Goal: Task Accomplishment & Management: Manage account settings

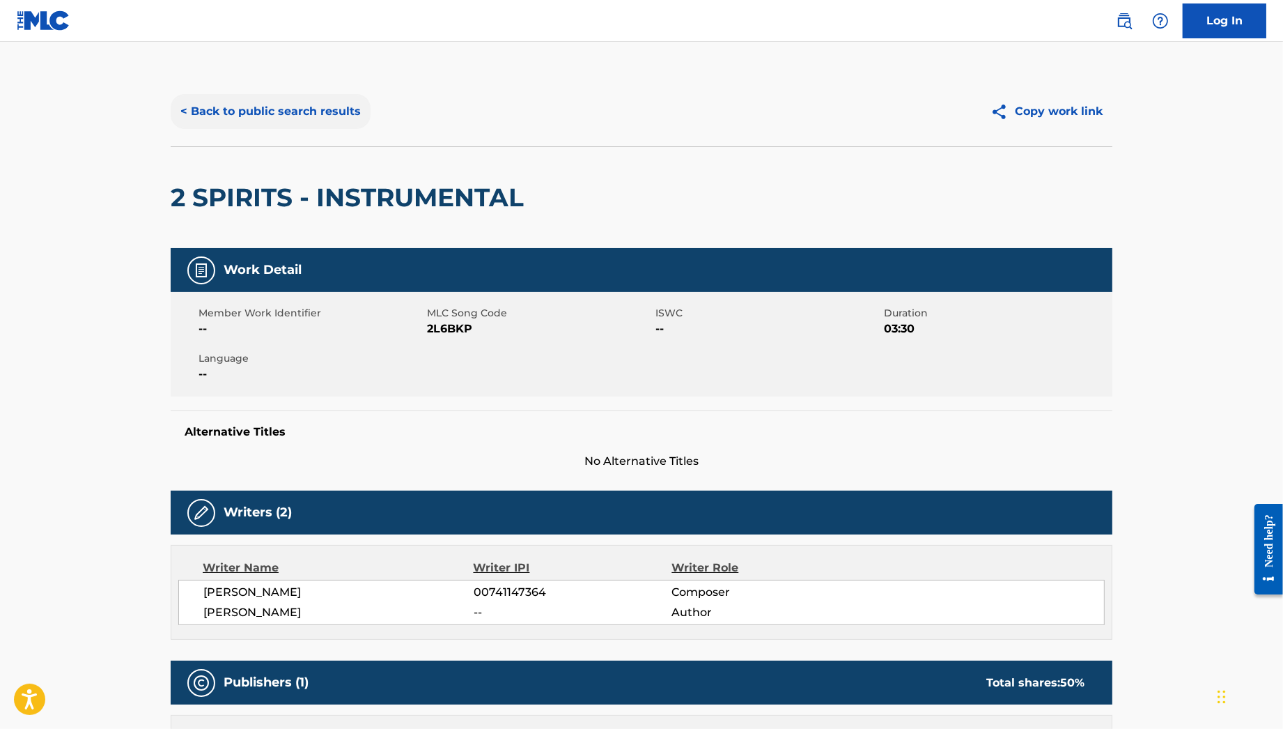
click at [316, 98] on button "< Back to public search results" at bounding box center [271, 111] width 200 height 35
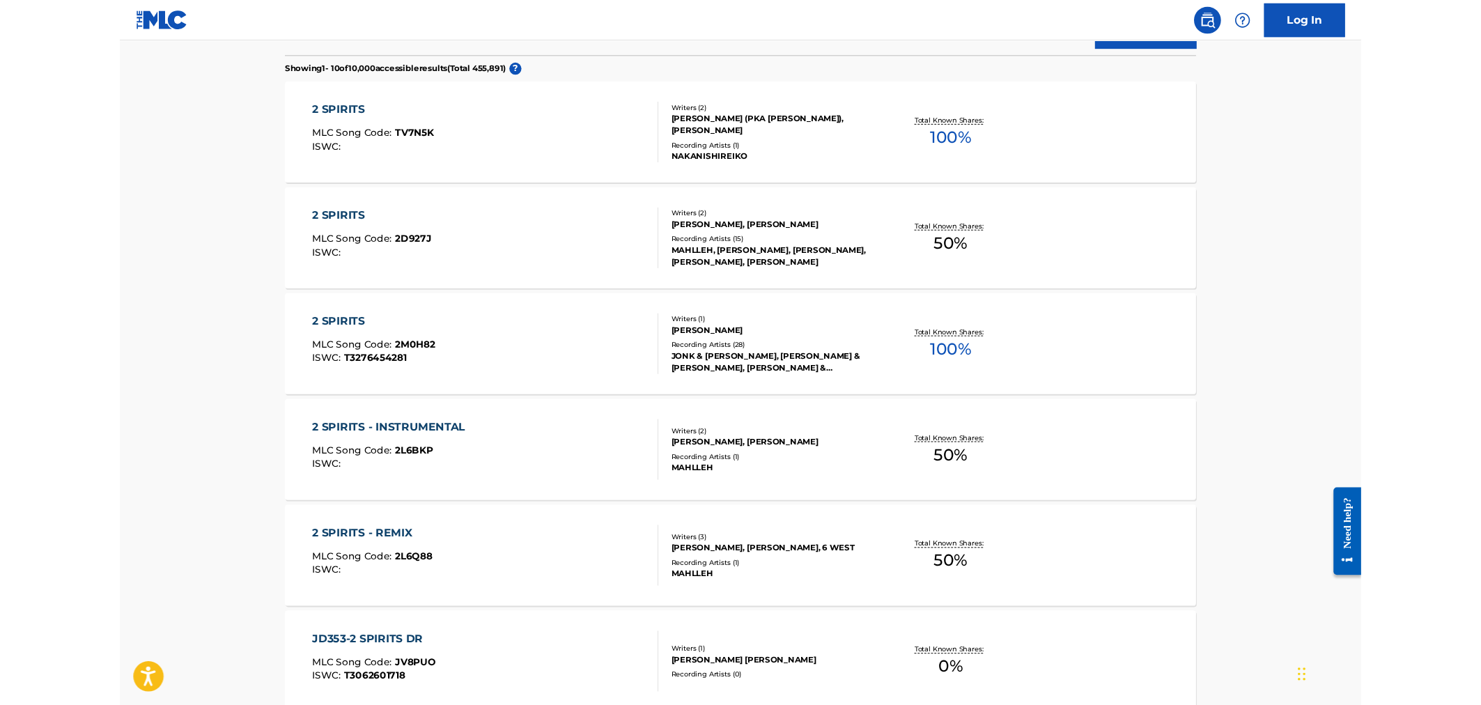
scroll to position [430, 0]
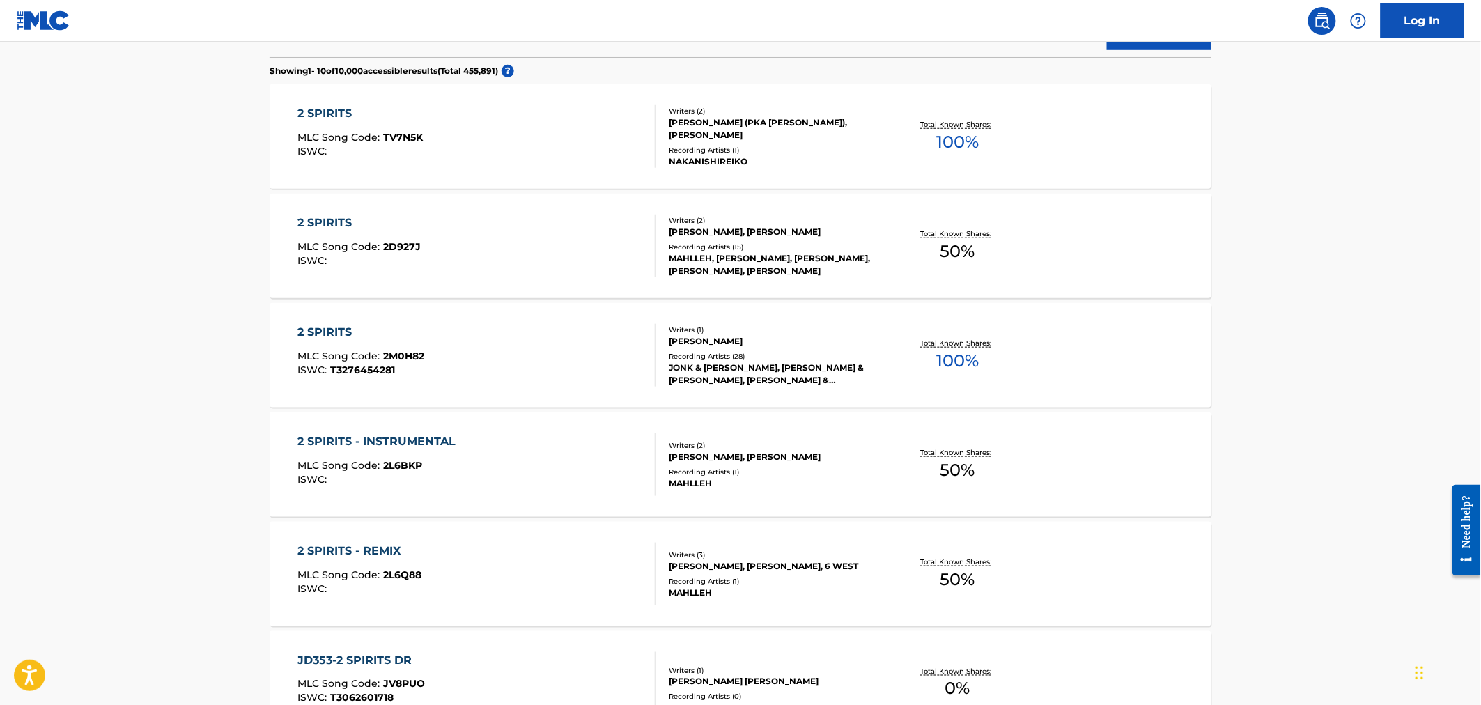
drag, startPoint x: 304, startPoint y: 352, endPoint x: 316, endPoint y: 148, distance: 204.4
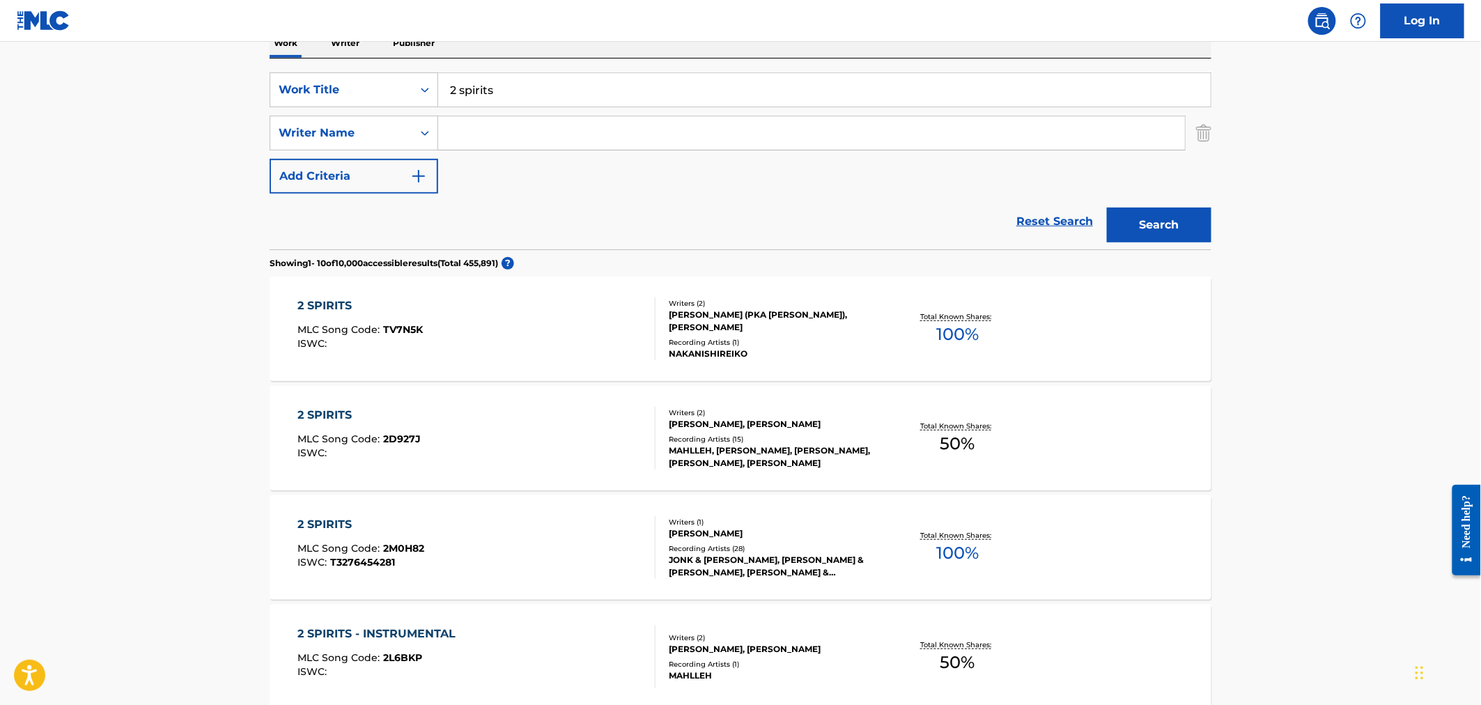
scroll to position [43, 0]
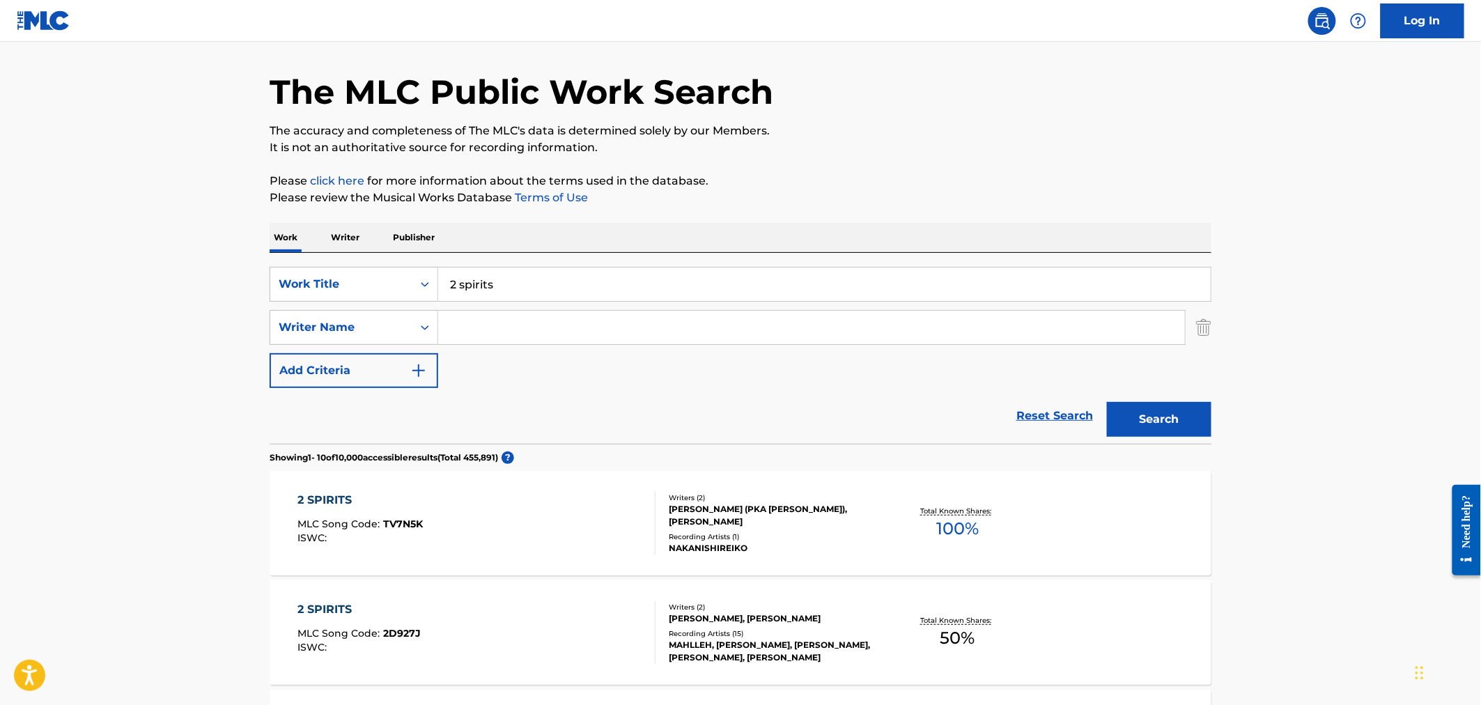
click at [36, 10] on img at bounding box center [44, 20] width 54 height 20
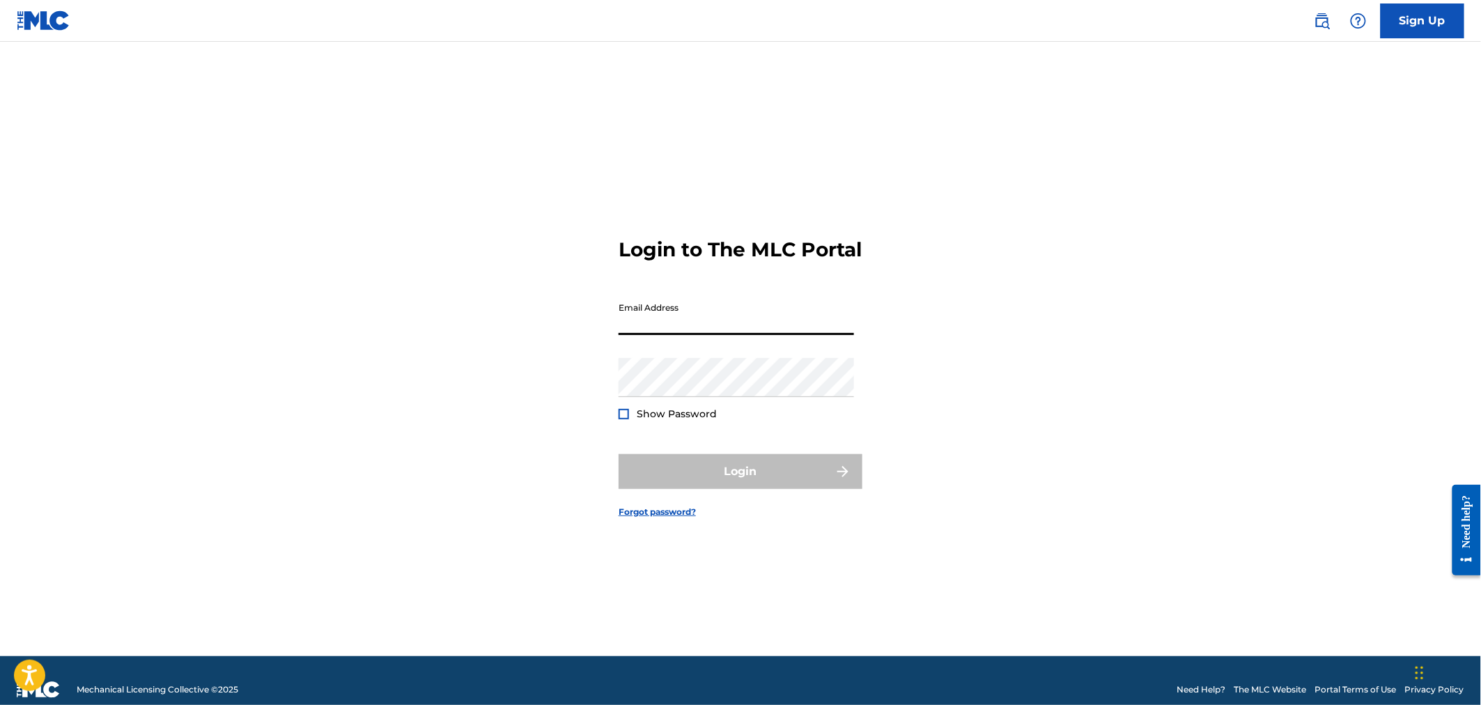
drag, startPoint x: 702, startPoint y: 332, endPoint x: 730, endPoint y: 346, distance: 31.2
click at [702, 332] on input "Email Address" at bounding box center [736, 315] width 235 height 40
type input "[PERSON_NAME][EMAIL_ADDRESS][PERSON_NAME][DOMAIN_NAME]"
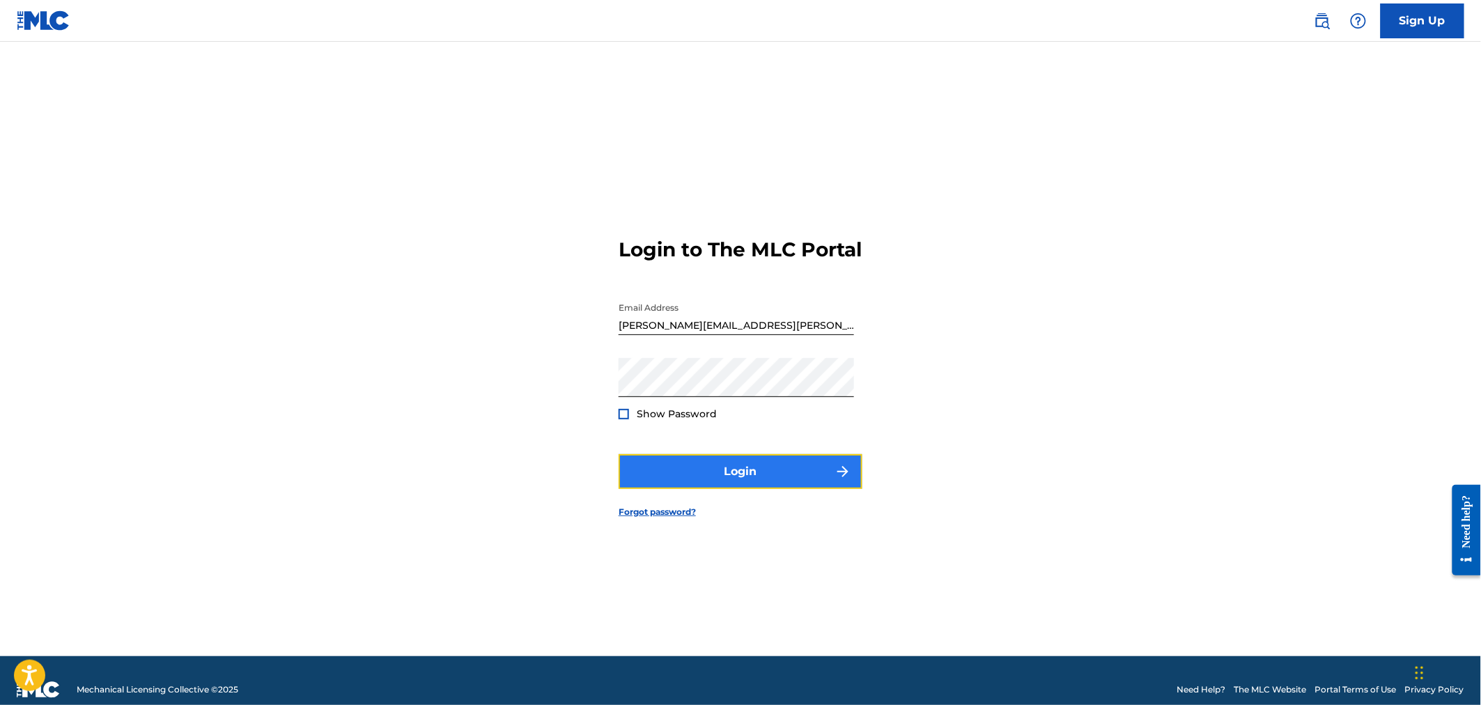
click at [743, 478] on button "Login" at bounding box center [741, 471] width 244 height 35
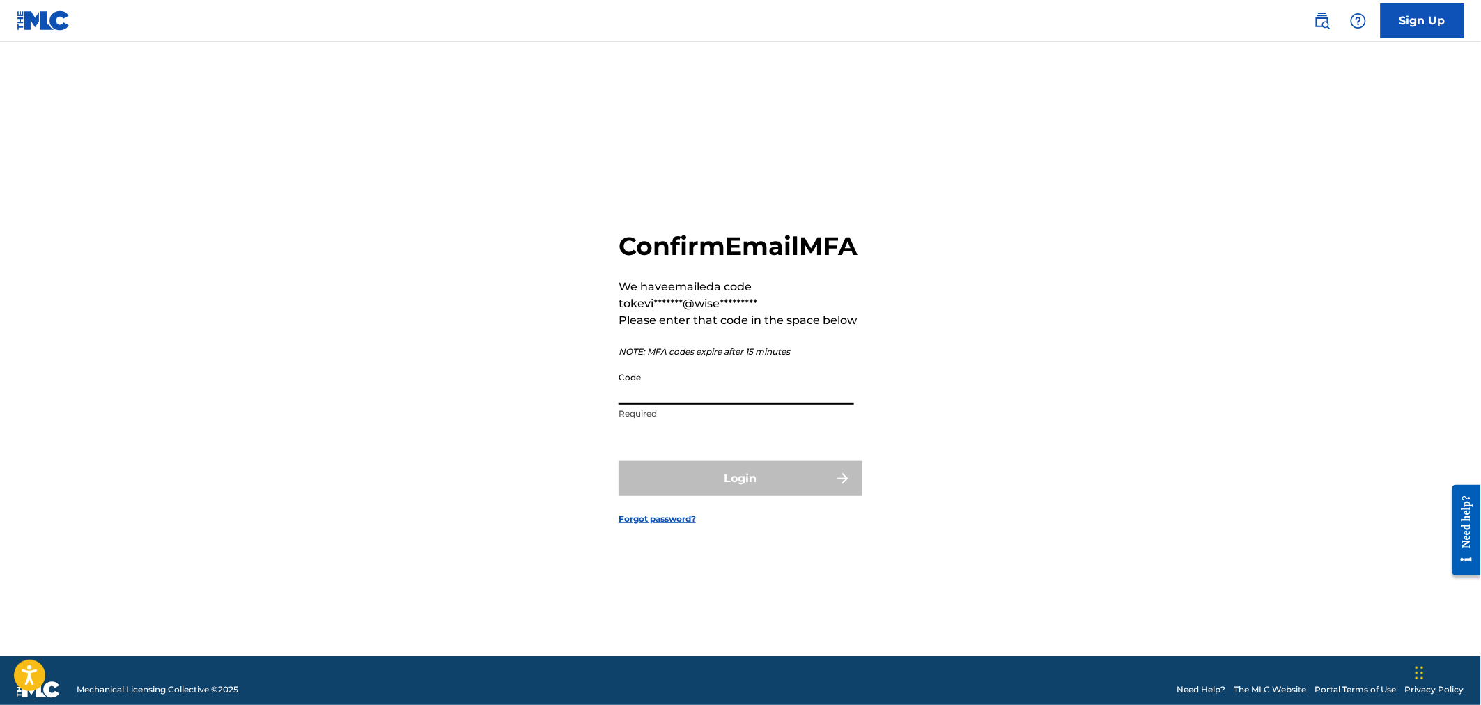
click at [709, 405] on input "Code" at bounding box center [736, 385] width 235 height 40
click at [1078, 561] on div "Confirm Email MFA We have emailed a code to kevi*******@wise********* Please en…" at bounding box center [740, 367] width 975 height 580
click at [1080, 554] on div "Confirm Email MFA We have emailed a code to kevi*******@wise********* Please en…" at bounding box center [740, 367] width 975 height 580
click at [1067, 493] on div "Confirm Email MFA We have emailed a code to kevi*******@wise********* Please en…" at bounding box center [740, 367] width 975 height 580
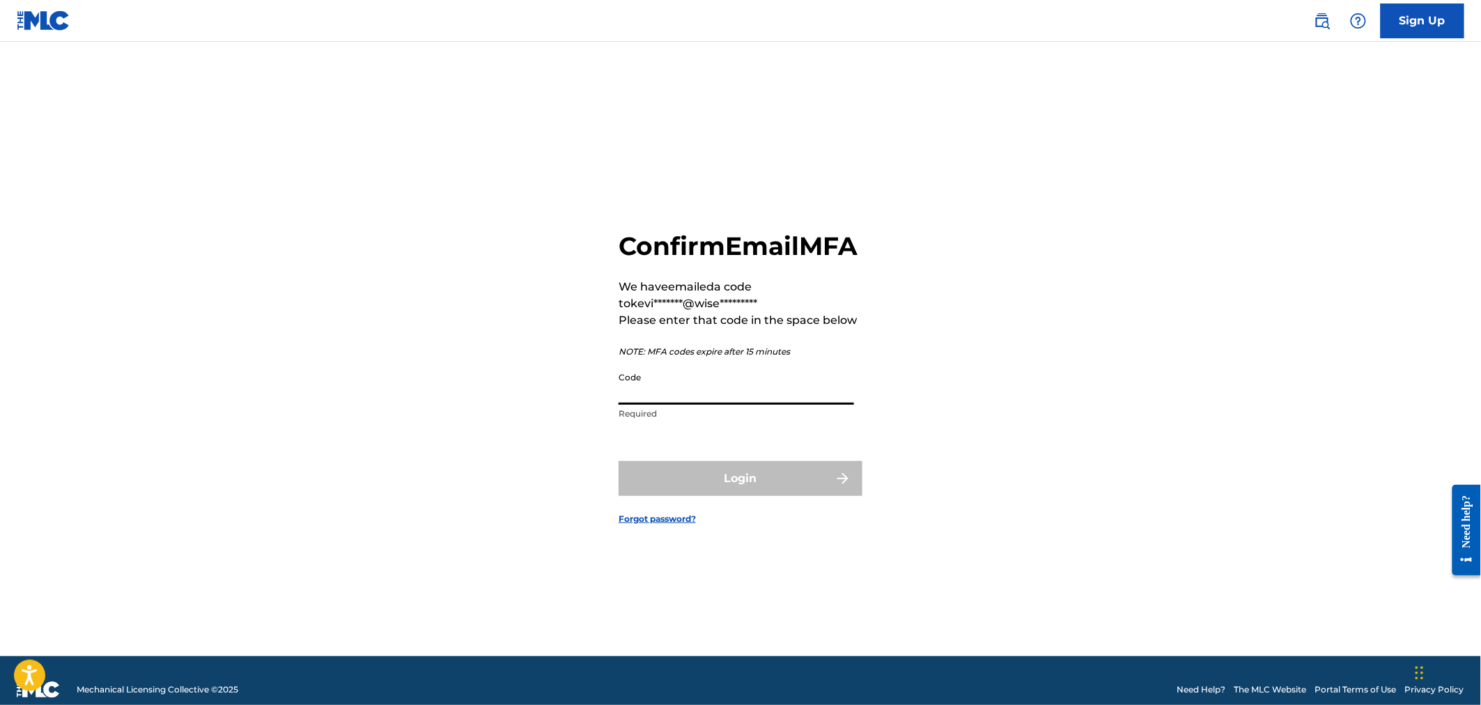
click at [788, 405] on input "Code" at bounding box center [736, 385] width 235 height 40
paste input "466972"
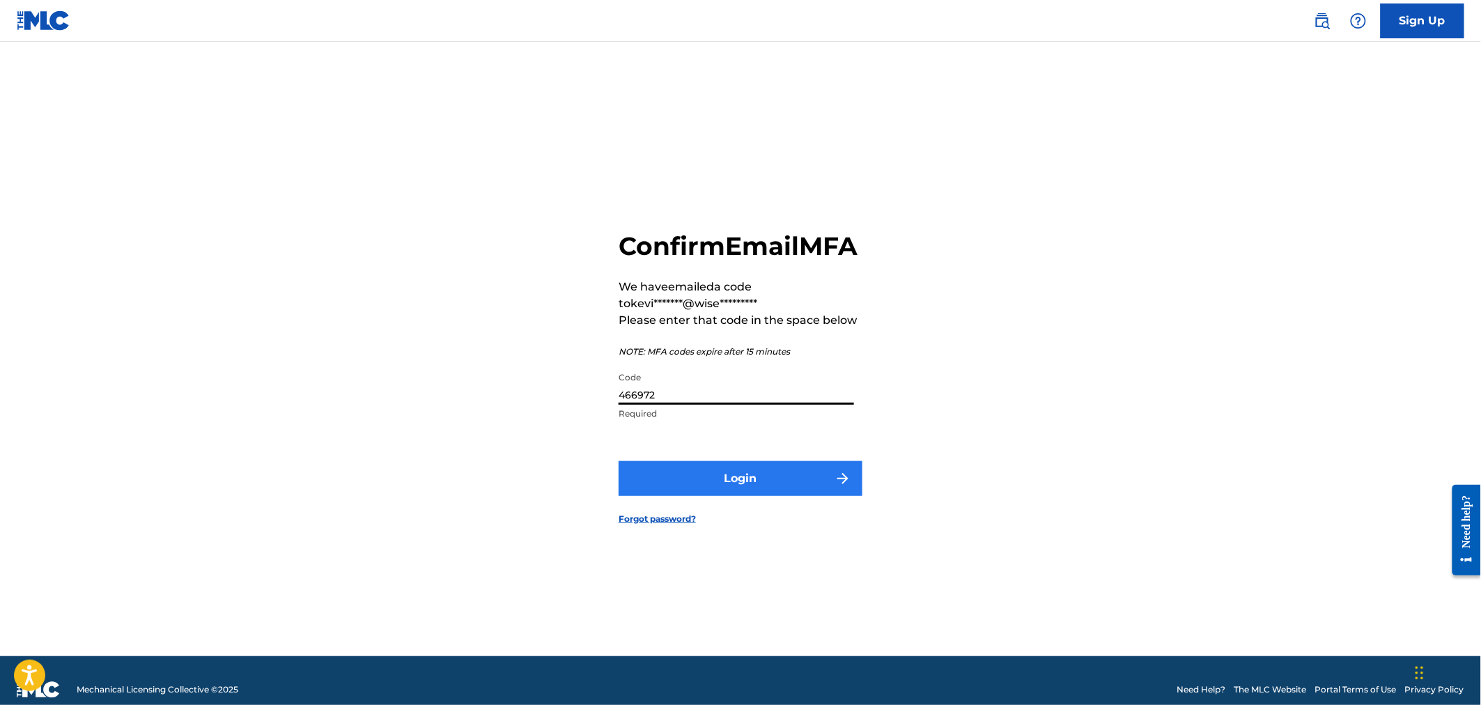
type input "466972"
click at [765, 488] on button "Login" at bounding box center [741, 478] width 244 height 35
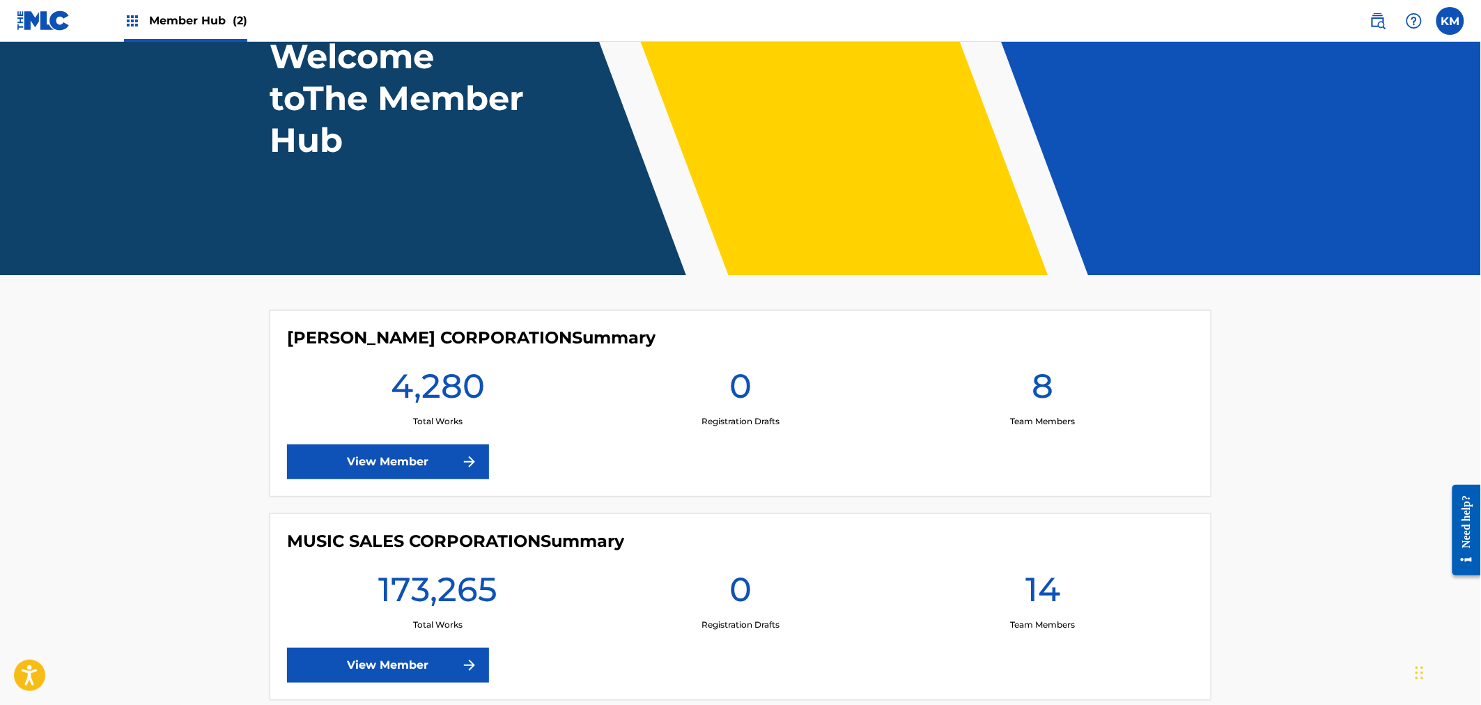
scroll to position [186, 0]
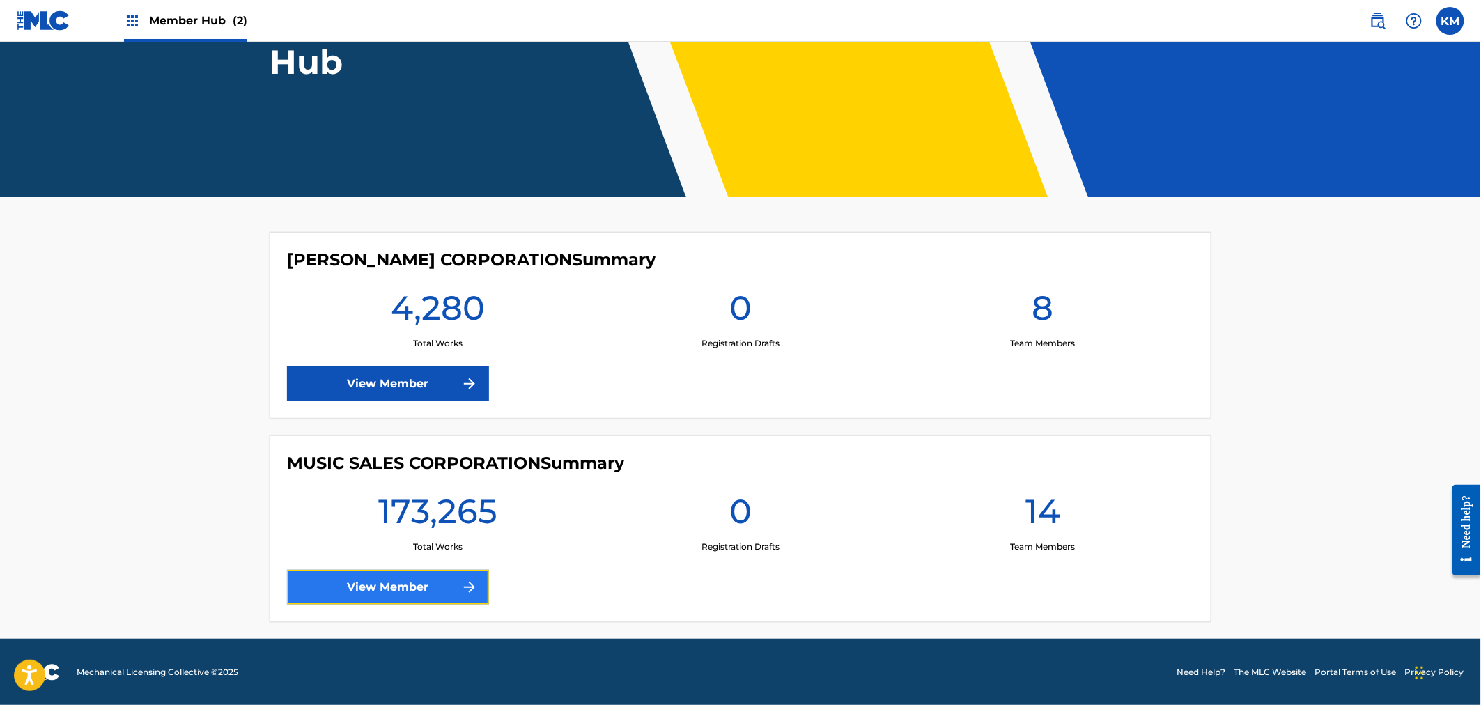
click at [379, 586] on link "View Member" at bounding box center [388, 587] width 202 height 35
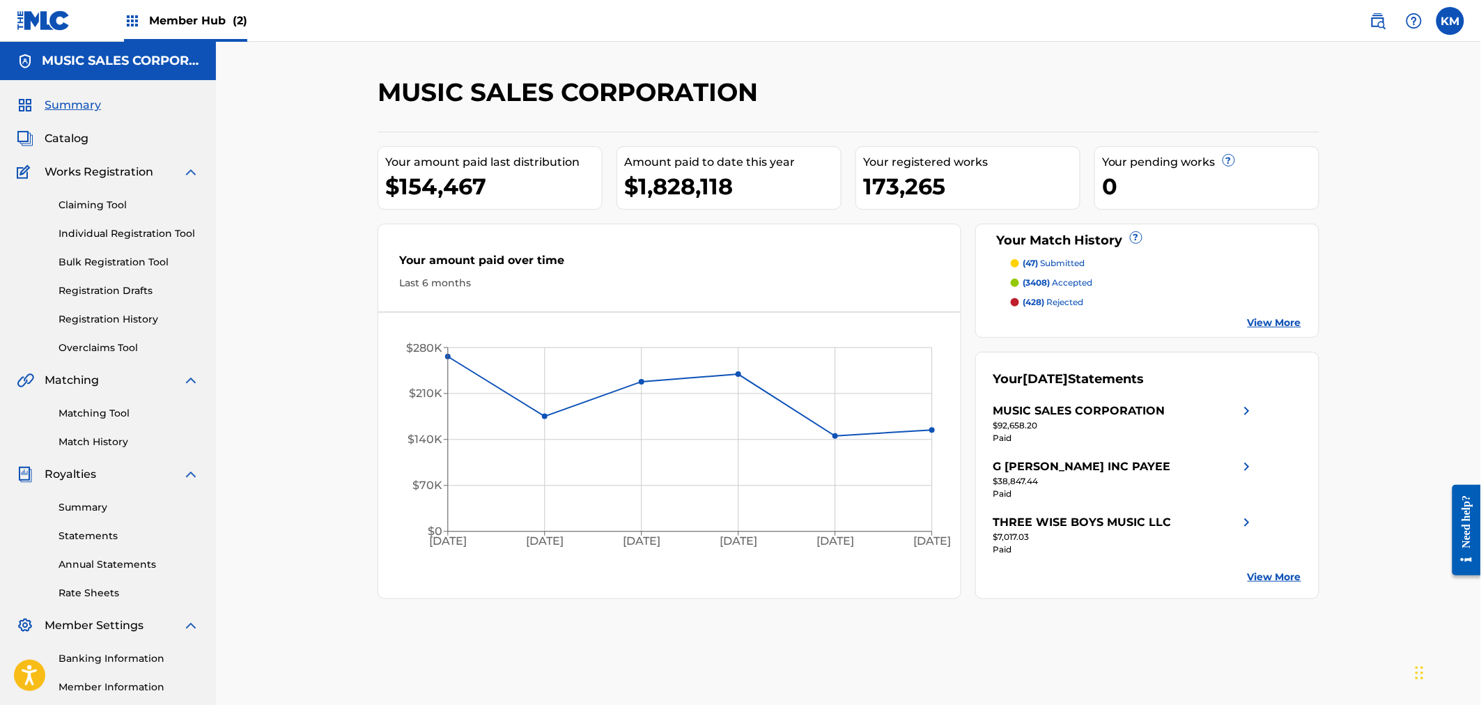
click at [378, 588] on div "Your amount paid over time Last 6 months [DATE] May '[DATE] [DATE] '[DATE] Sep …" at bounding box center [670, 411] width 584 height 375
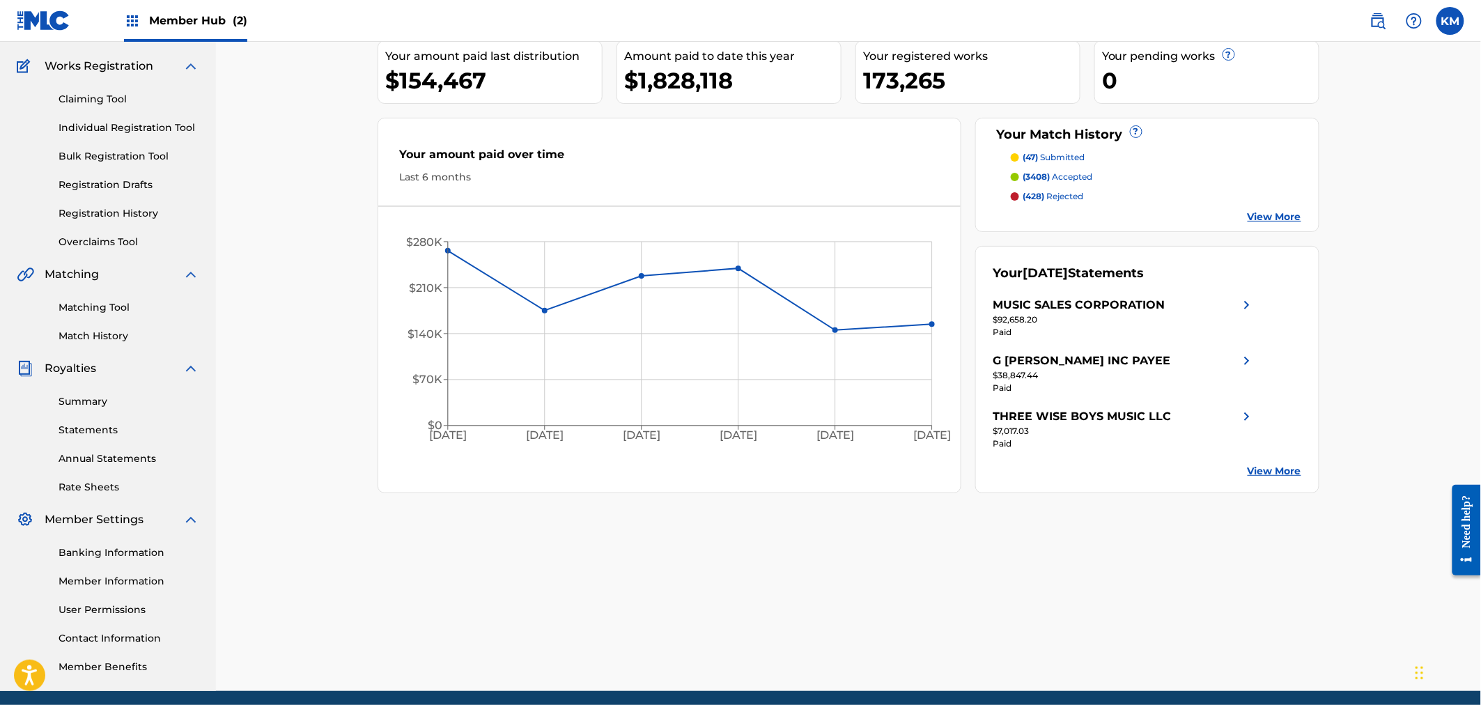
scroll to position [81, 0]
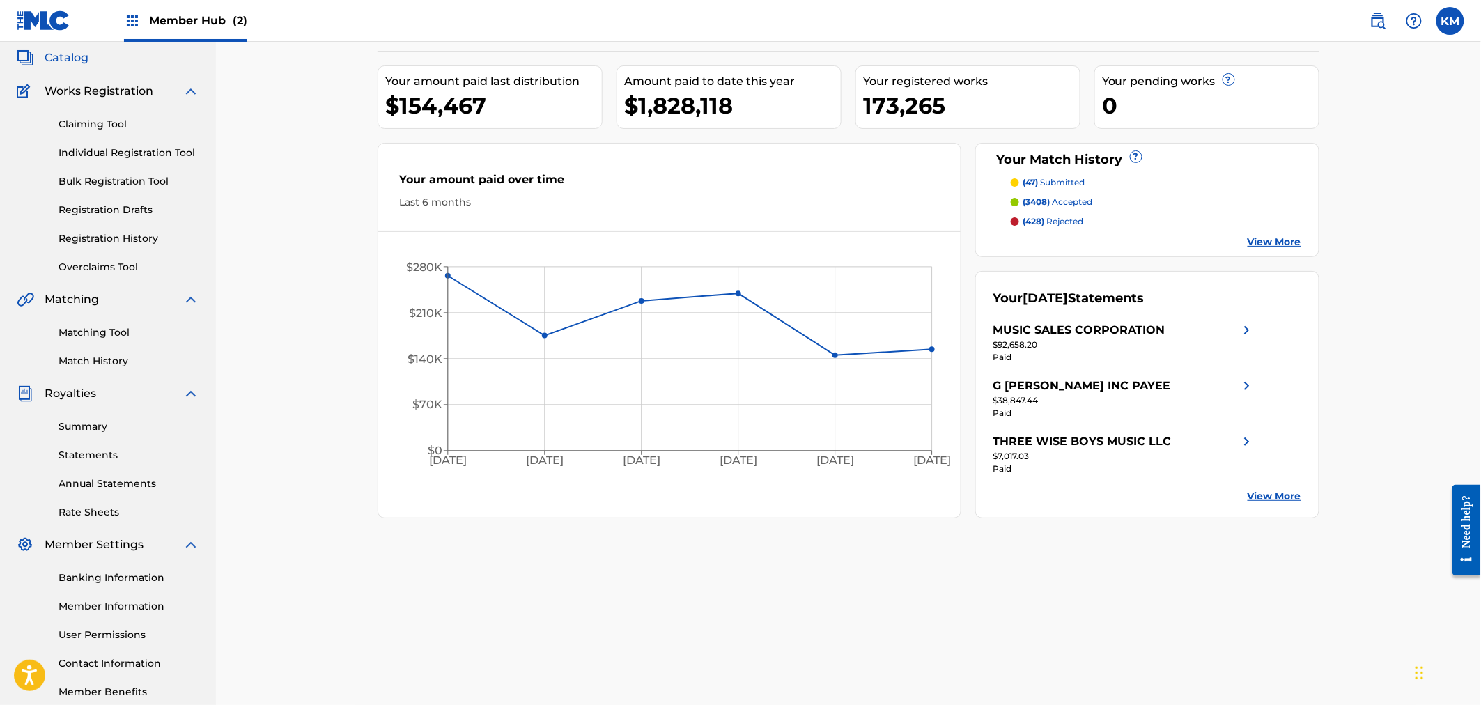
click at [71, 61] on span "Catalog" at bounding box center [67, 57] width 44 height 17
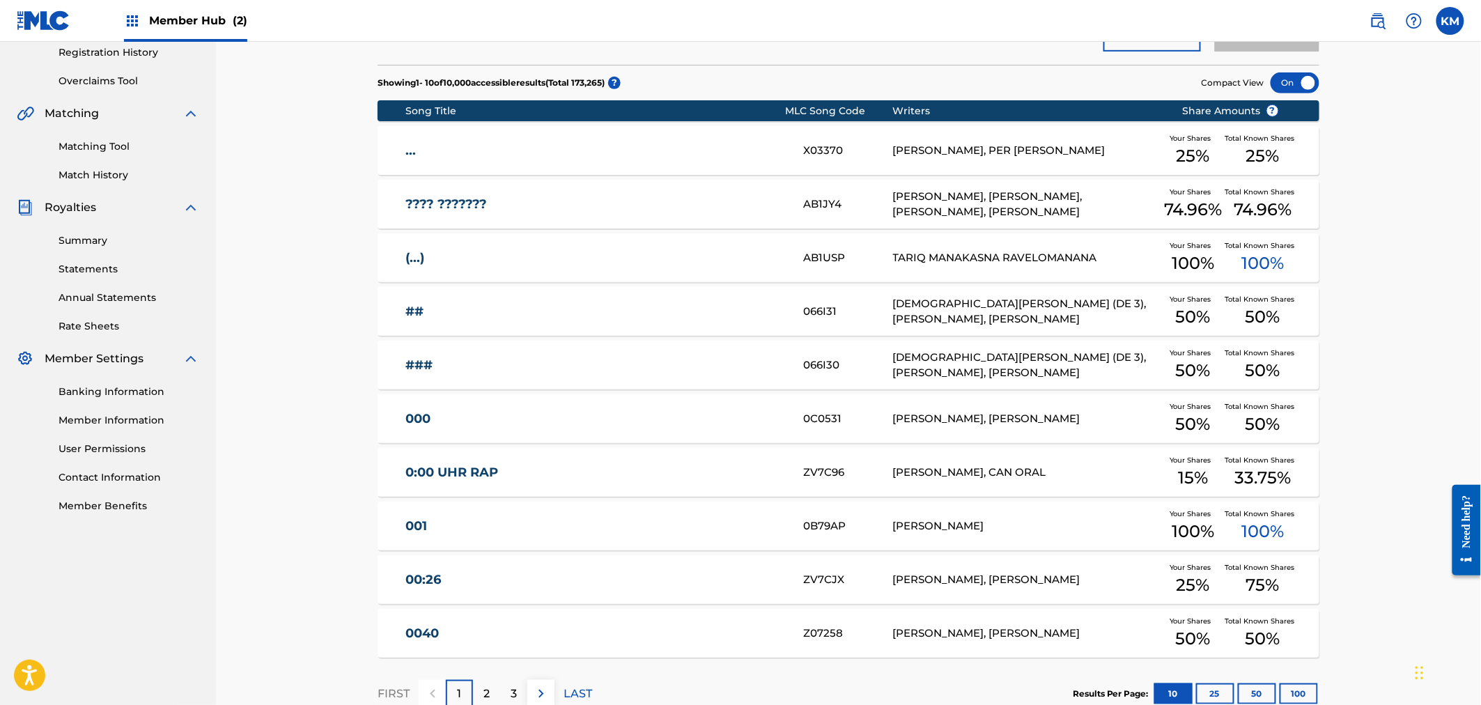
scroll to position [358, 0]
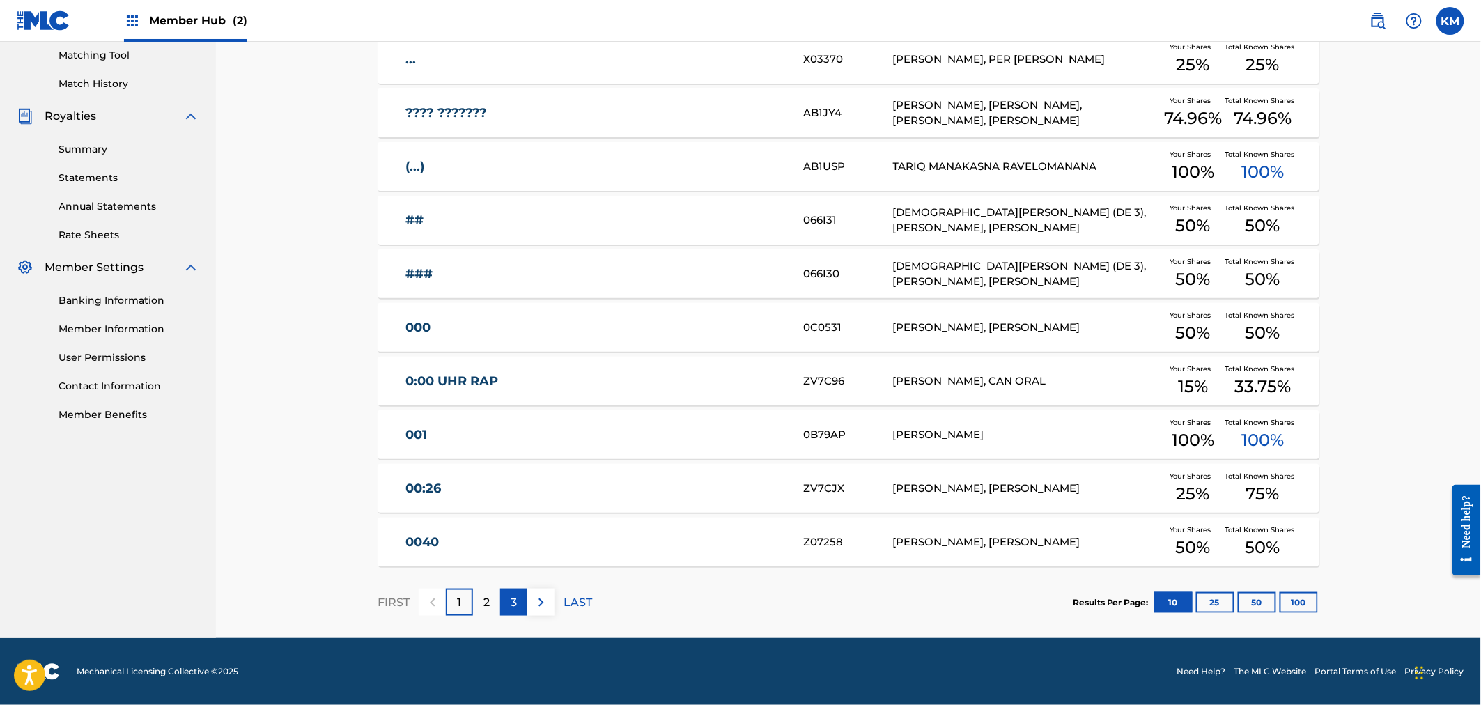
click at [506, 598] on div "3" at bounding box center [513, 602] width 27 height 27
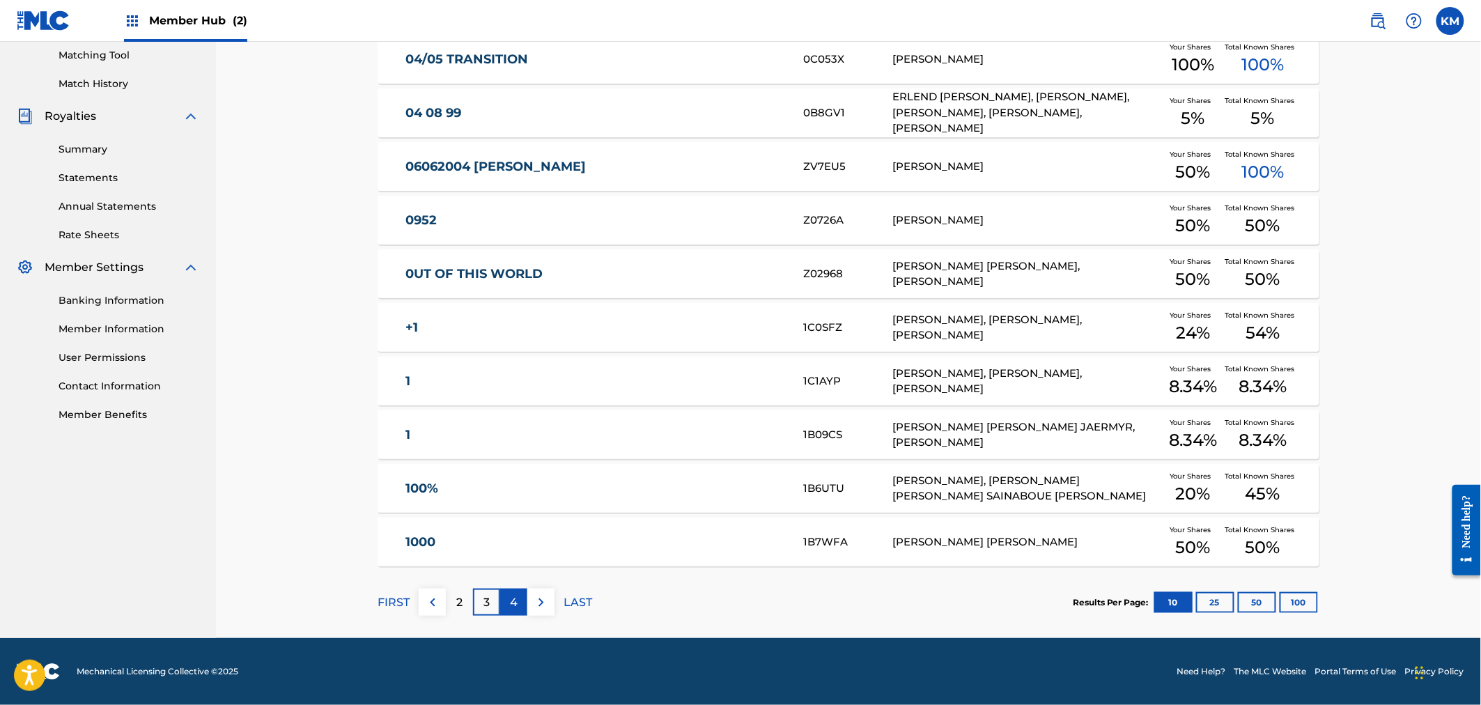
click at [516, 602] on p "4" at bounding box center [514, 602] width 8 height 17
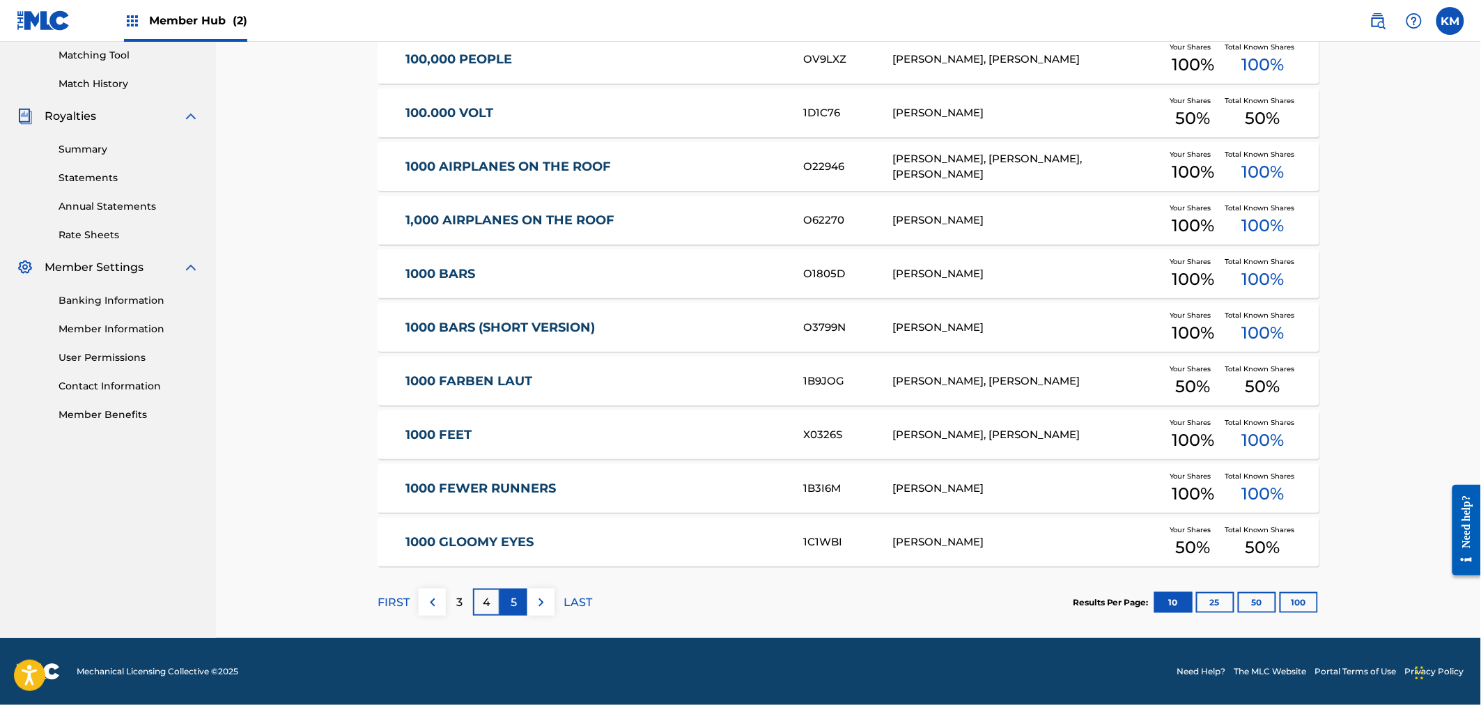
click at [513, 598] on p "5" at bounding box center [514, 602] width 6 height 17
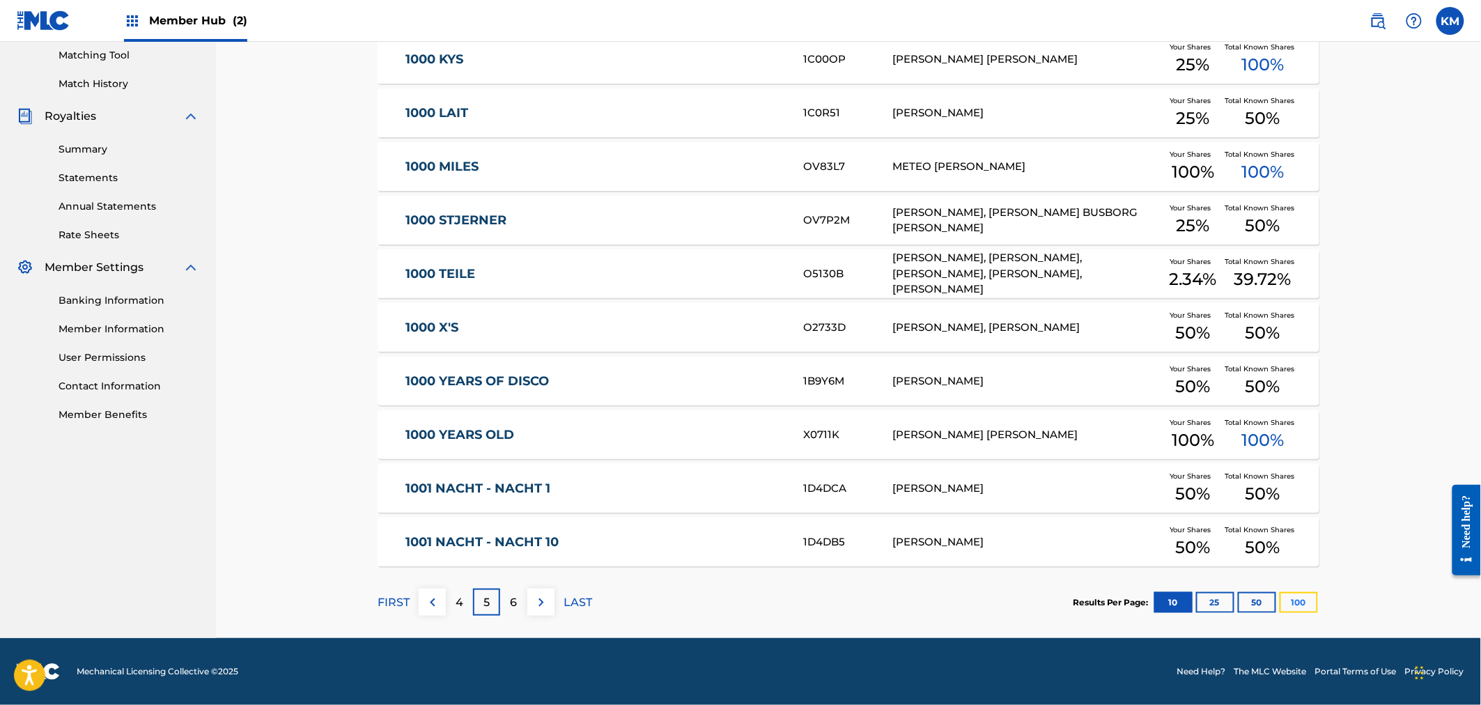
click at [1282, 600] on button "100" at bounding box center [1299, 602] width 38 height 21
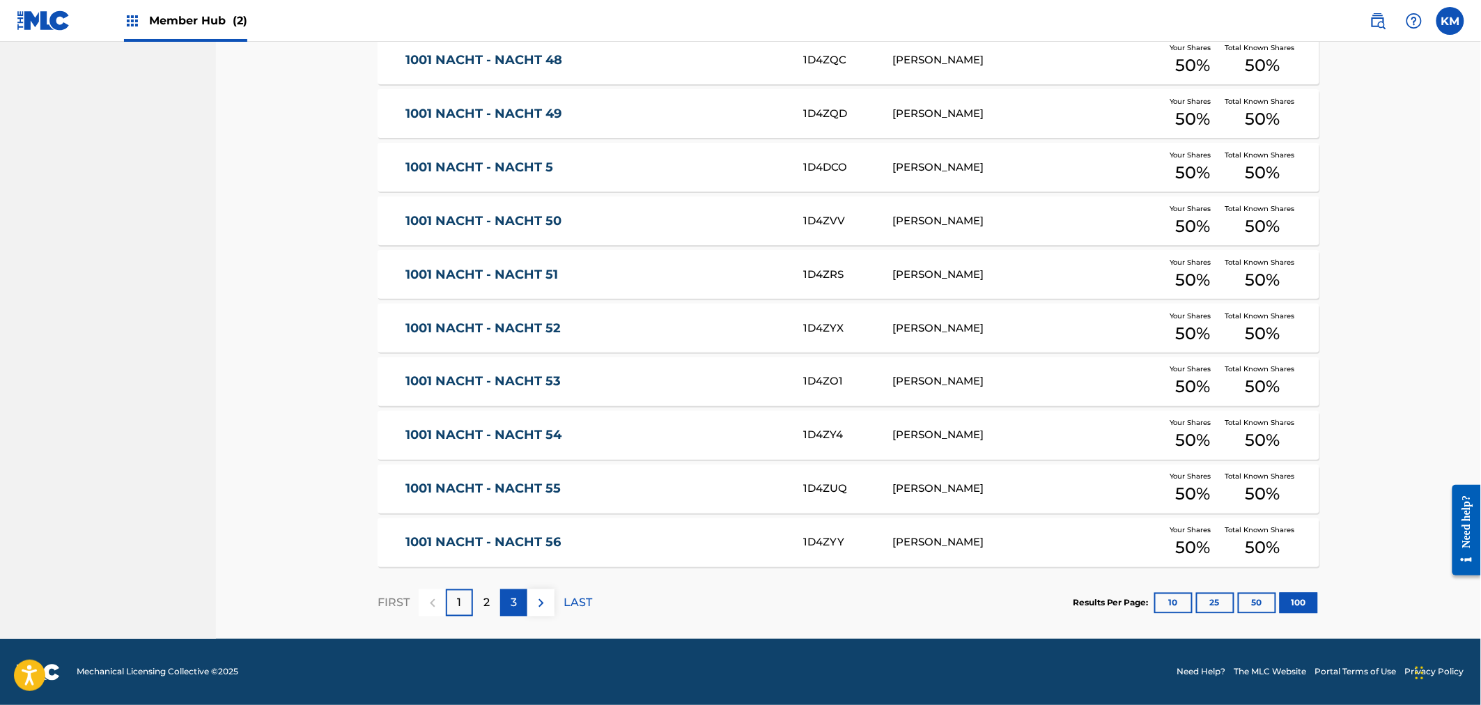
click at [504, 603] on div "3" at bounding box center [513, 602] width 27 height 27
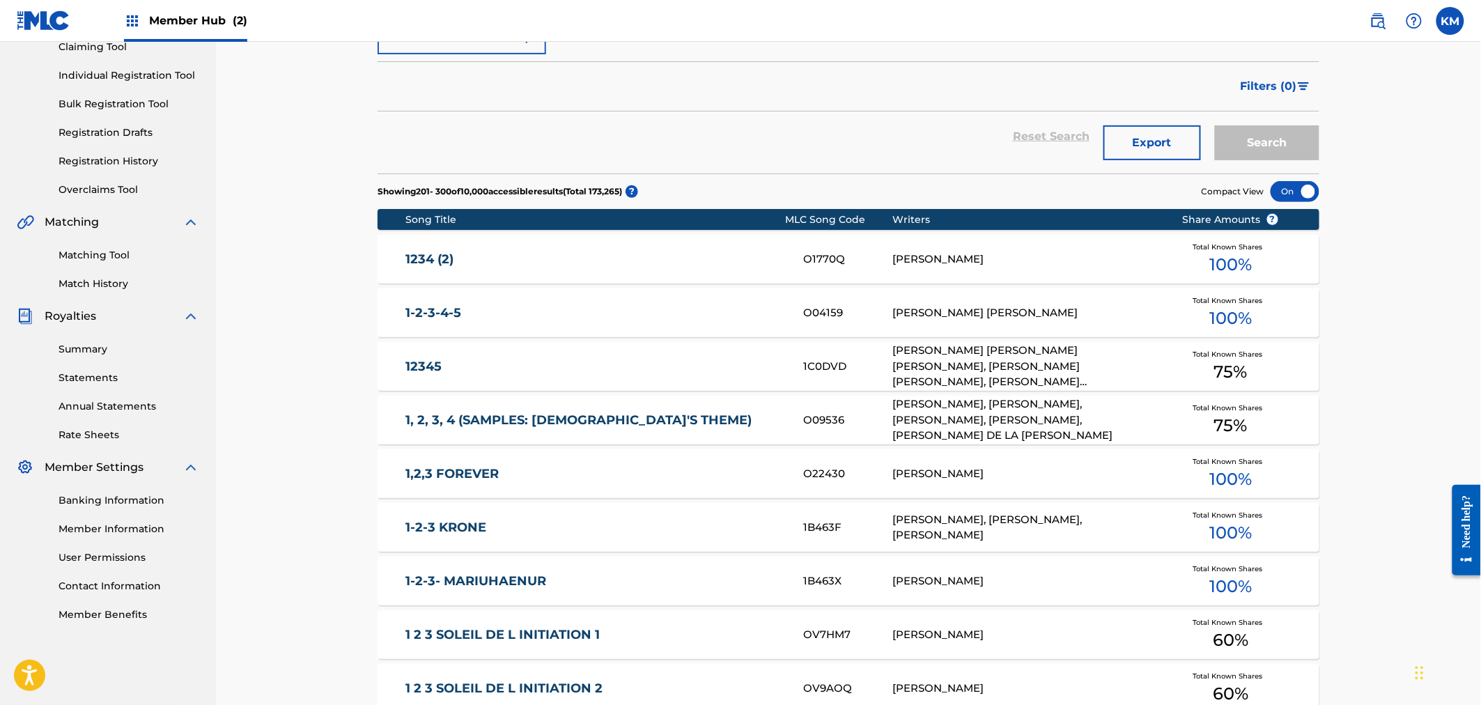
scroll to position [5184, 0]
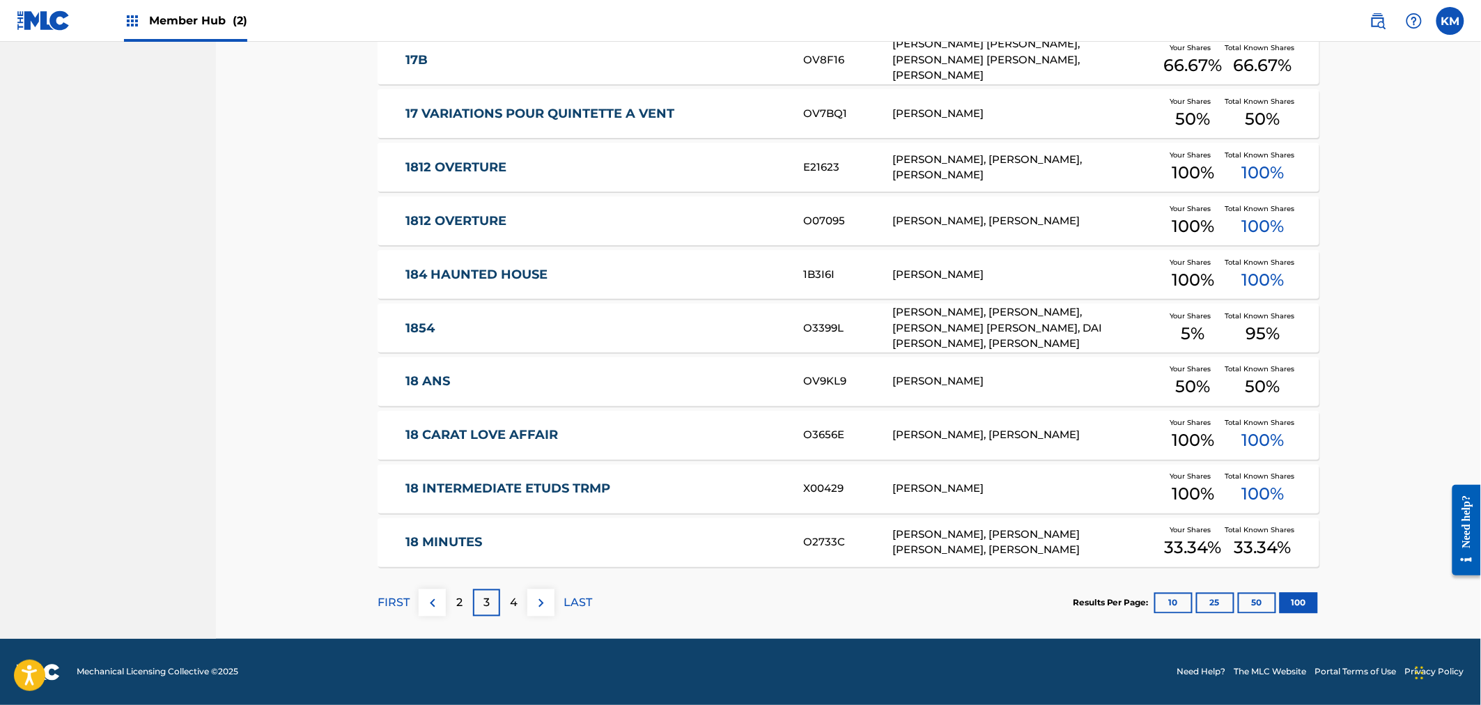
click at [479, 430] on link "18 CARAT LOVE AFFAIR" at bounding box center [595, 436] width 379 height 16
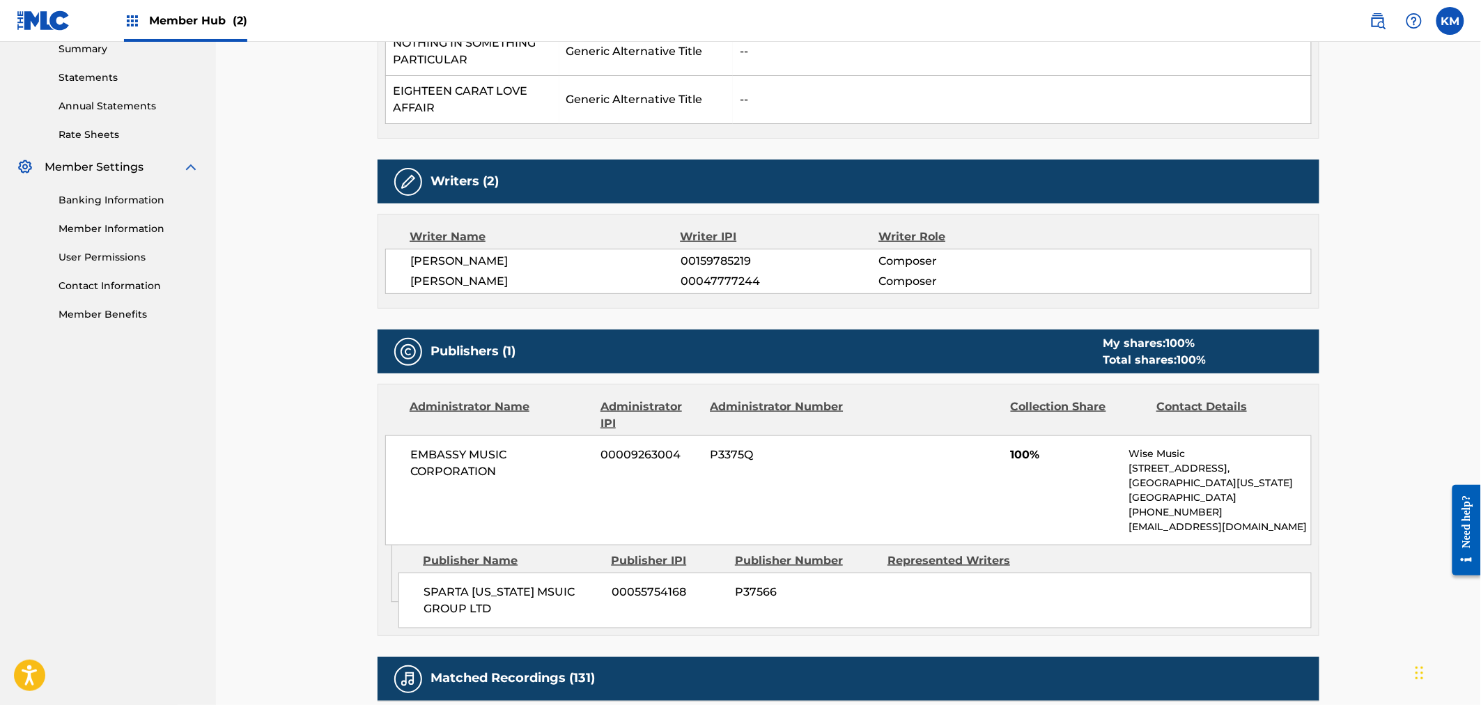
scroll to position [697, 0]
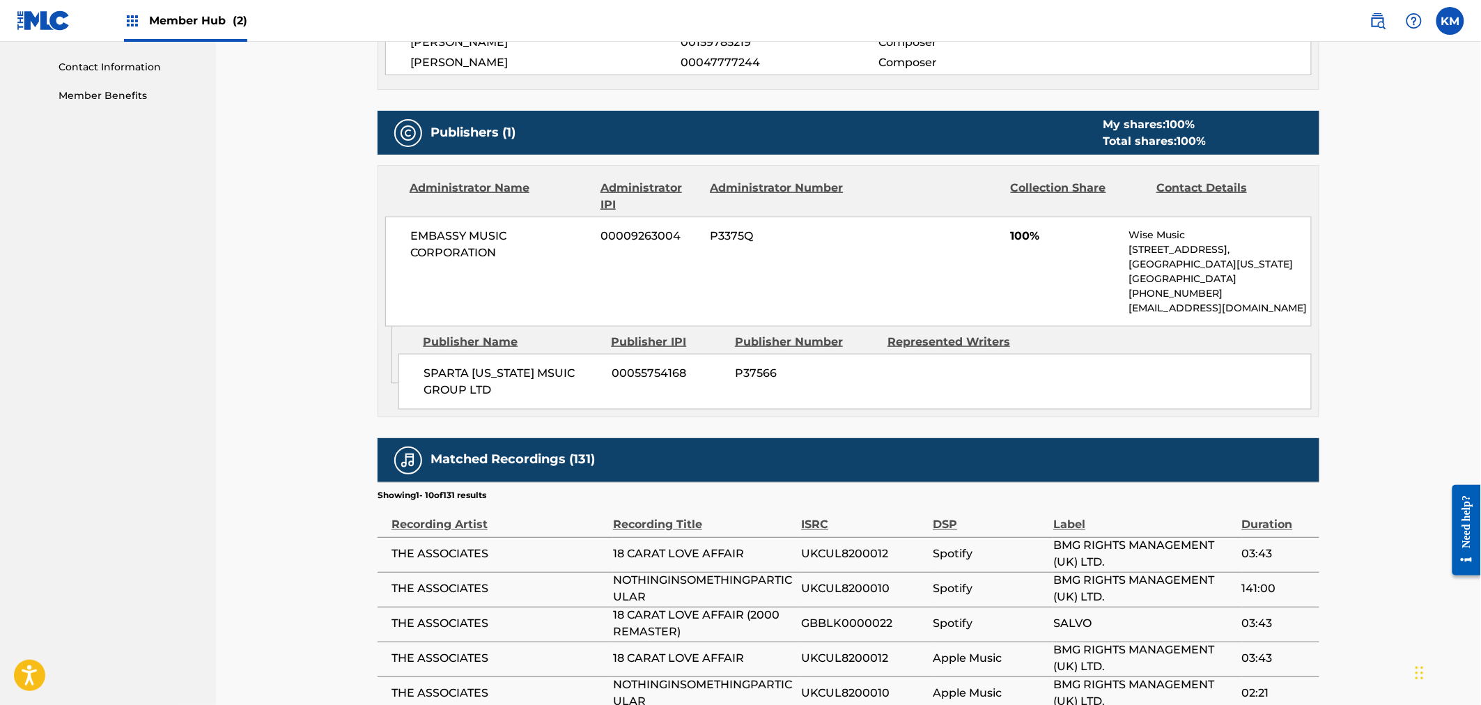
drag, startPoint x: 320, startPoint y: 609, endPoint x: 334, endPoint y: 563, distance: 48.7
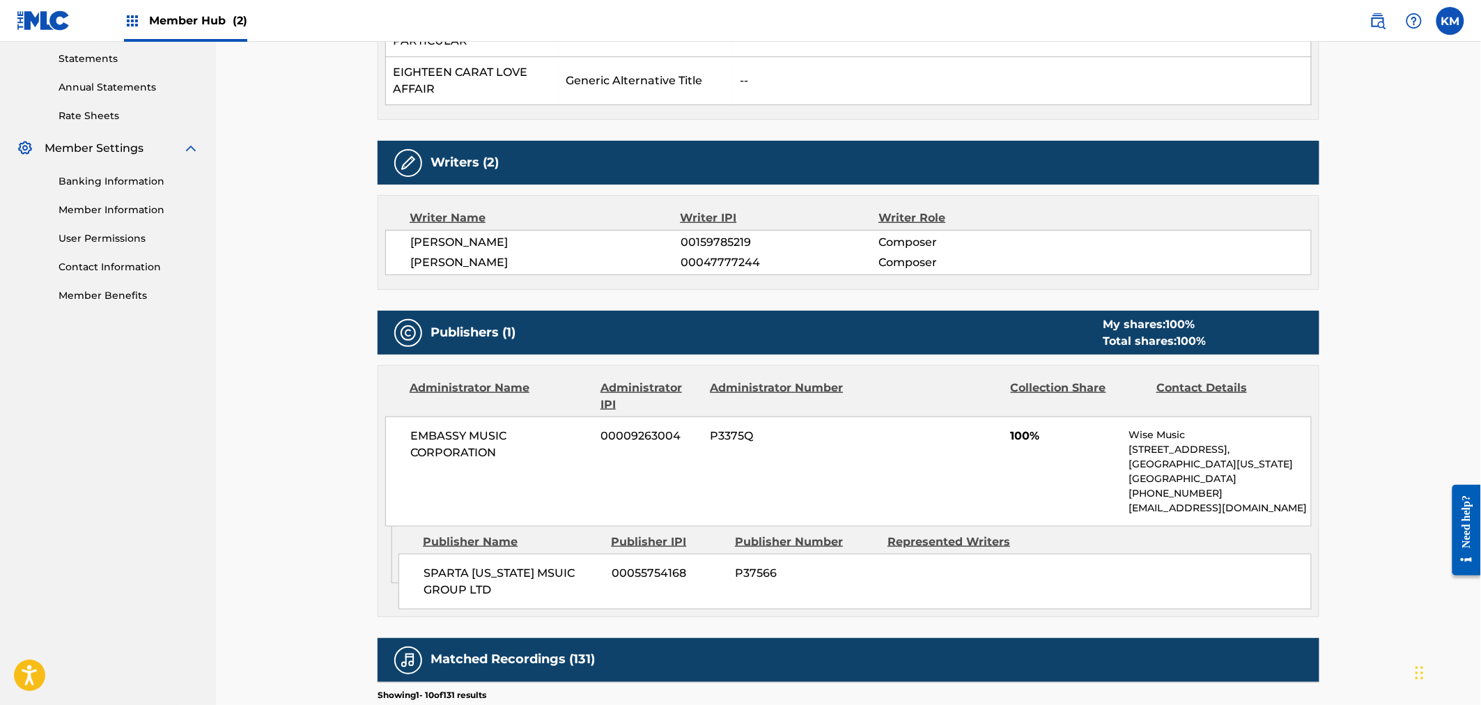
drag, startPoint x: 333, startPoint y: 609, endPoint x: 336, endPoint y: 442, distance: 166.5
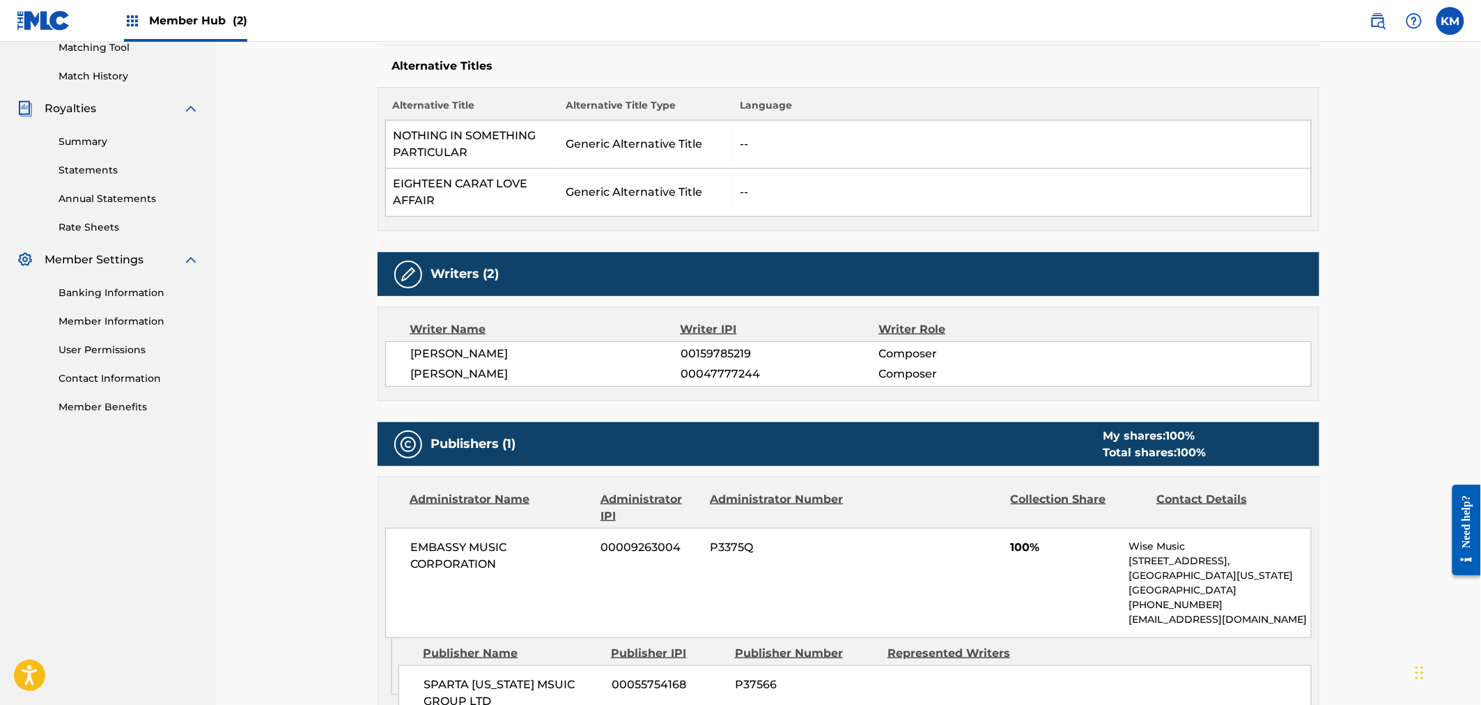
scroll to position [0, 0]
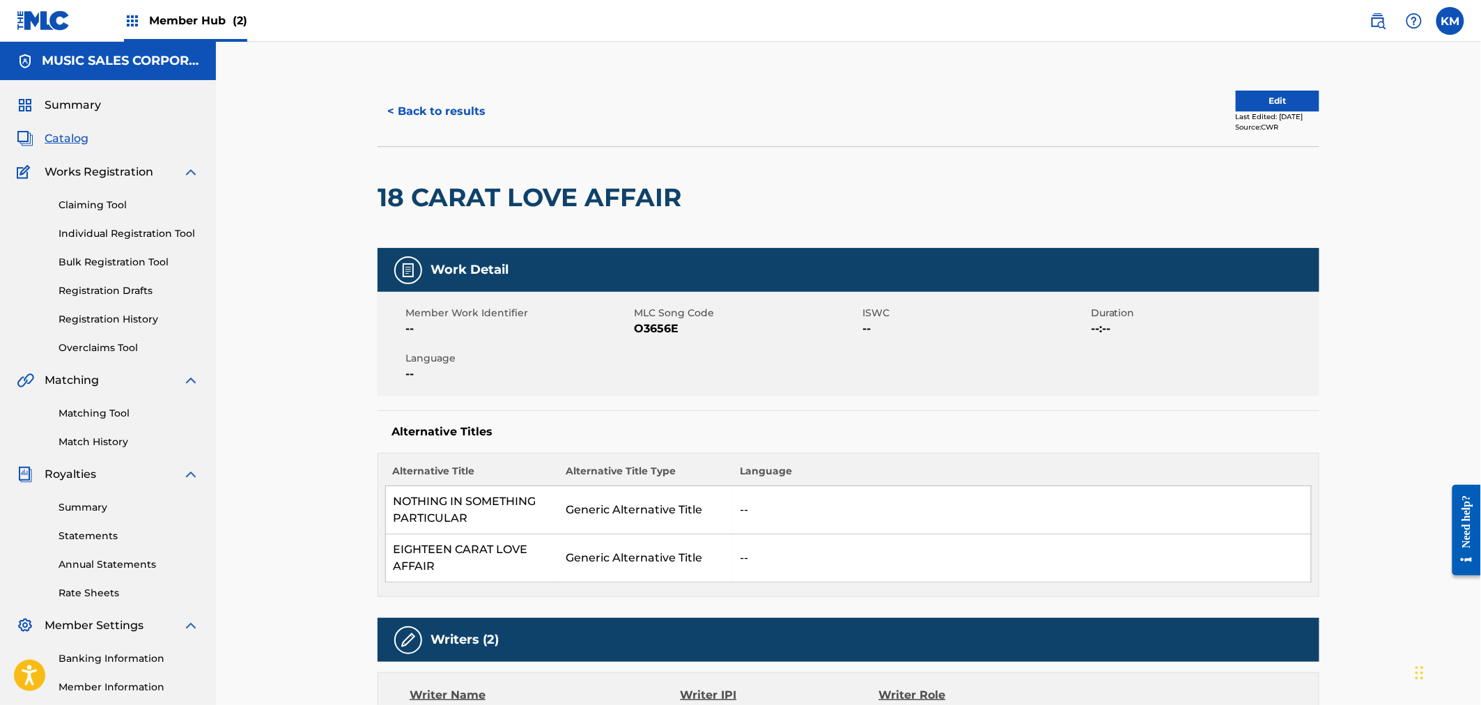
drag, startPoint x: 339, startPoint y: 534, endPoint x: 348, endPoint y: 360, distance: 173.7
click at [395, 115] on button "< Back to results" at bounding box center [437, 111] width 118 height 35
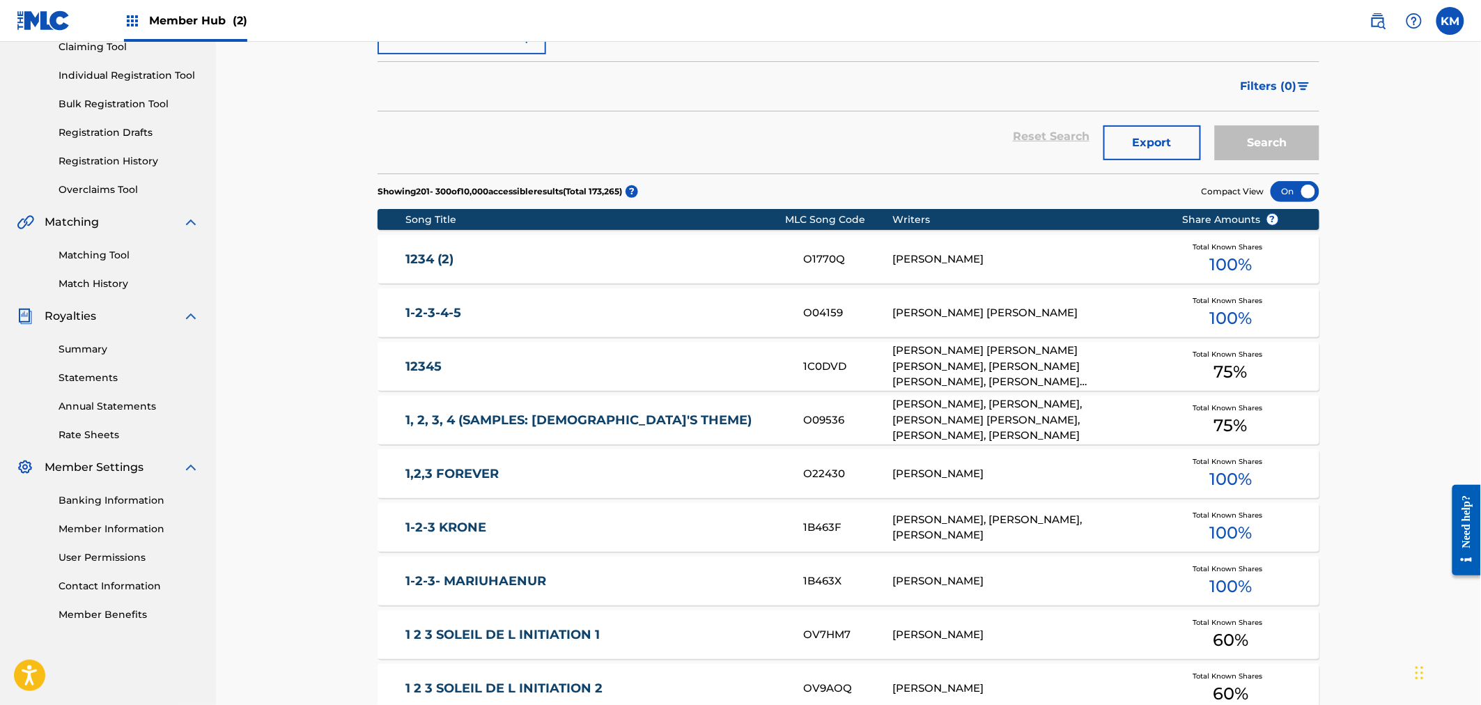
scroll to position [5149, 0]
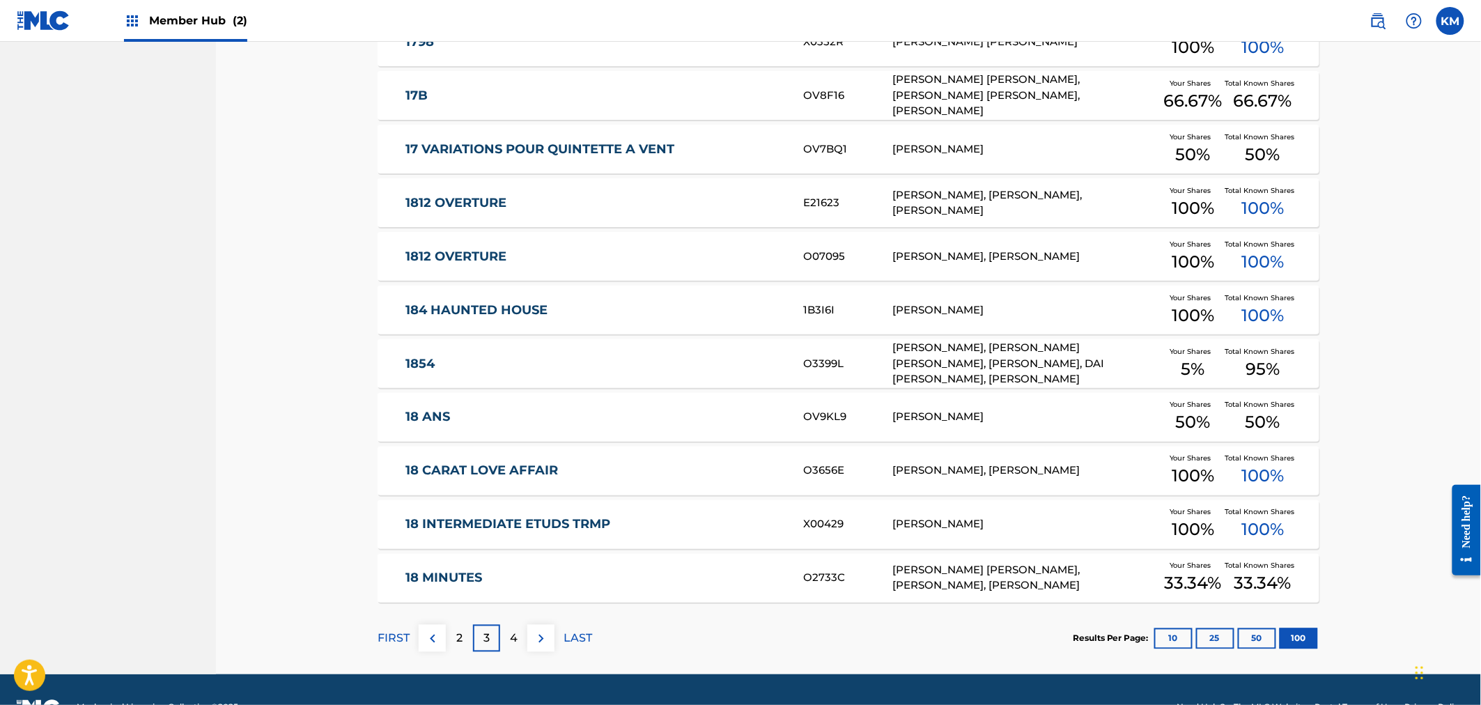
click at [233, 17] on span "(2)" at bounding box center [240, 20] width 15 height 13
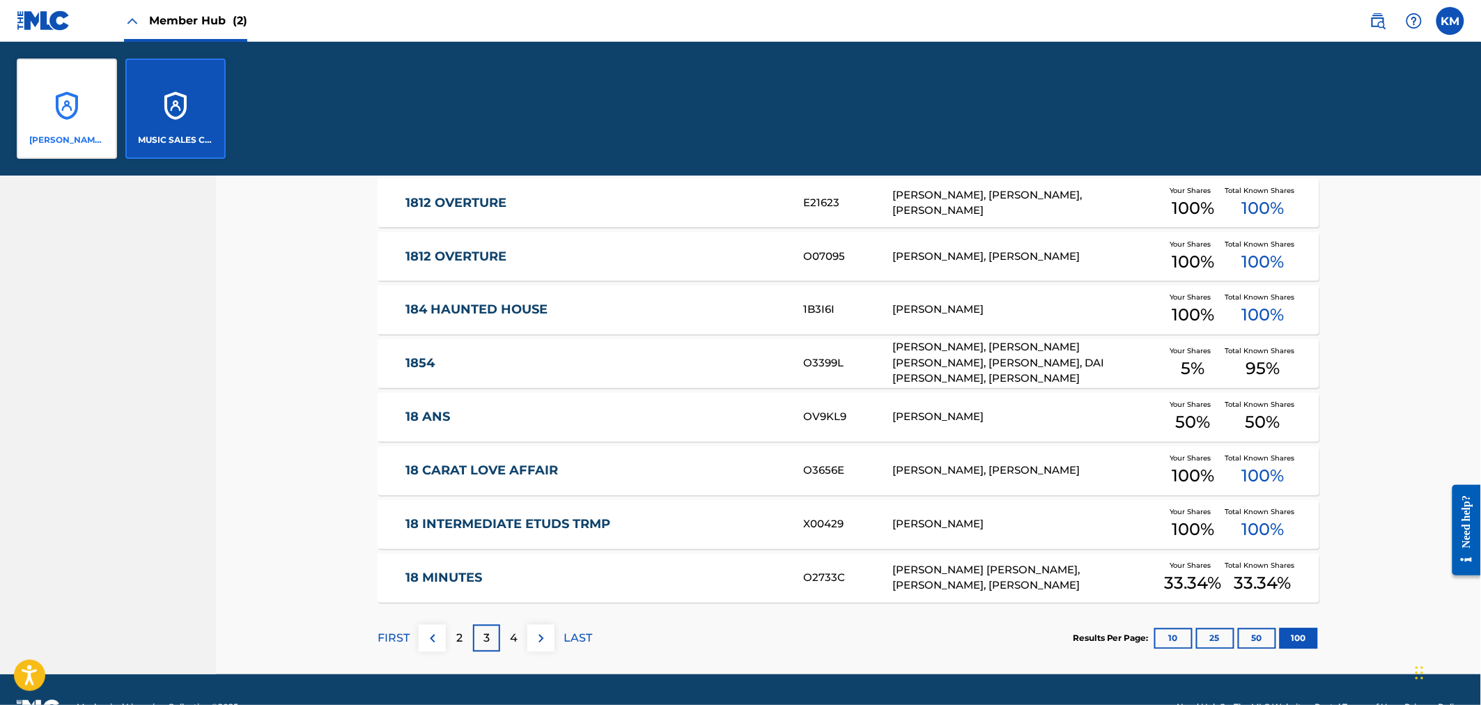
click at [91, 100] on div "[PERSON_NAME] CORPORATION" at bounding box center [67, 109] width 100 height 100
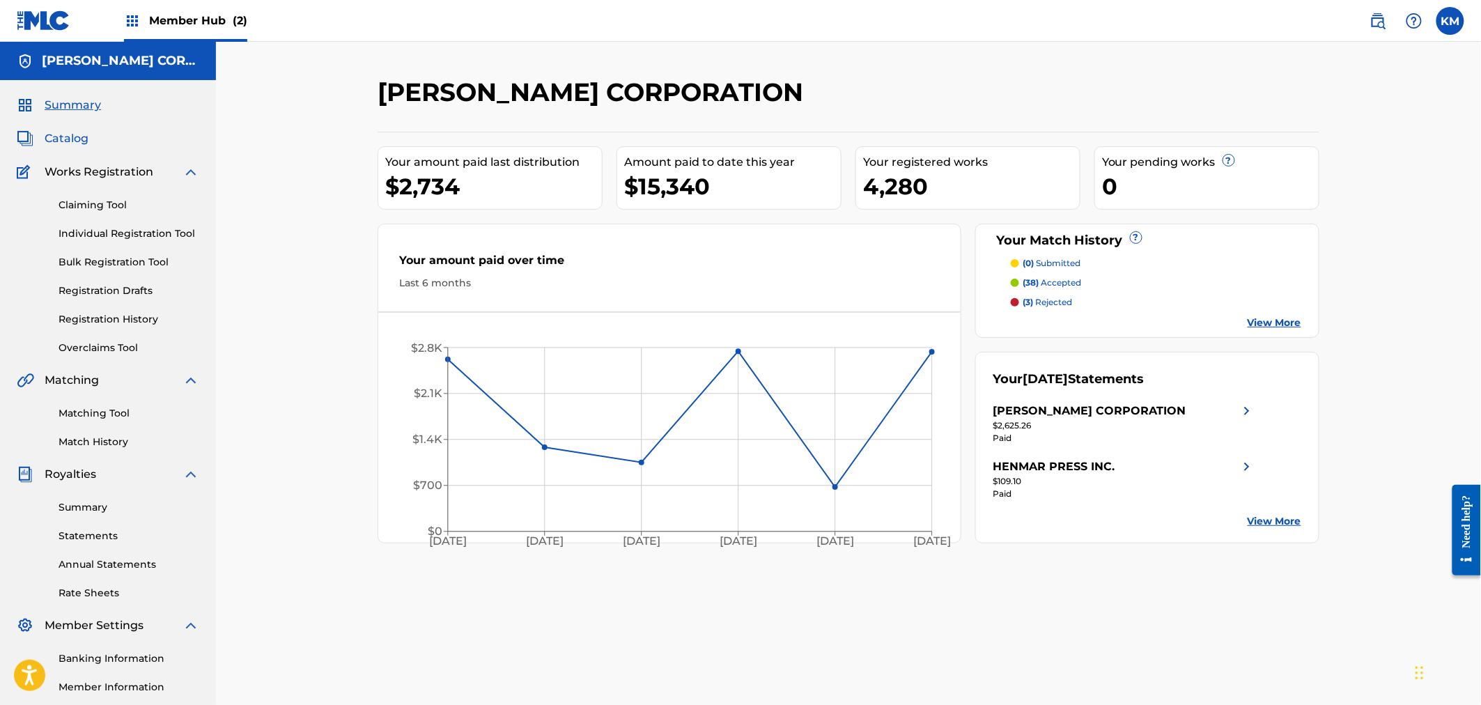
click at [59, 134] on span "Catalog" at bounding box center [67, 138] width 44 height 17
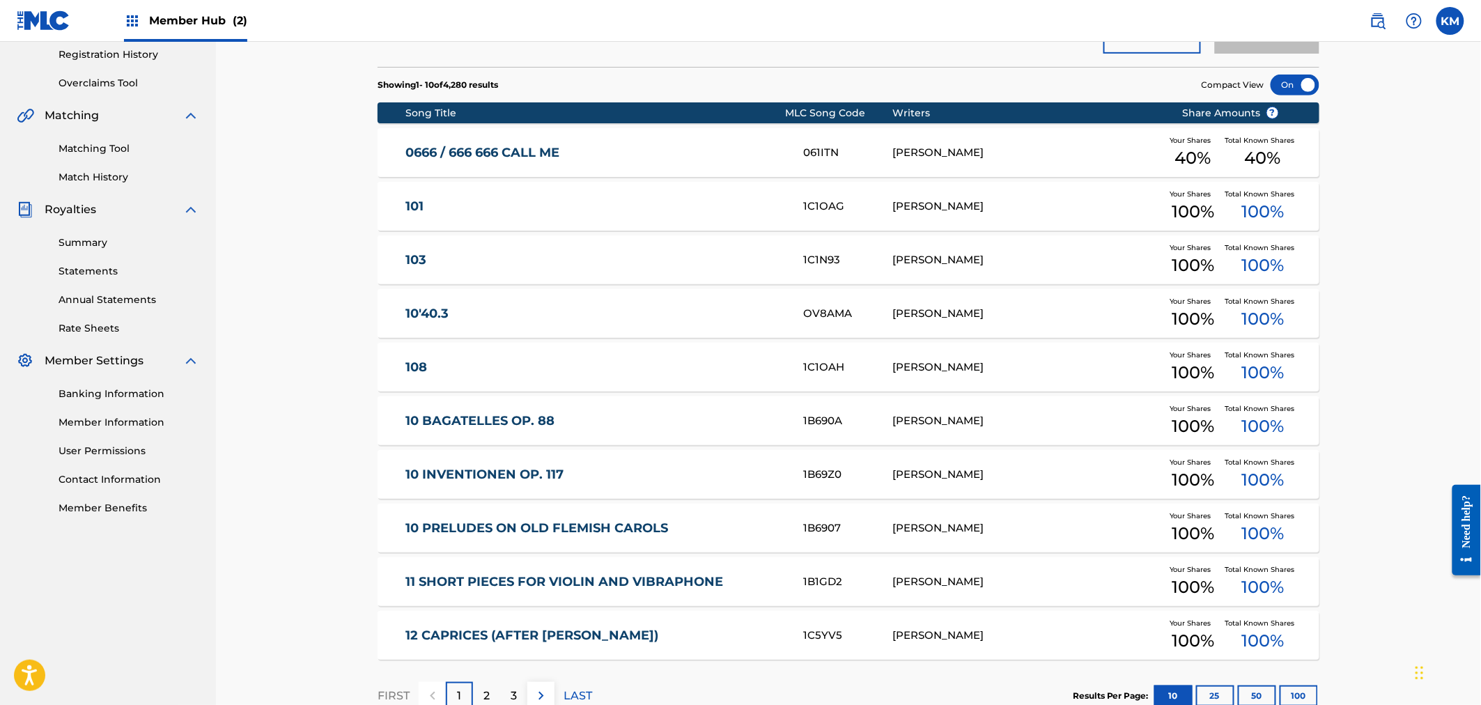
scroll to position [358, 0]
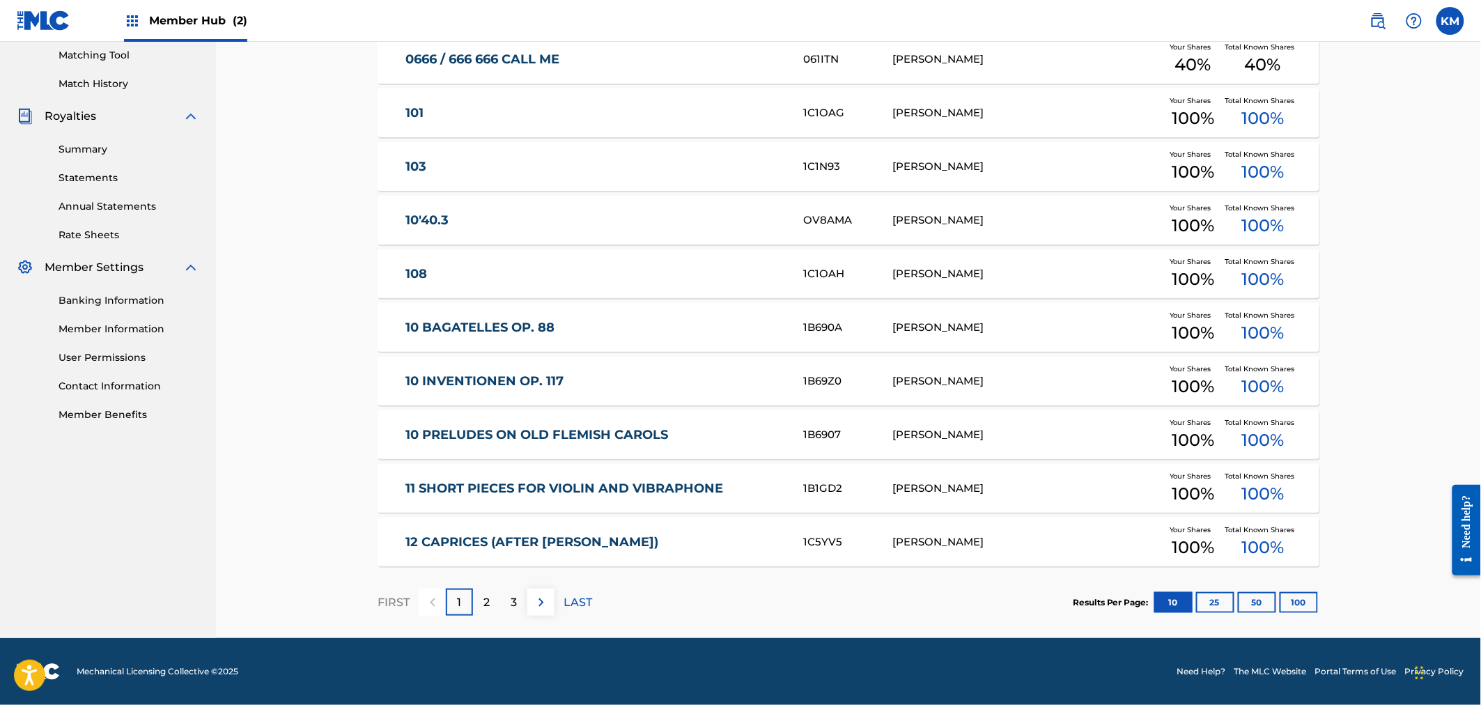
click at [428, 534] on link "12 CAPRICES (AFTER [PERSON_NAME])" at bounding box center [595, 542] width 379 height 16
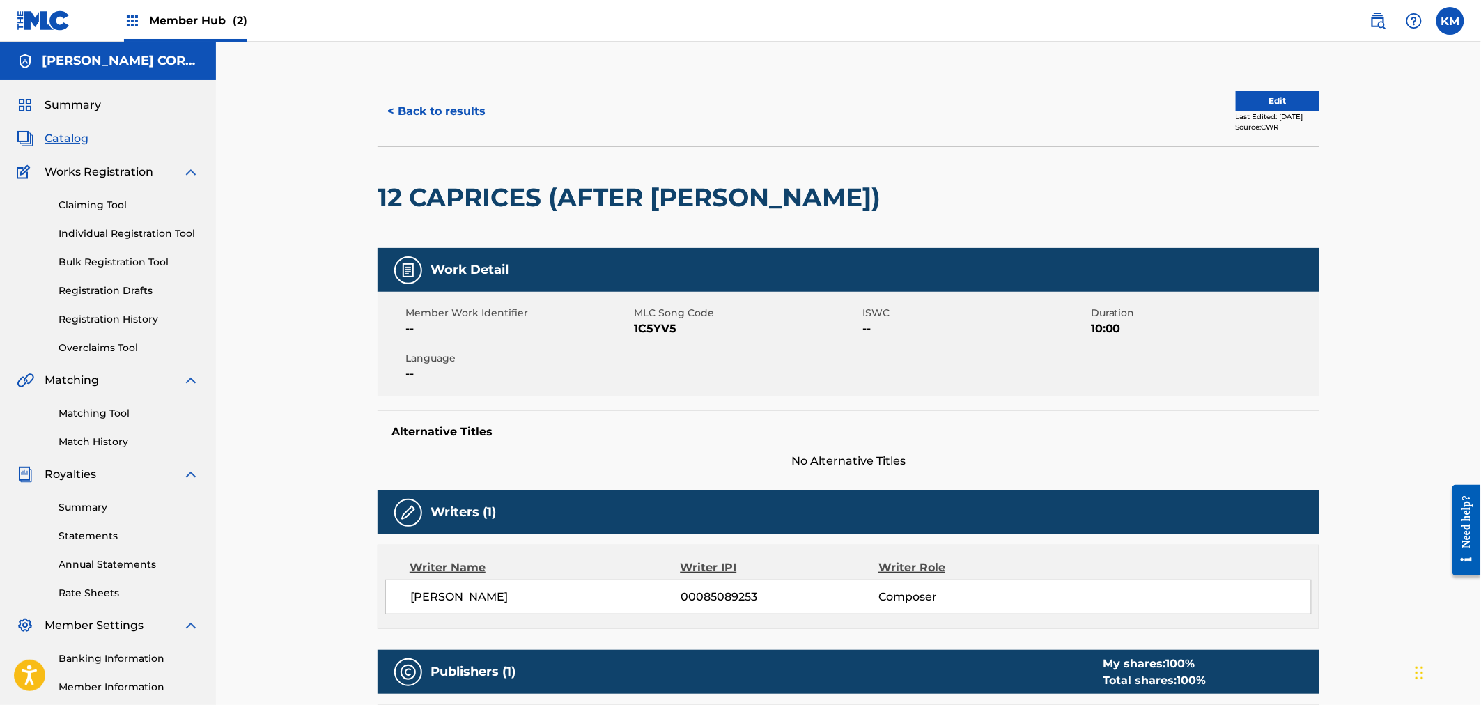
scroll to position [464, 0]
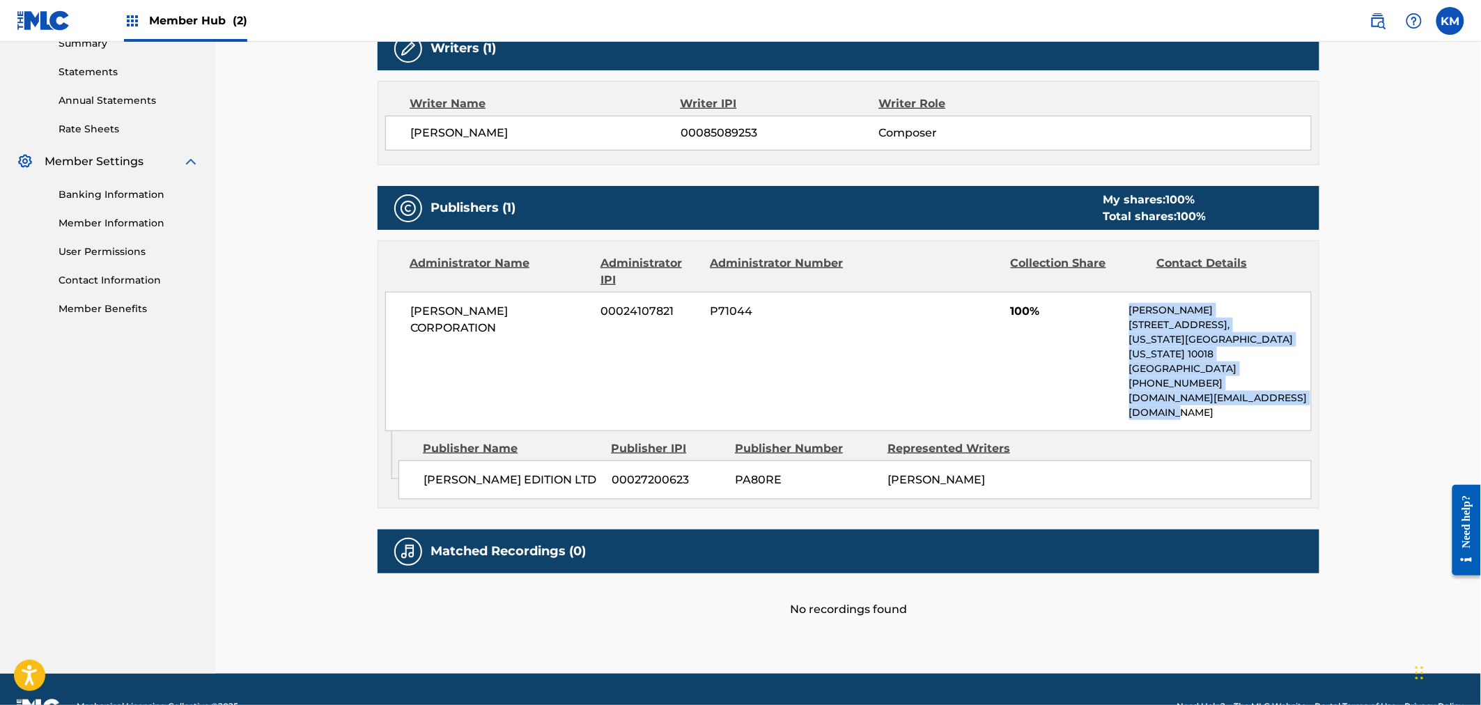
drag, startPoint x: 1198, startPoint y: 401, endPoint x: 1071, endPoint y: 373, distance: 130.5
click at [1071, 373] on div "[PERSON_NAME] CORPORATION 00024107821 P71044 100% [PERSON_NAME] [STREET_ADDRESS…" at bounding box center [848, 361] width 926 height 139
click at [1068, 374] on div "[PERSON_NAME] CORPORATION 00024107821 P71044 100% [PERSON_NAME] [STREET_ADDRESS…" at bounding box center [848, 361] width 926 height 139
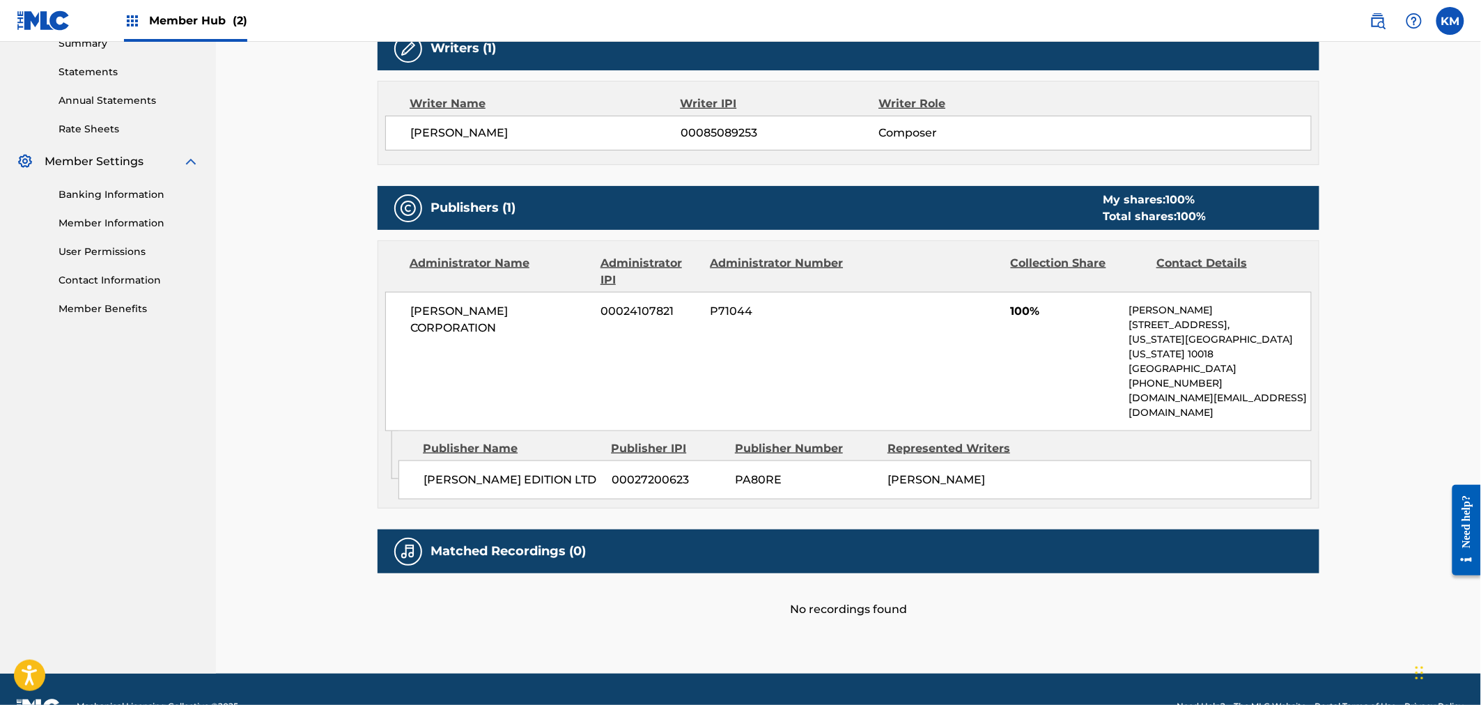
click at [472, 344] on div "[PERSON_NAME] CORPORATION 00024107821 P71044 100% [PERSON_NAME] [STREET_ADDRESS…" at bounding box center [848, 361] width 926 height 139
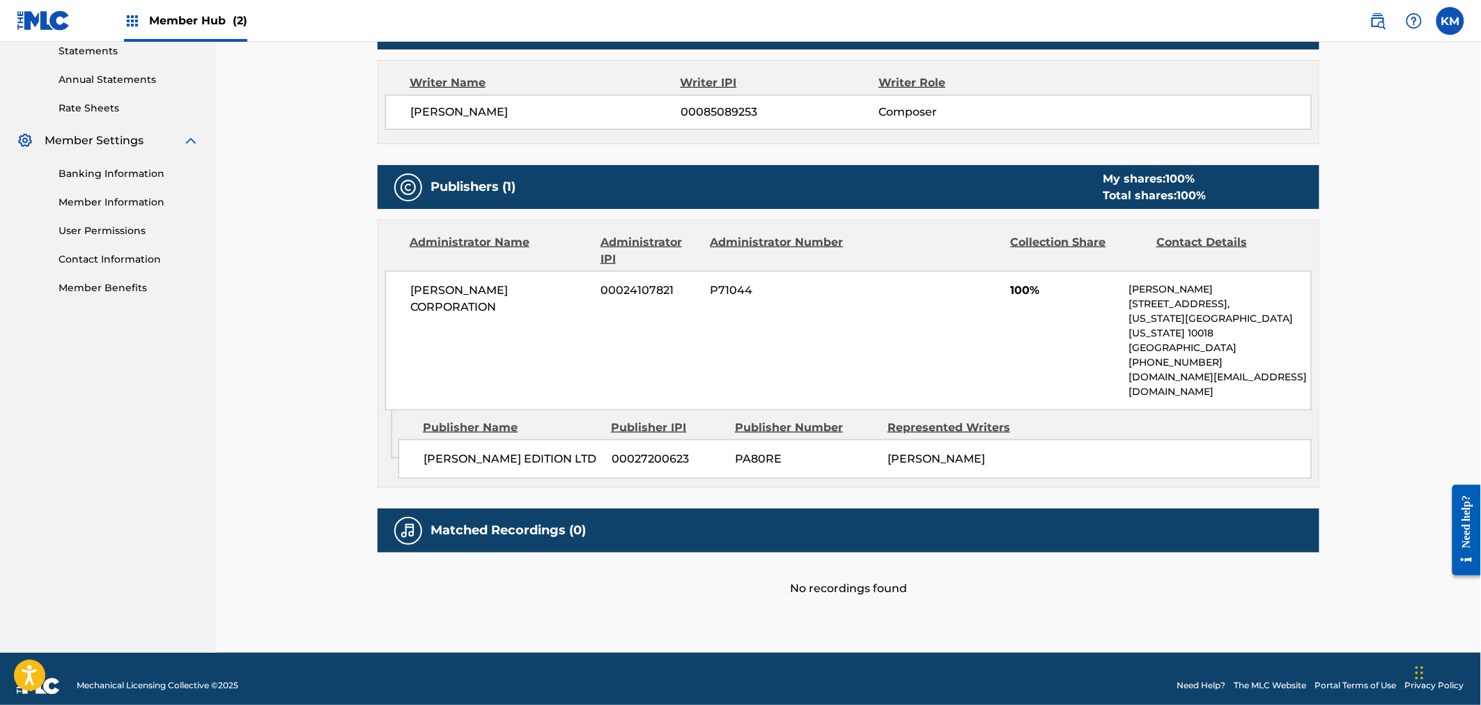
scroll to position [21, 0]
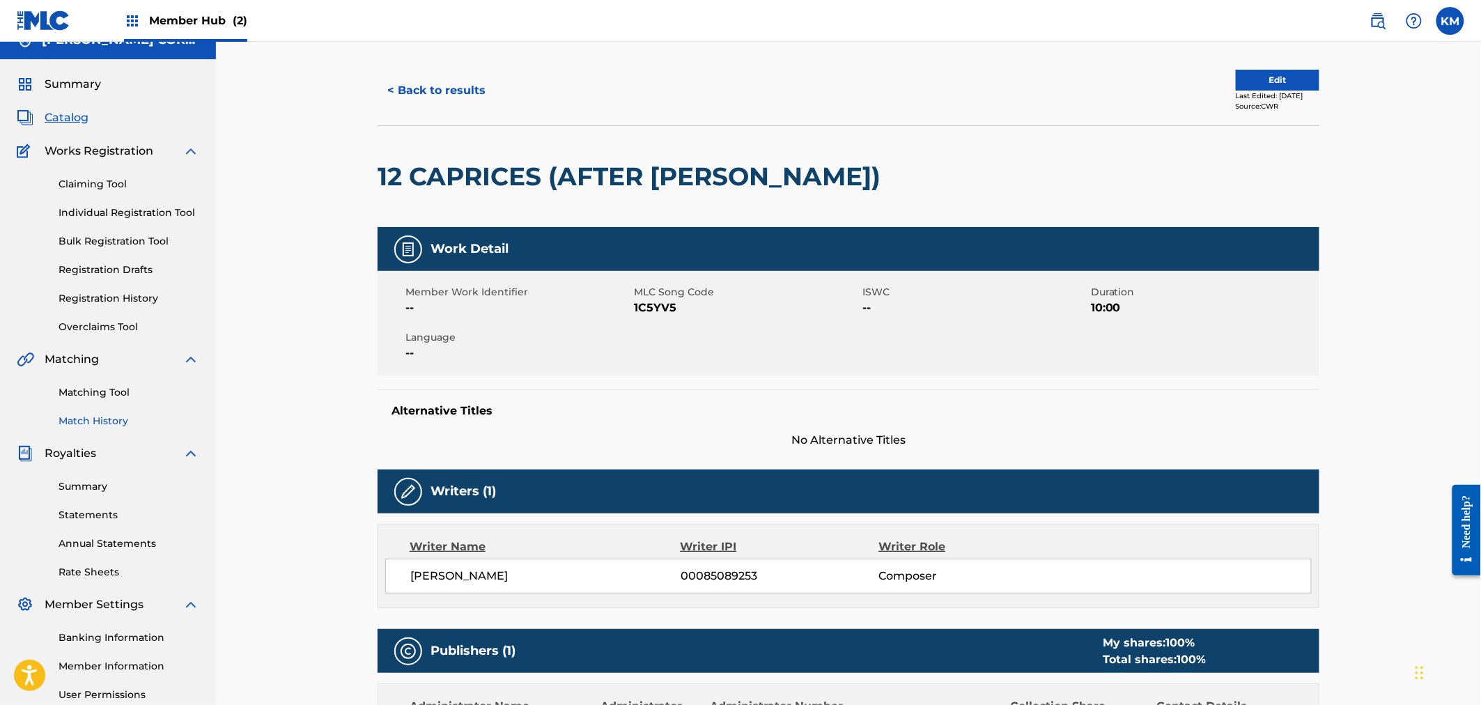
click at [91, 422] on link "Match History" at bounding box center [129, 421] width 141 height 15
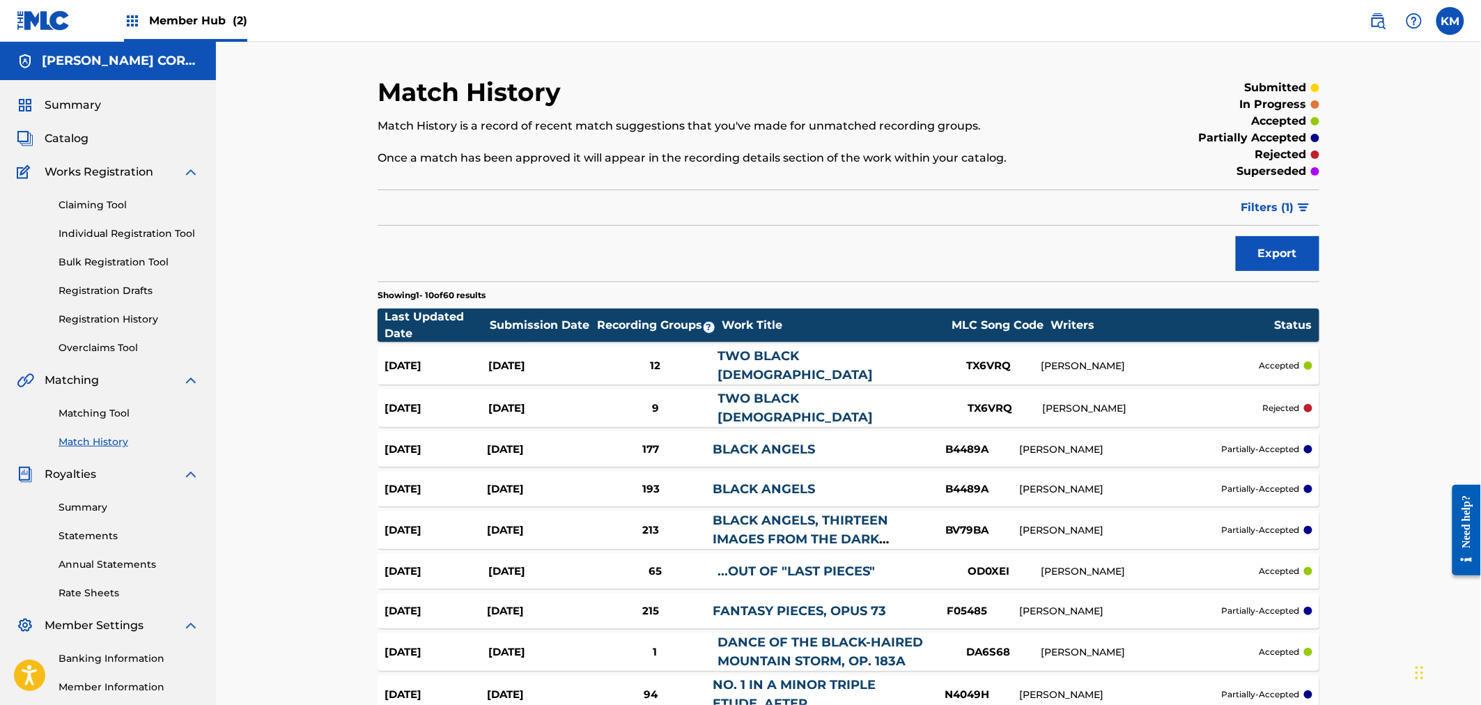
scroll to position [181, 0]
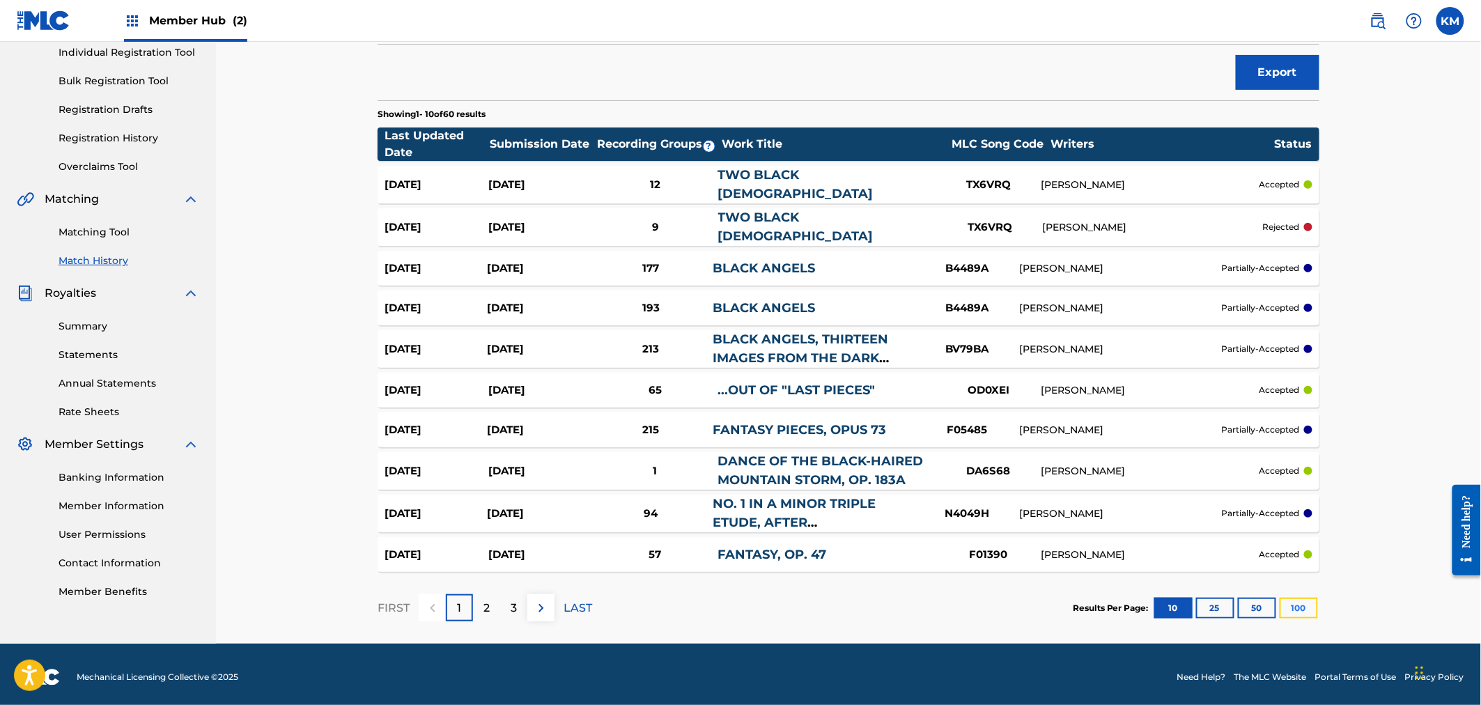
click at [1282, 606] on button "100" at bounding box center [1299, 608] width 38 height 21
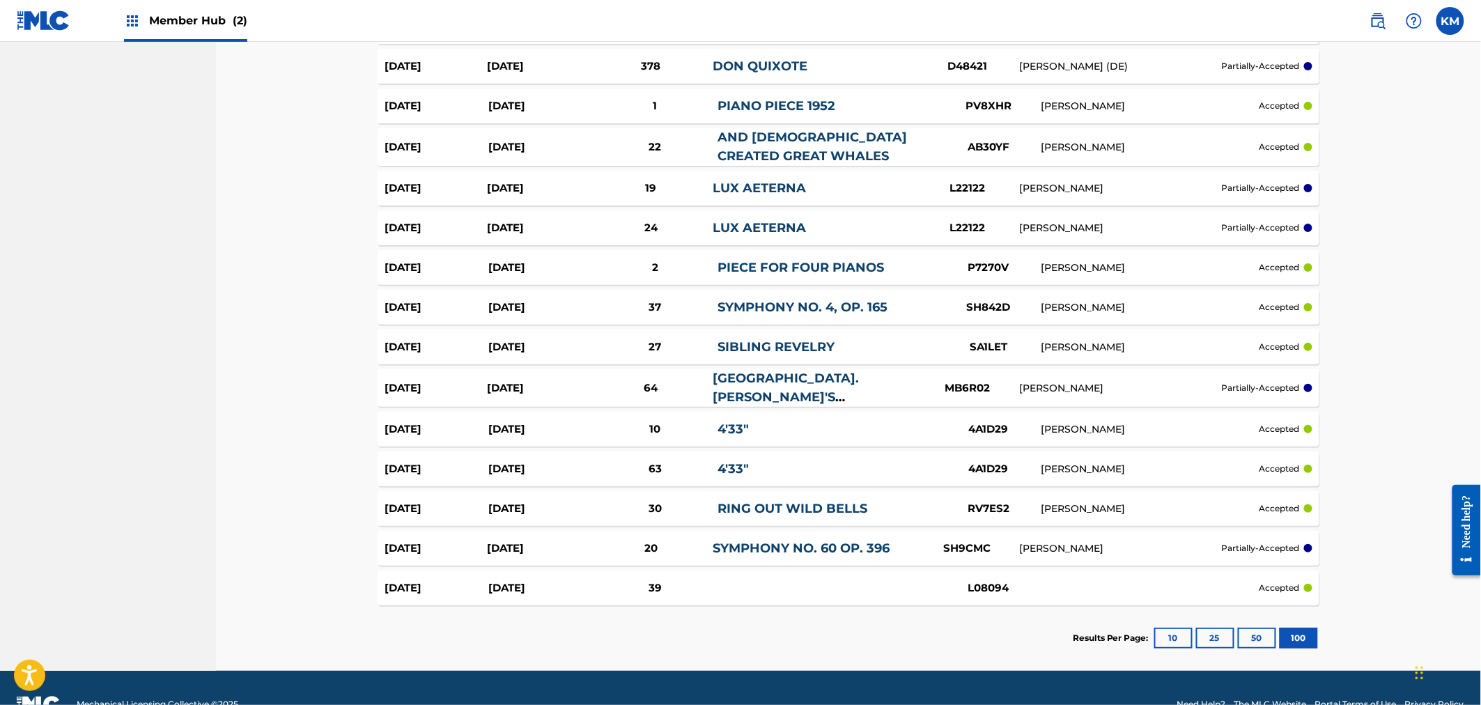
scroll to position [2193, 0]
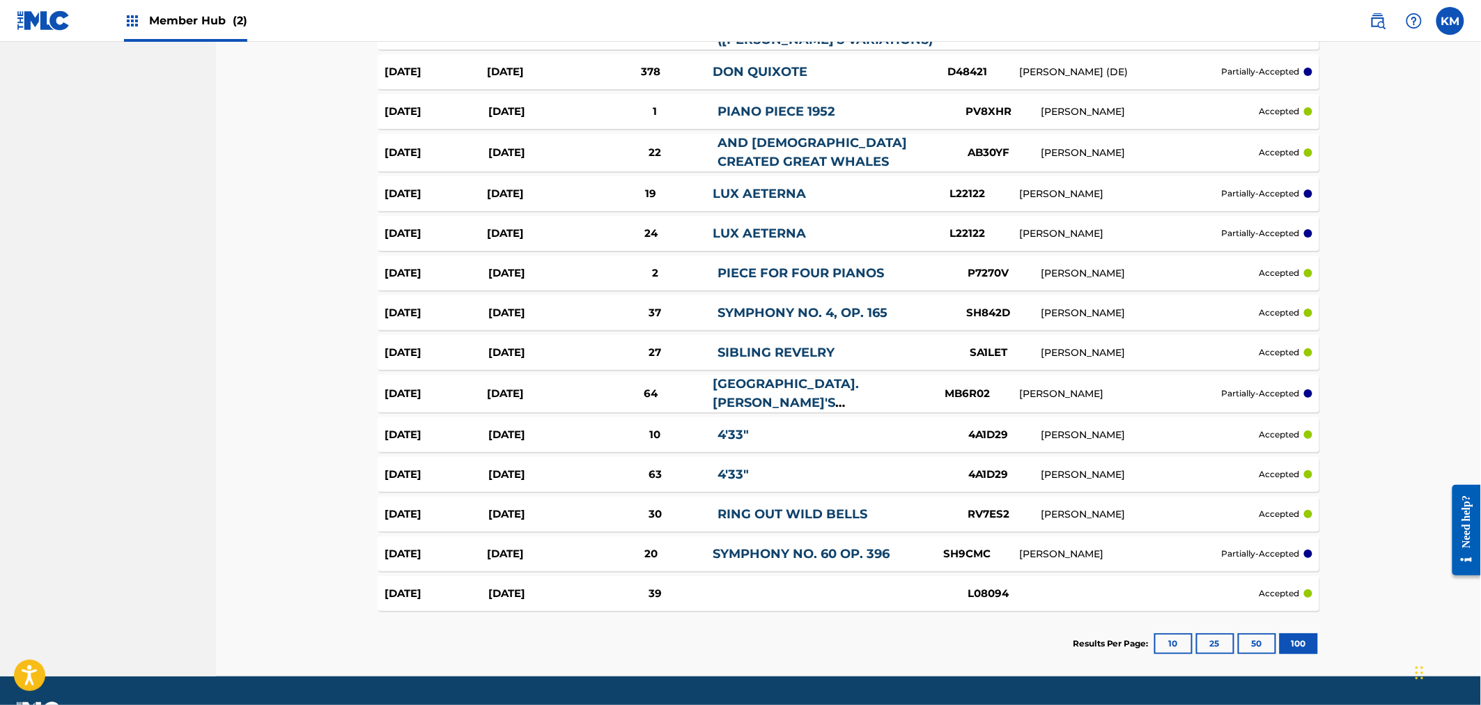
drag, startPoint x: 330, startPoint y: 469, endPoint x: 336, endPoint y: 428, distance: 40.8
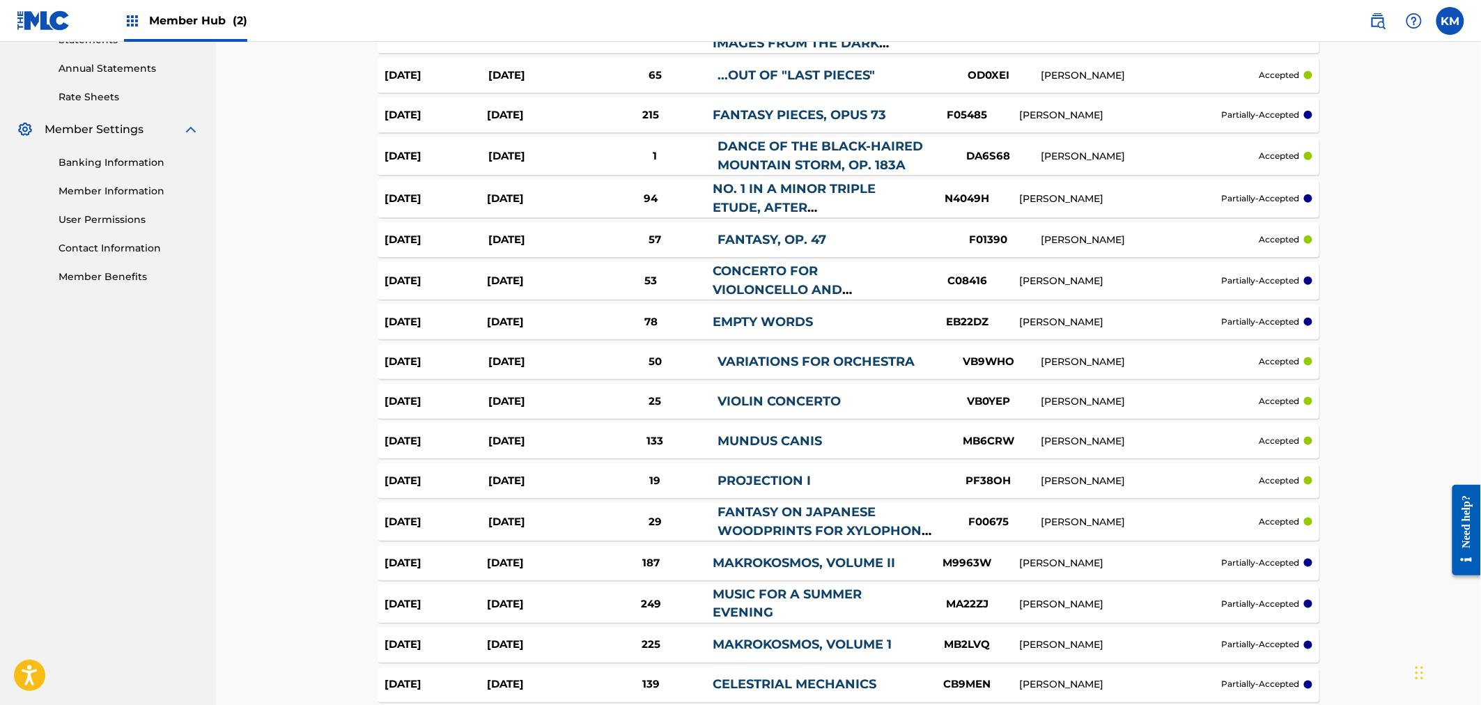
scroll to position [10, 0]
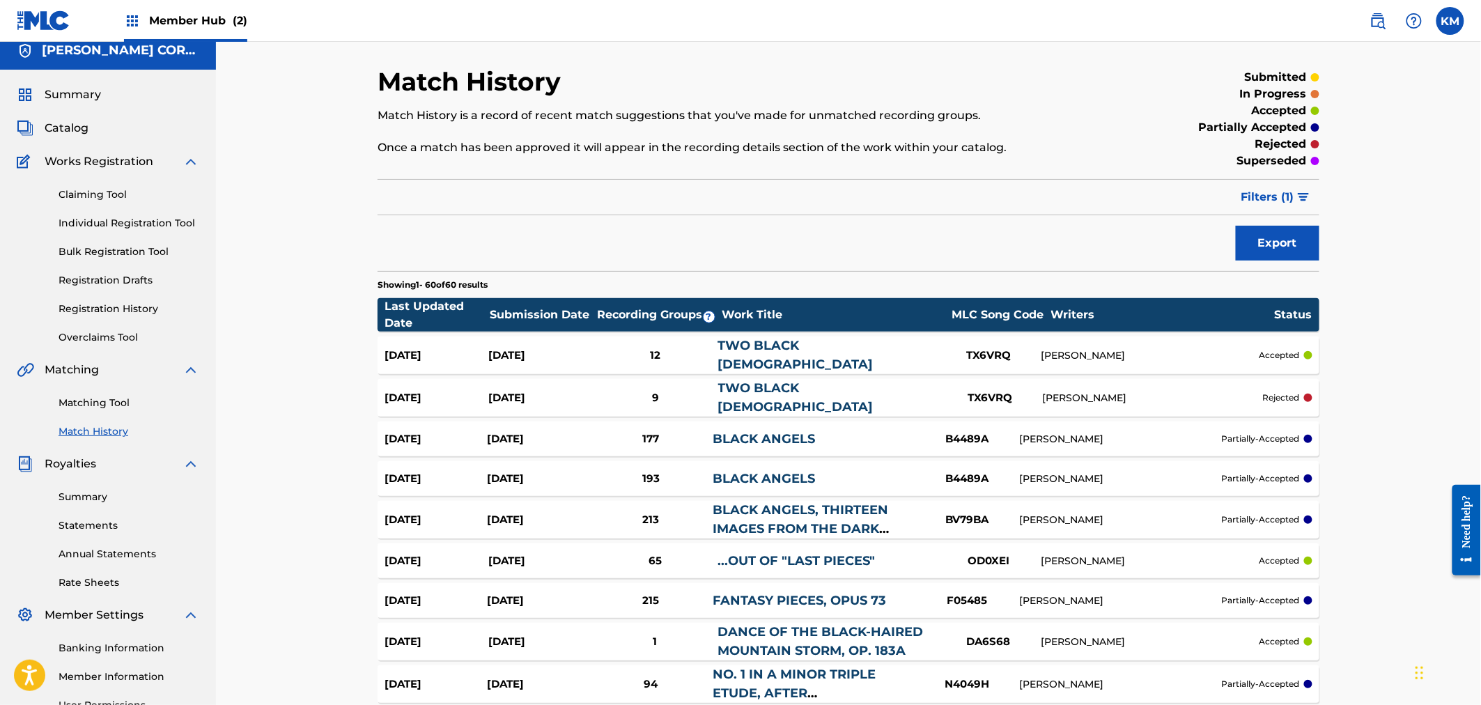
drag, startPoint x: 352, startPoint y: 419, endPoint x: 384, endPoint y: 258, distance: 163.9
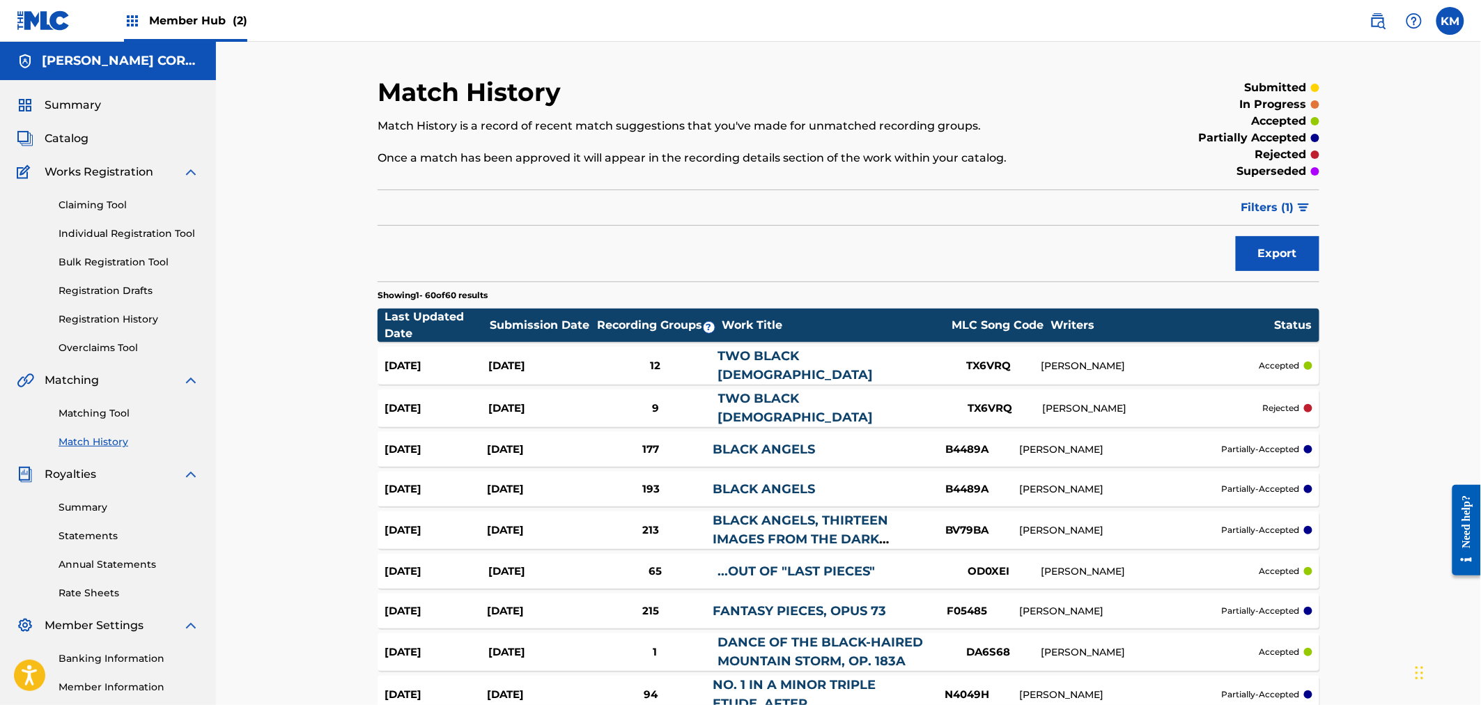
click at [185, 15] on span "Member Hub (2)" at bounding box center [198, 21] width 98 height 16
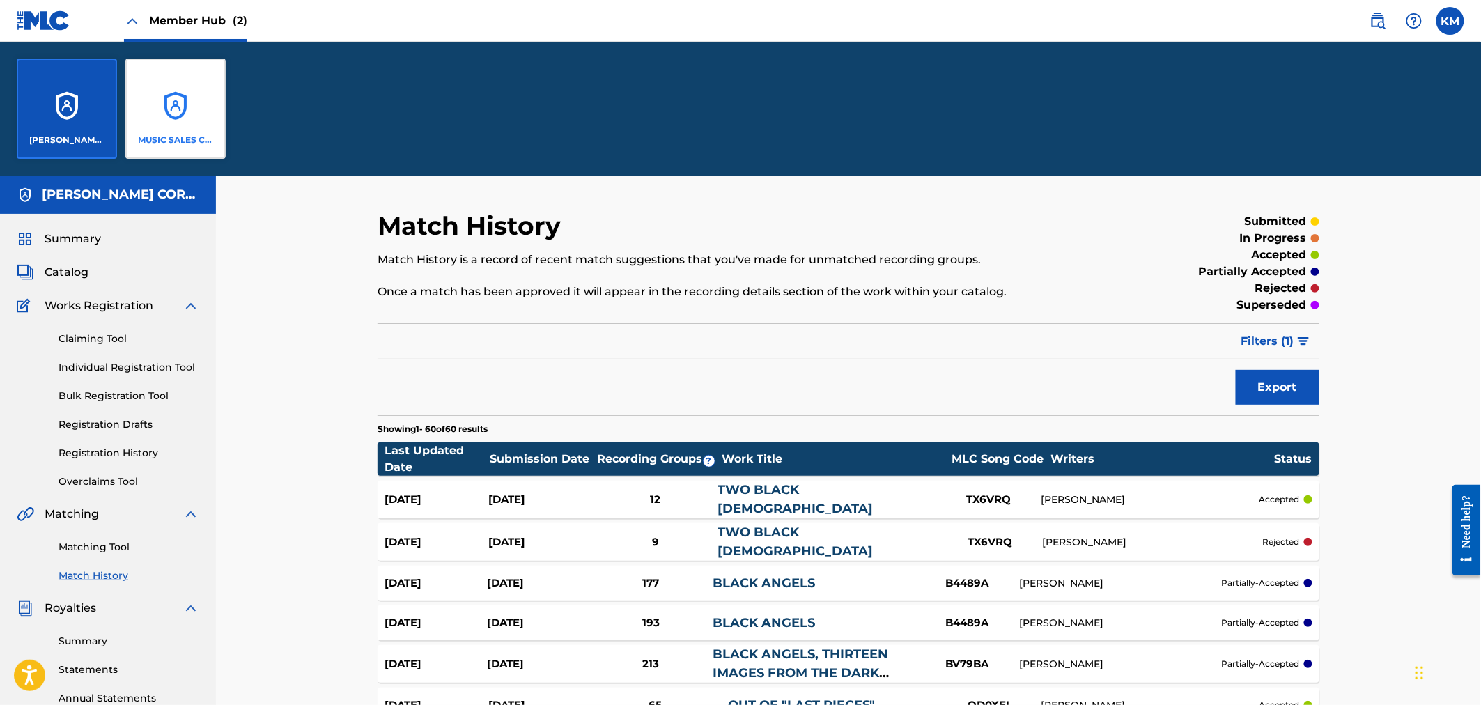
click at [210, 103] on div "MUSIC SALES CORPORATION" at bounding box center [175, 109] width 100 height 100
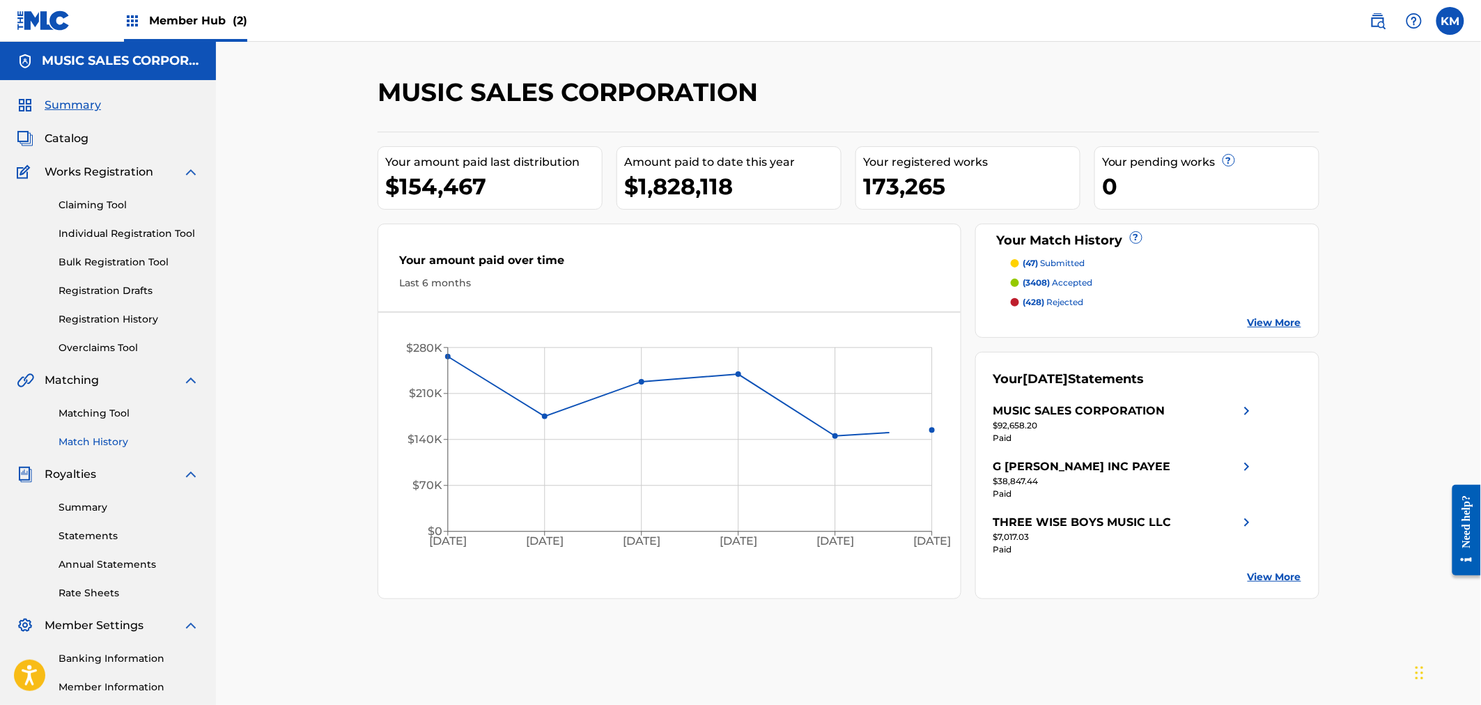
click at [113, 441] on link "Match History" at bounding box center [129, 442] width 141 height 15
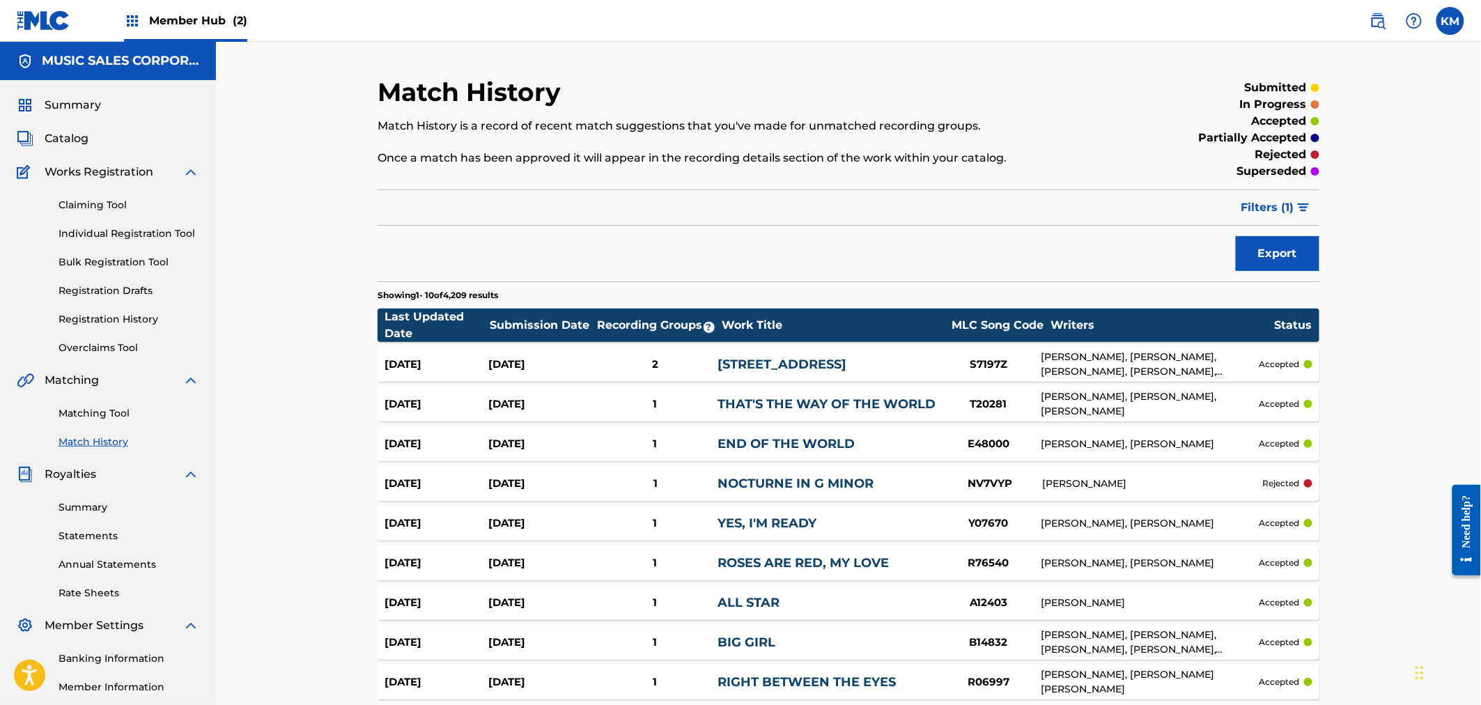
click at [770, 476] on link "NOCTURNE IN G MINOR" at bounding box center [796, 483] width 156 height 15
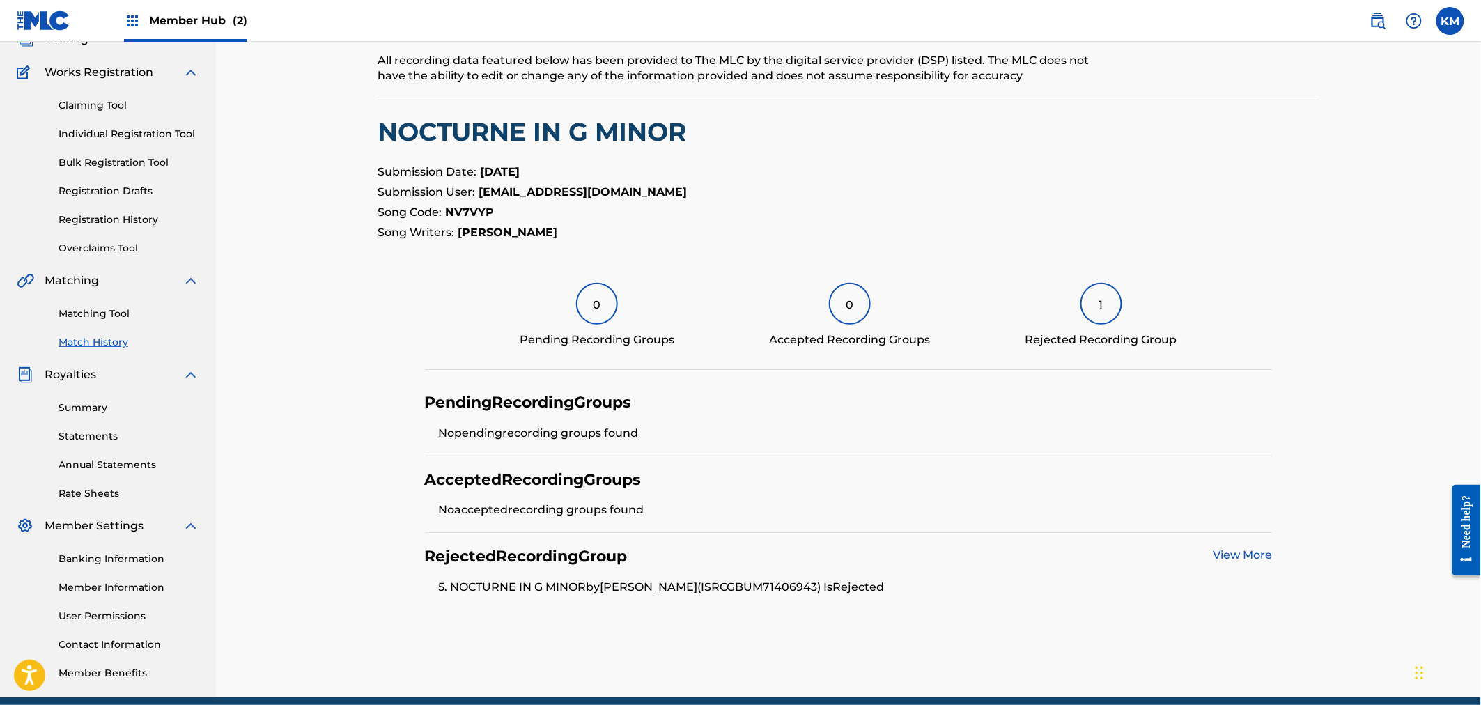
scroll to position [158, 0]
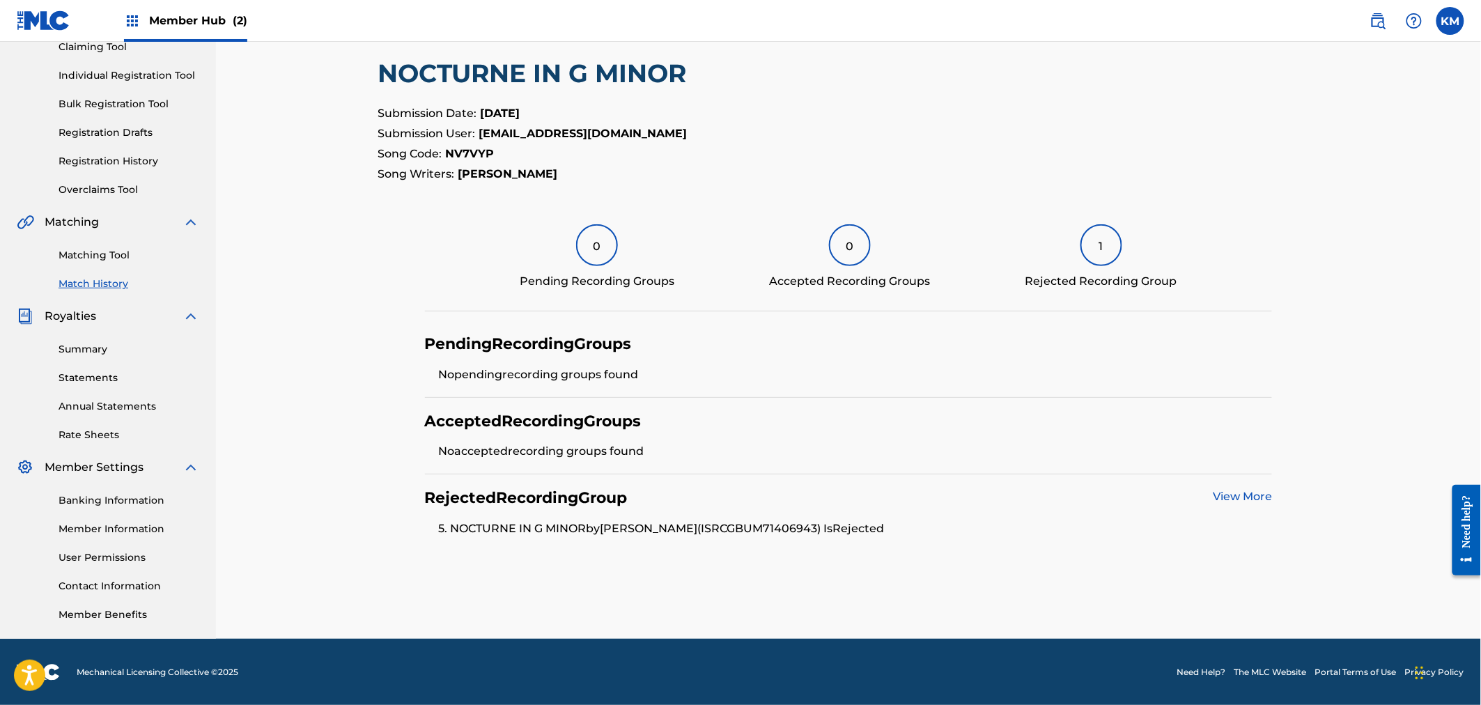
click at [1248, 492] on link "View More" at bounding box center [1242, 496] width 59 height 13
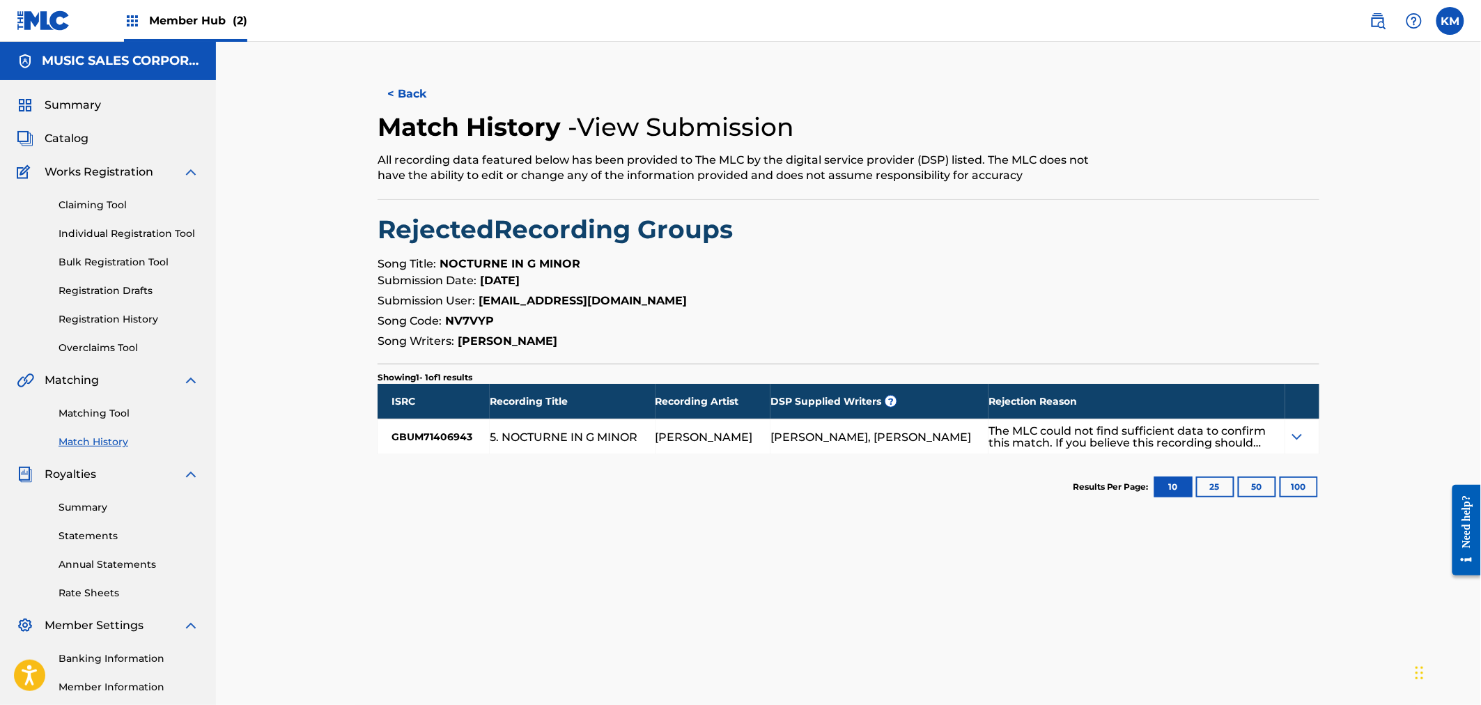
click at [1282, 434] on img at bounding box center [1297, 436] width 17 height 17
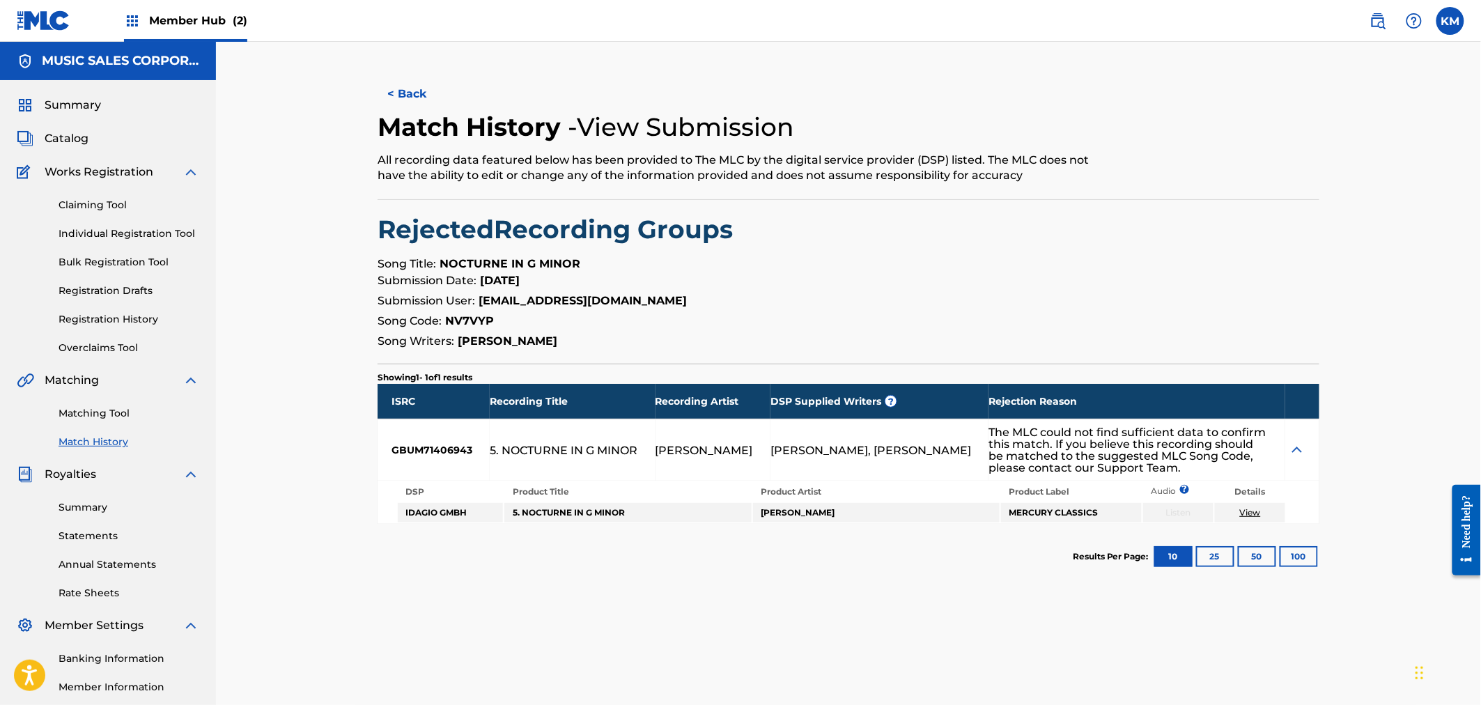
drag, startPoint x: 777, startPoint y: 454, endPoint x: 972, endPoint y: 460, distance: 195.8
click at [972, 460] on div "[PERSON_NAME], [PERSON_NAME]" at bounding box center [879, 449] width 218 height 61
click at [958, 286] on p "Submission Date: [DATE]" at bounding box center [849, 280] width 942 height 17
drag, startPoint x: 742, startPoint y: 449, endPoint x: 474, endPoint y: 447, distance: 267.5
click at [474, 447] on div "ISRC Recording Title Recording Artist DSP Supplied Writers ? Rejection Reason G…" at bounding box center [849, 454] width 942 height 140
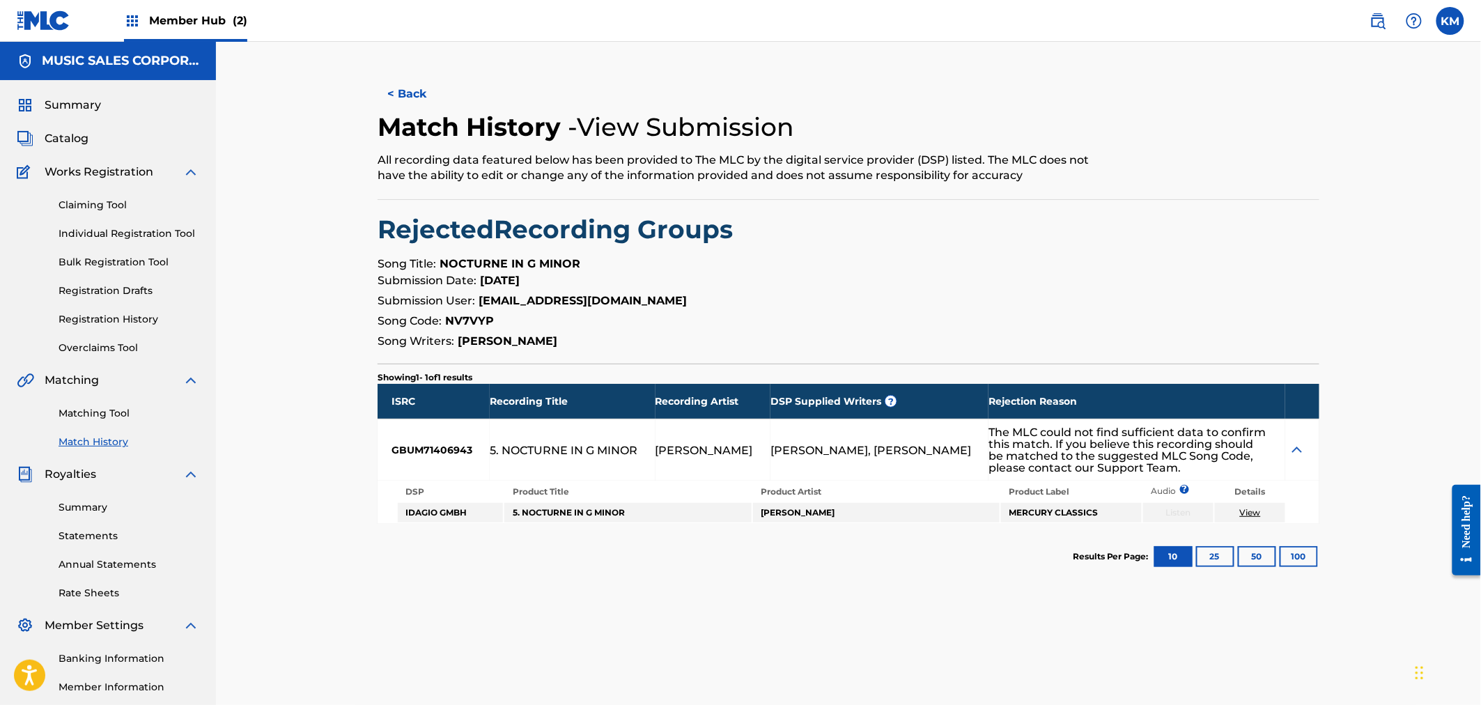
copy div "5. NOCTURNE IN G [PERSON_NAME] [PERSON_NAME]"
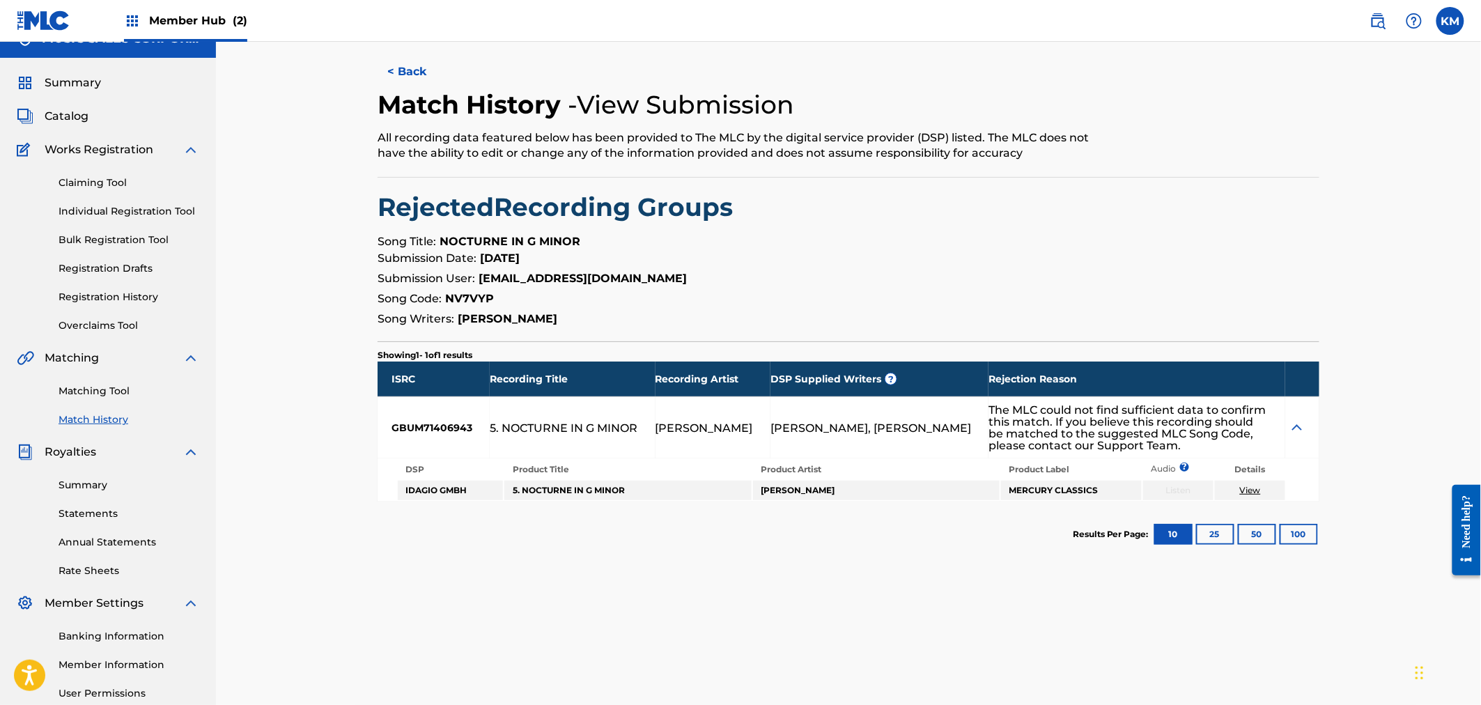
scroll to position [158, 0]
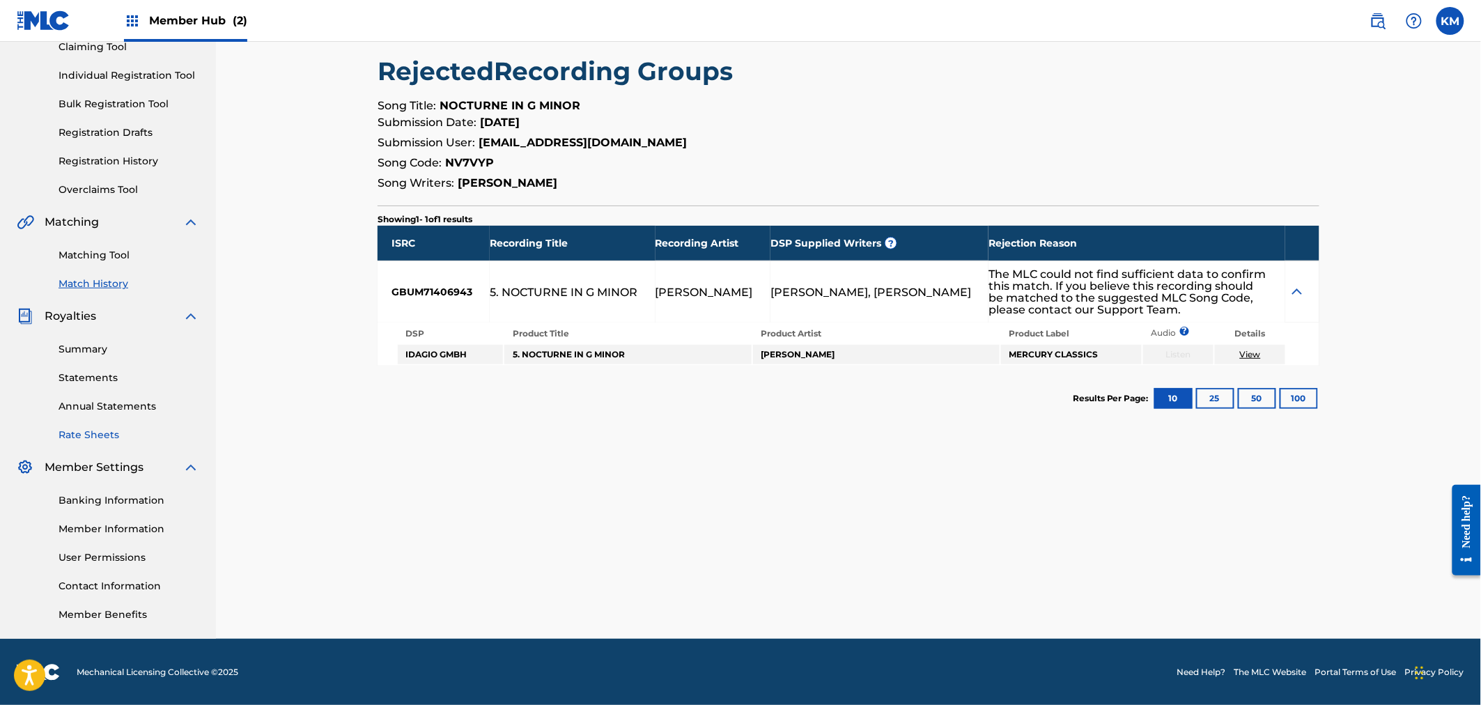
click at [98, 434] on link "Rate Sheets" at bounding box center [129, 435] width 141 height 15
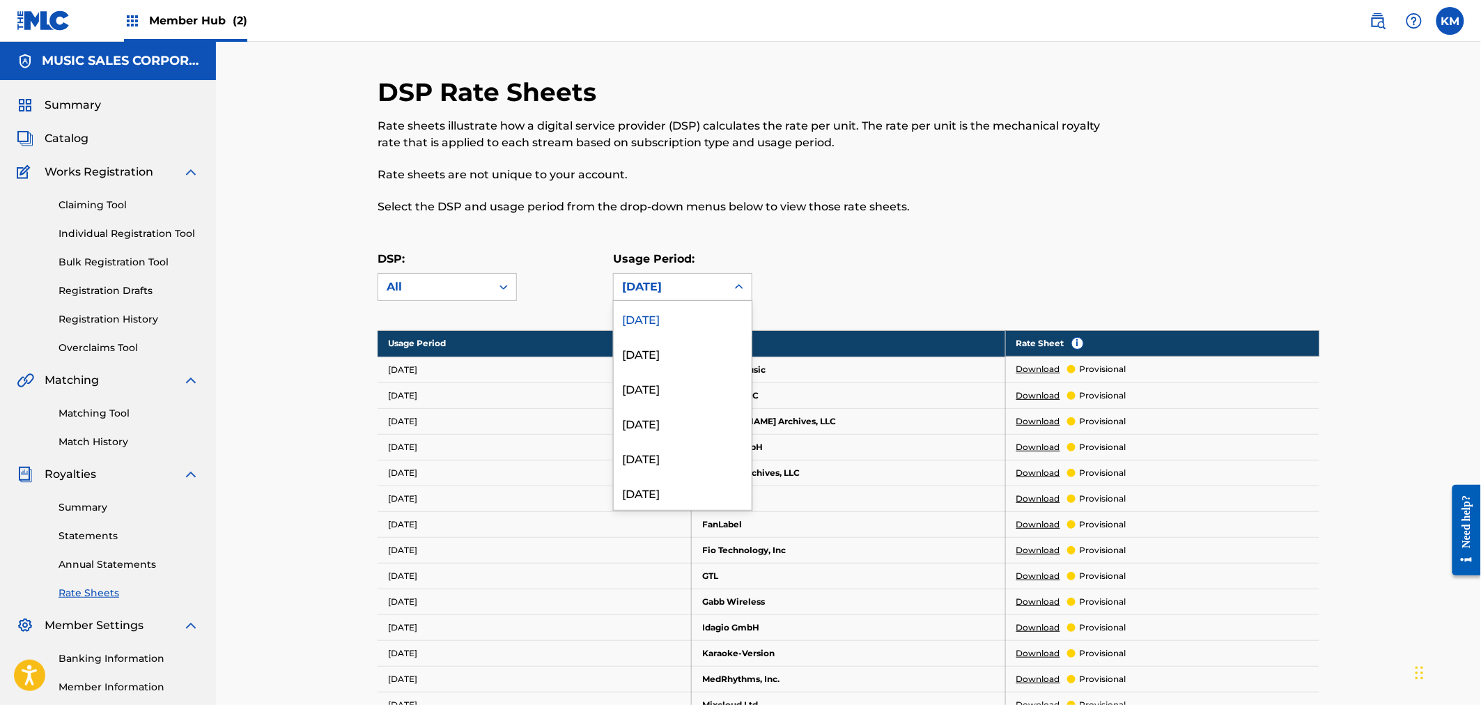
click at [664, 281] on div "[DATE]" at bounding box center [670, 287] width 96 height 17
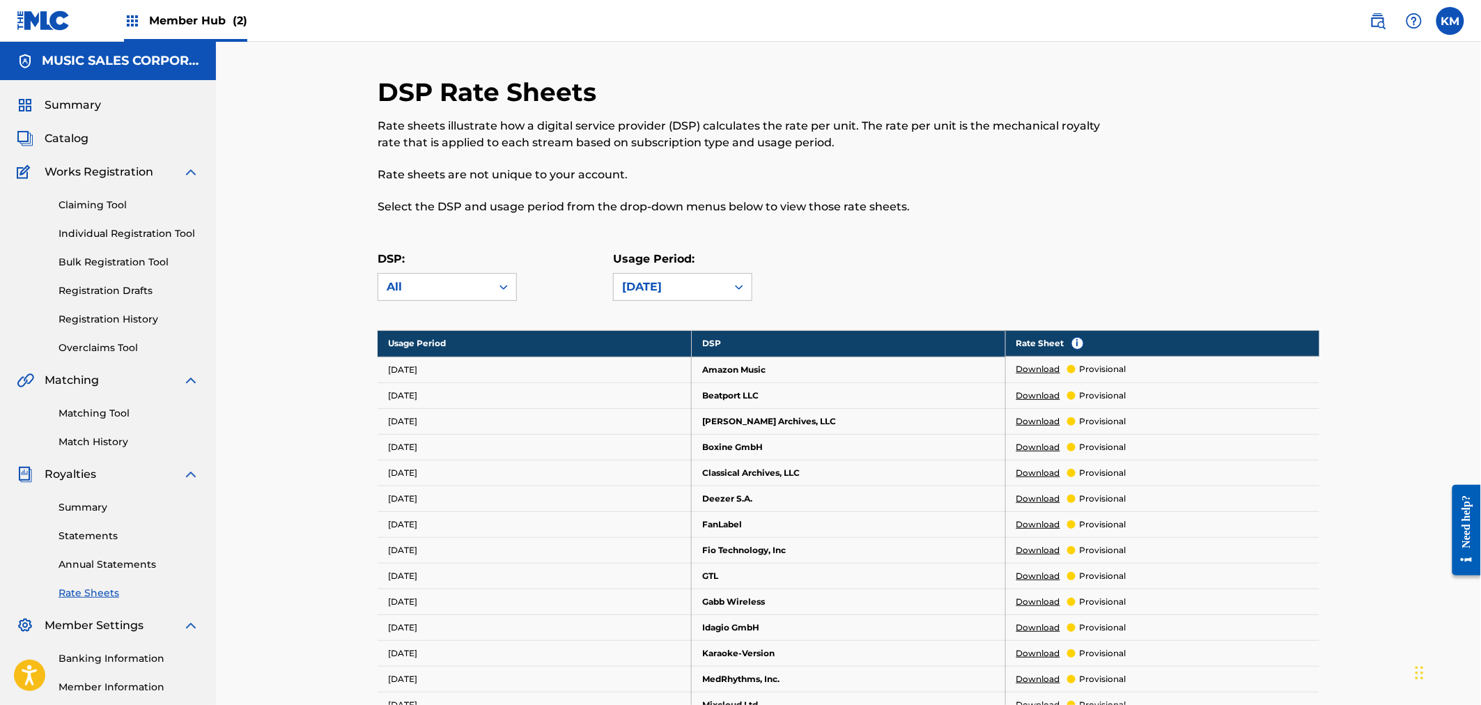
click at [1038, 367] on link "Download" at bounding box center [1038, 369] width 44 height 13
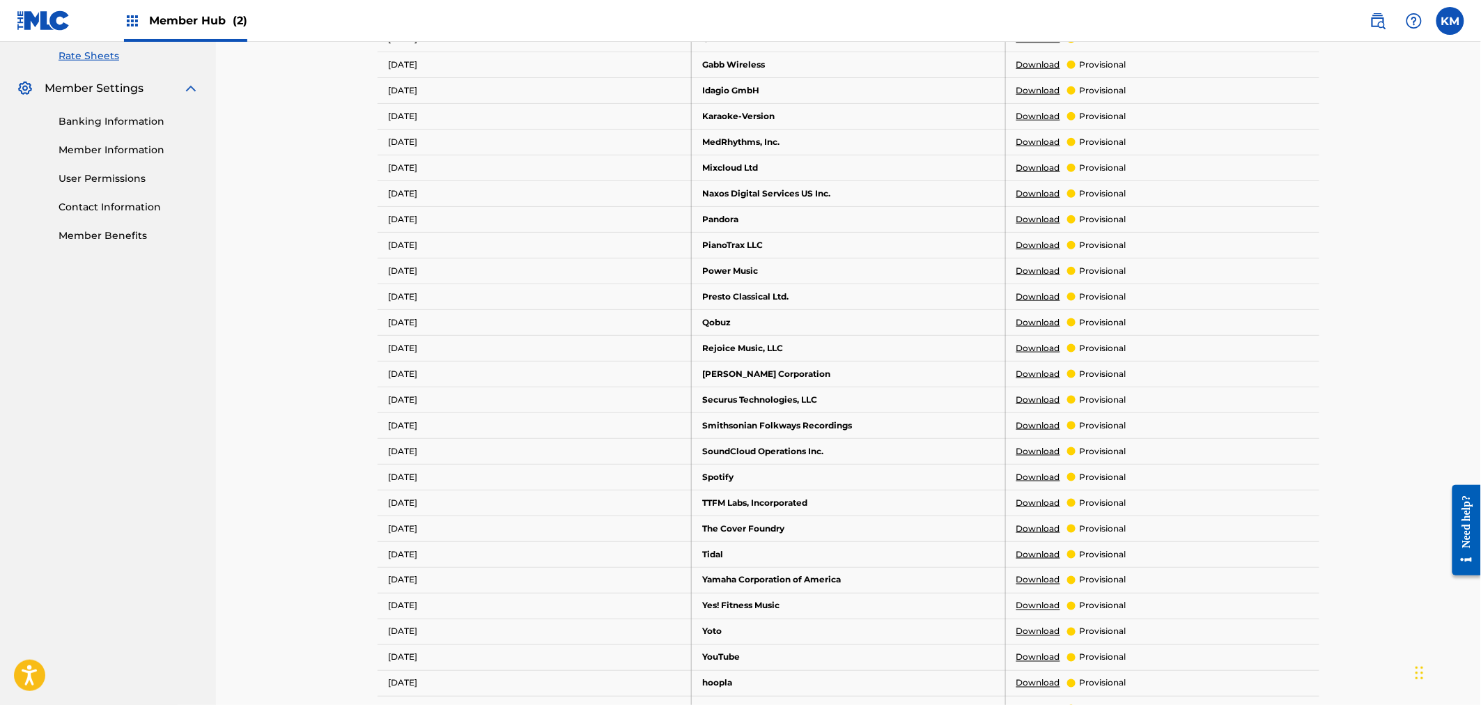
scroll to position [541, 0]
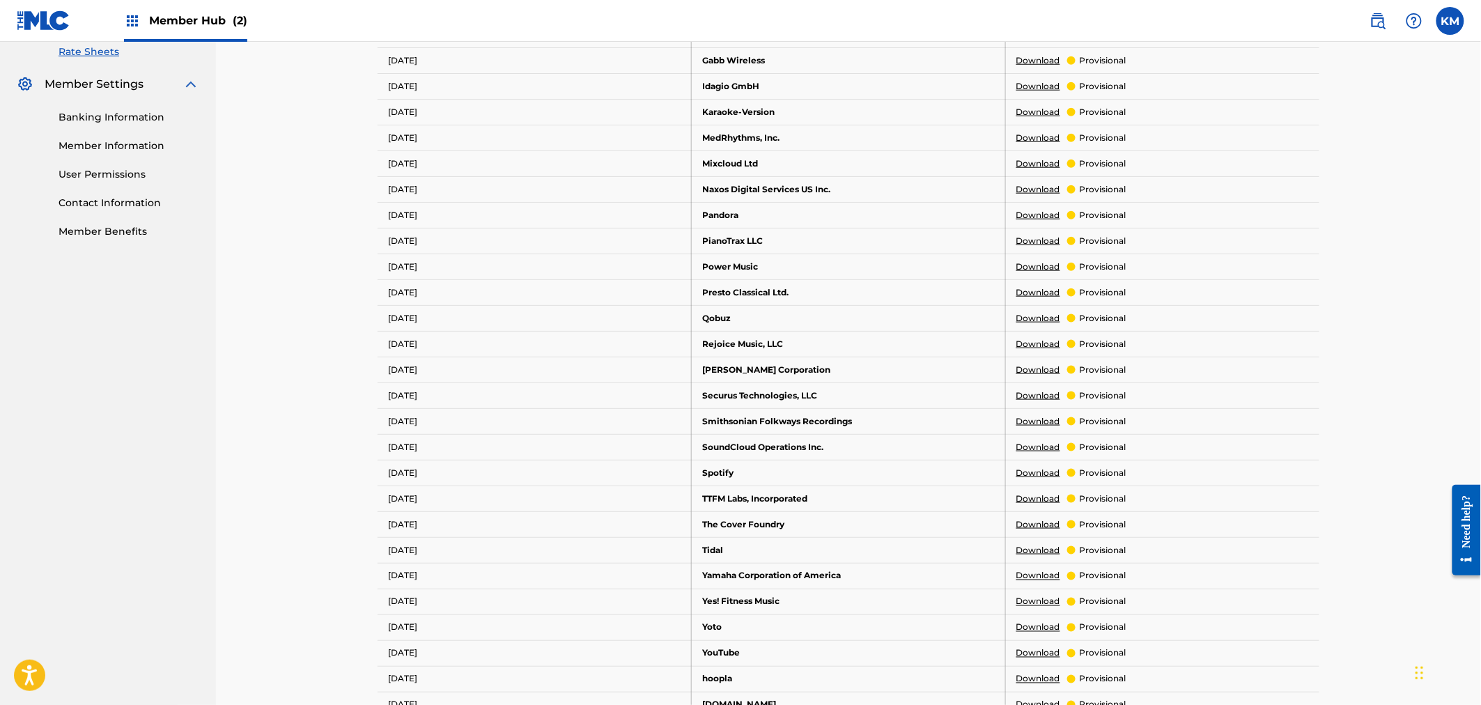
click at [1029, 470] on link "Download" at bounding box center [1038, 473] width 44 height 13
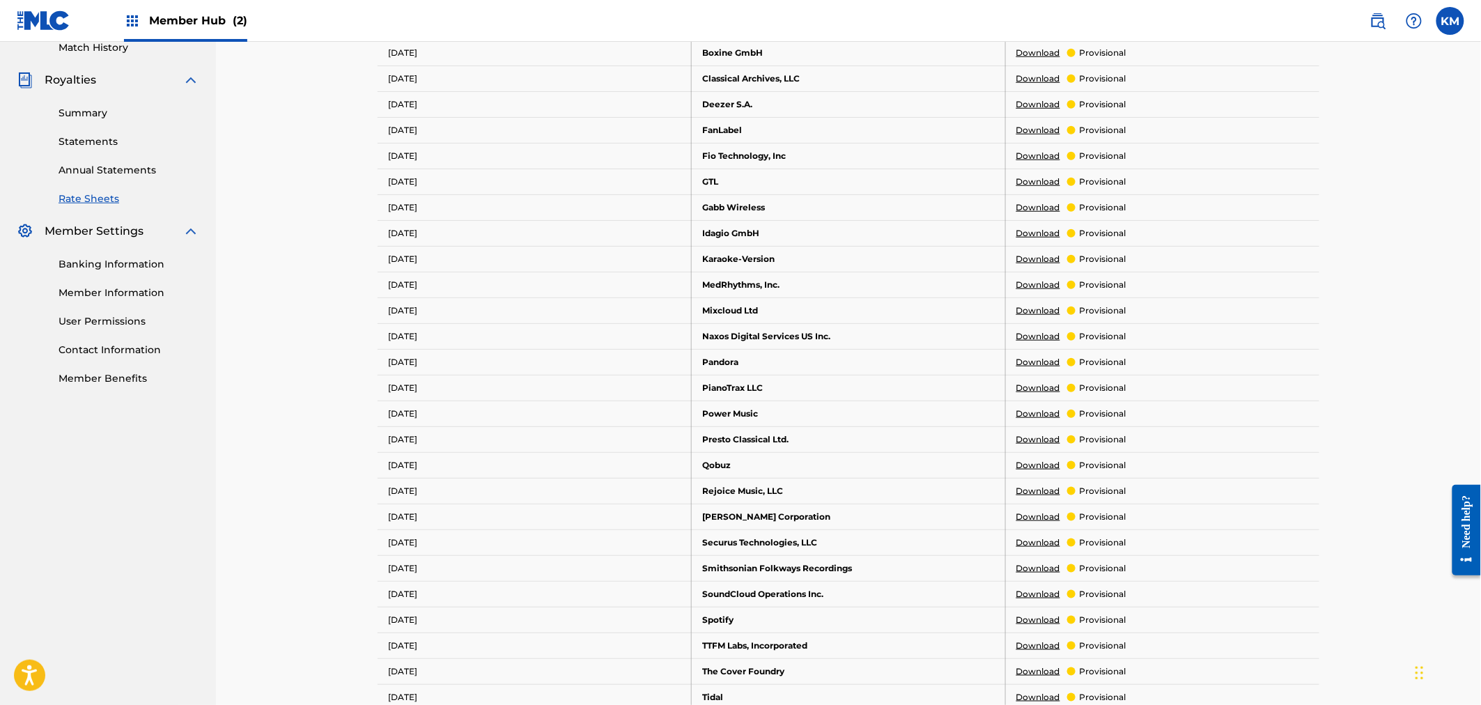
scroll to position [619, 0]
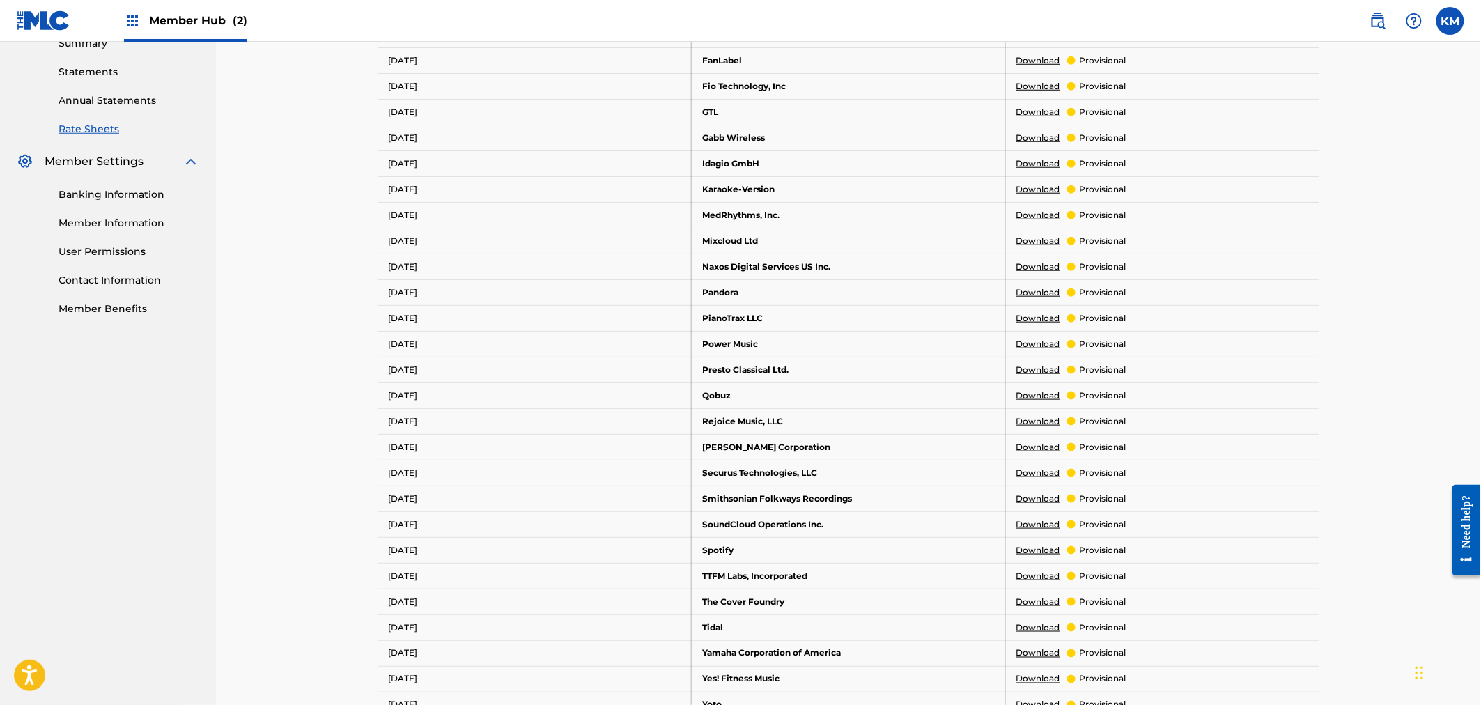
click at [955, 131] on td "Gabb Wireless" at bounding box center [849, 138] width 314 height 26
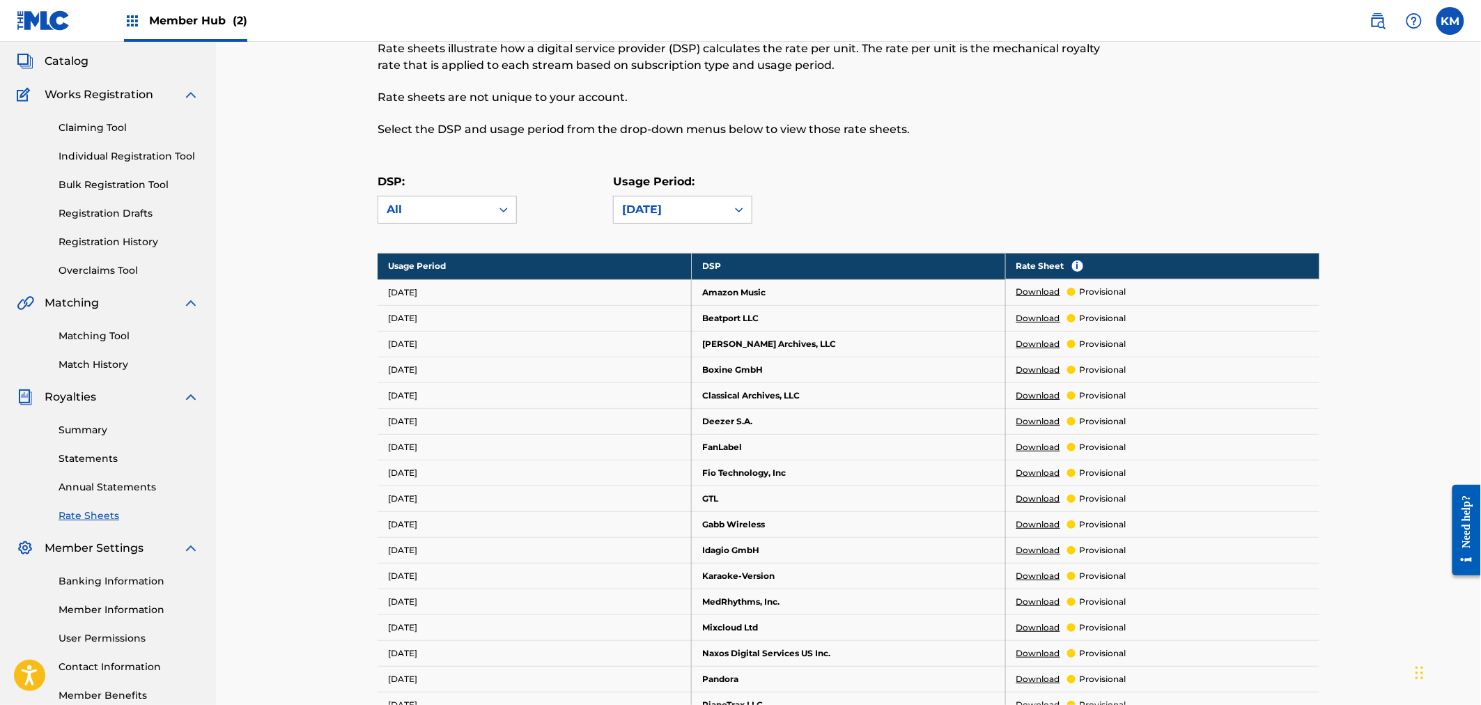
click at [955, 131] on p "Select the DSP and usage period from the drop-down menus below to view those ra…" at bounding box center [740, 129] width 725 height 17
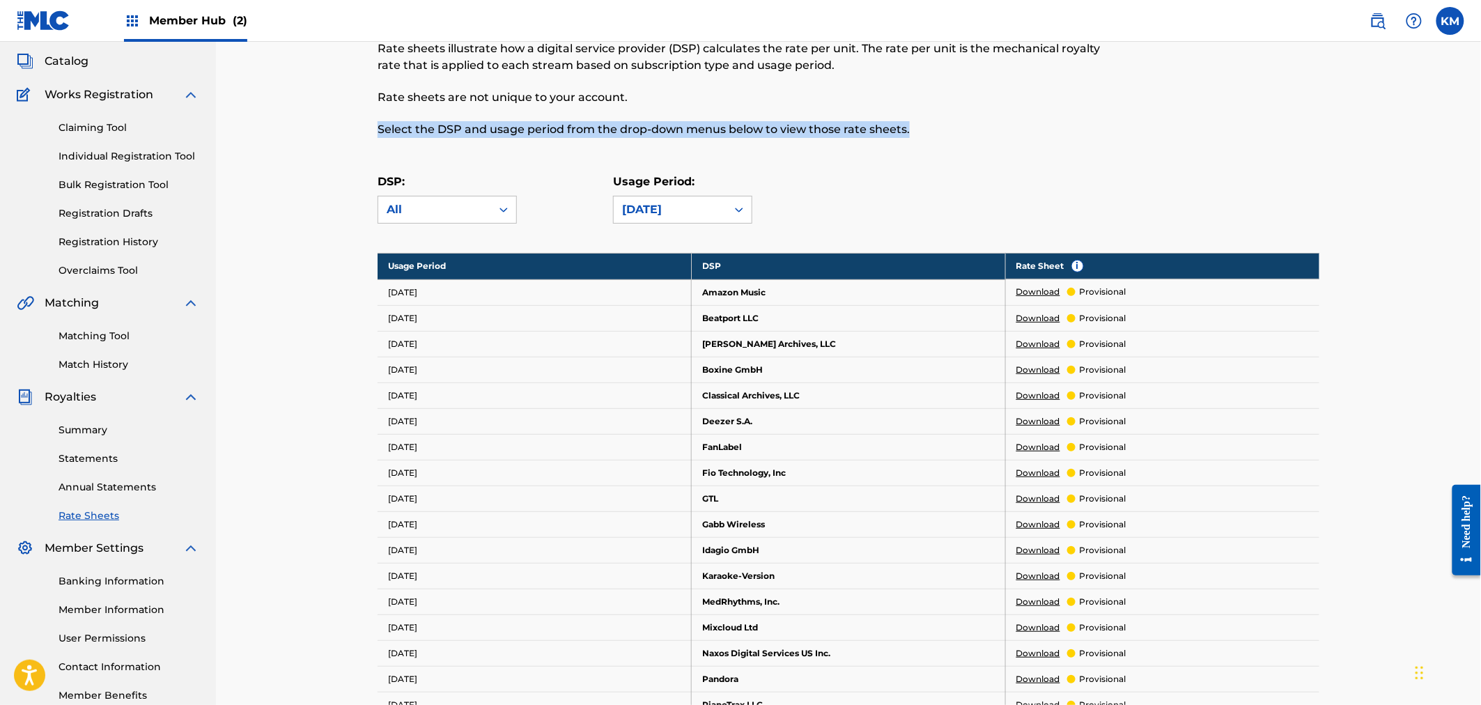
click at [955, 131] on p "Select the DSP and usage period from the drop-down menus below to view those ra…" at bounding box center [740, 129] width 725 height 17
click at [977, 108] on div "Rate sheets illustrate how a digital service provider (DSP) calculates the rate…" at bounding box center [740, 89] width 725 height 98
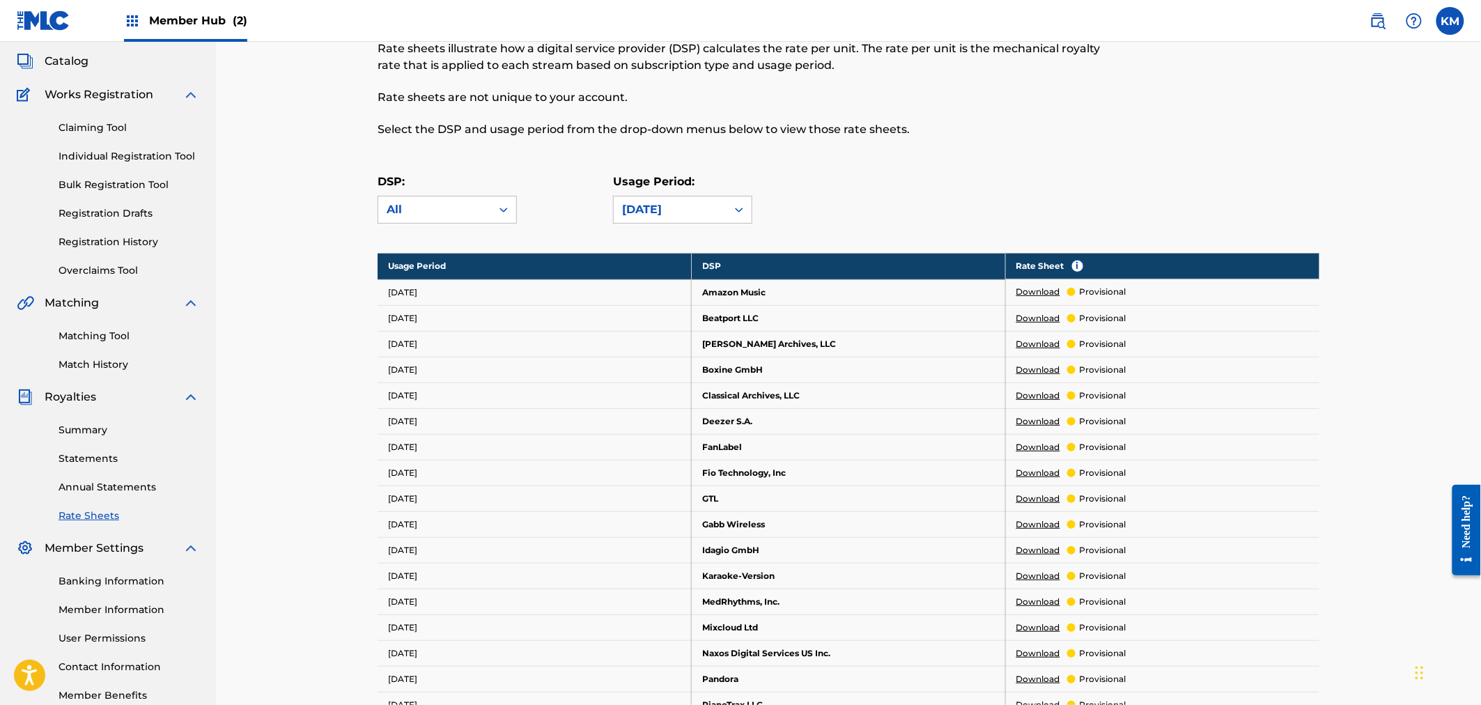
click at [1050, 371] on link "Download" at bounding box center [1038, 370] width 44 height 13
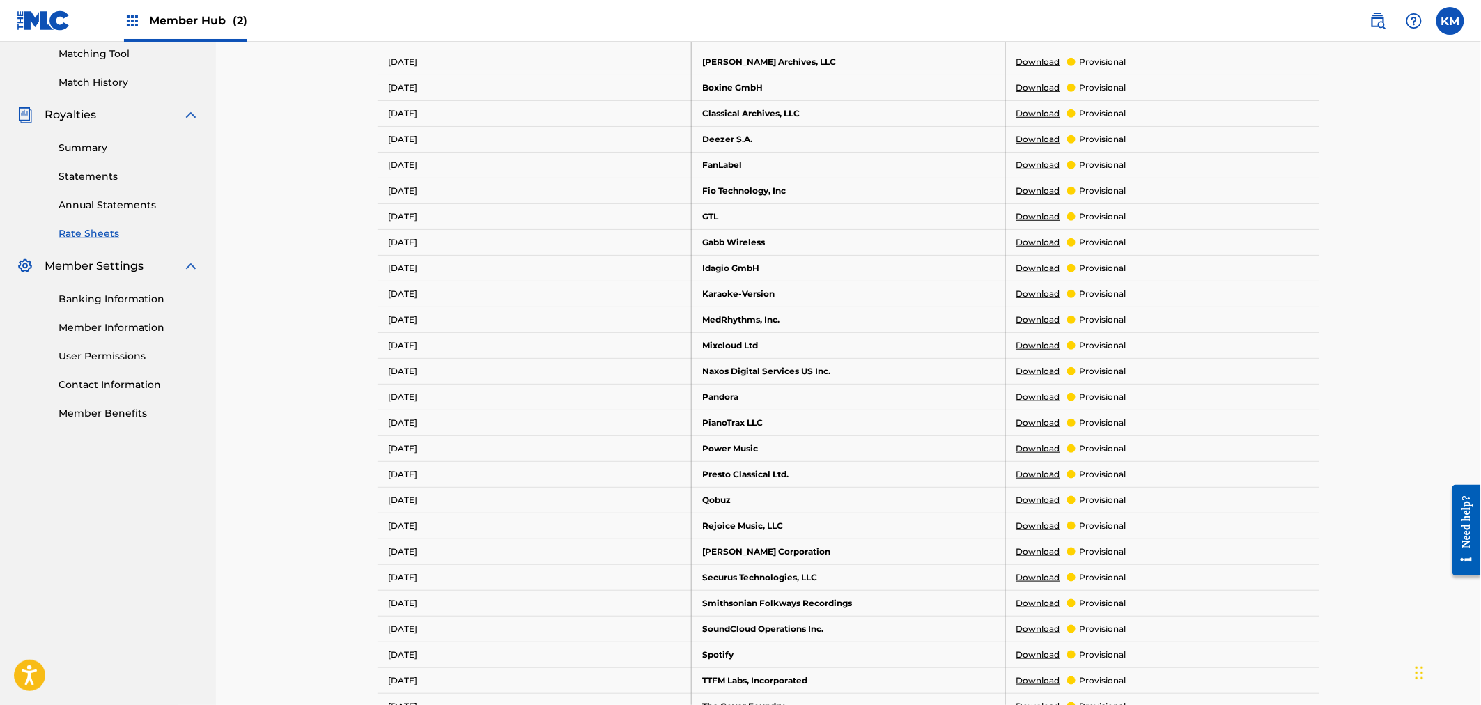
scroll to position [387, 0]
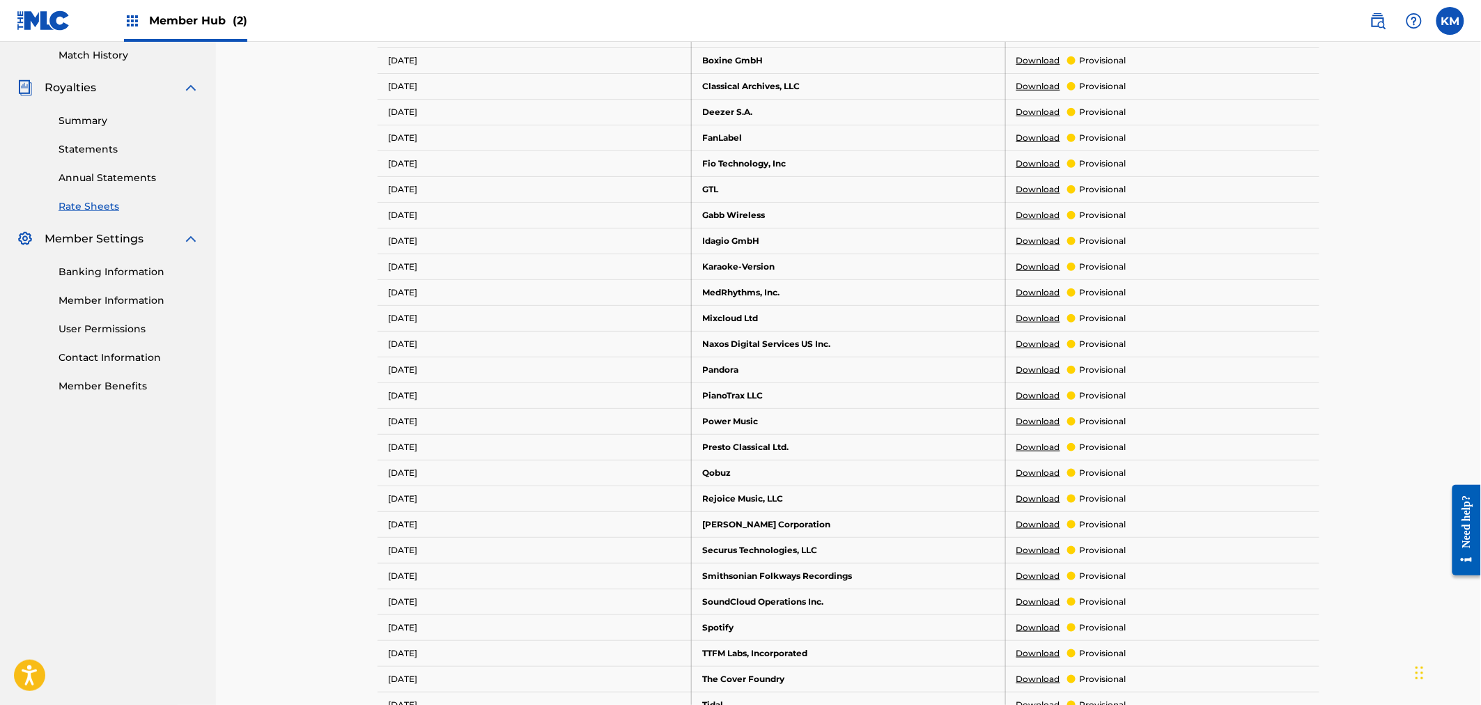
click at [1022, 290] on link "Download" at bounding box center [1038, 292] width 44 height 13
click at [1048, 107] on link "Download" at bounding box center [1038, 112] width 44 height 13
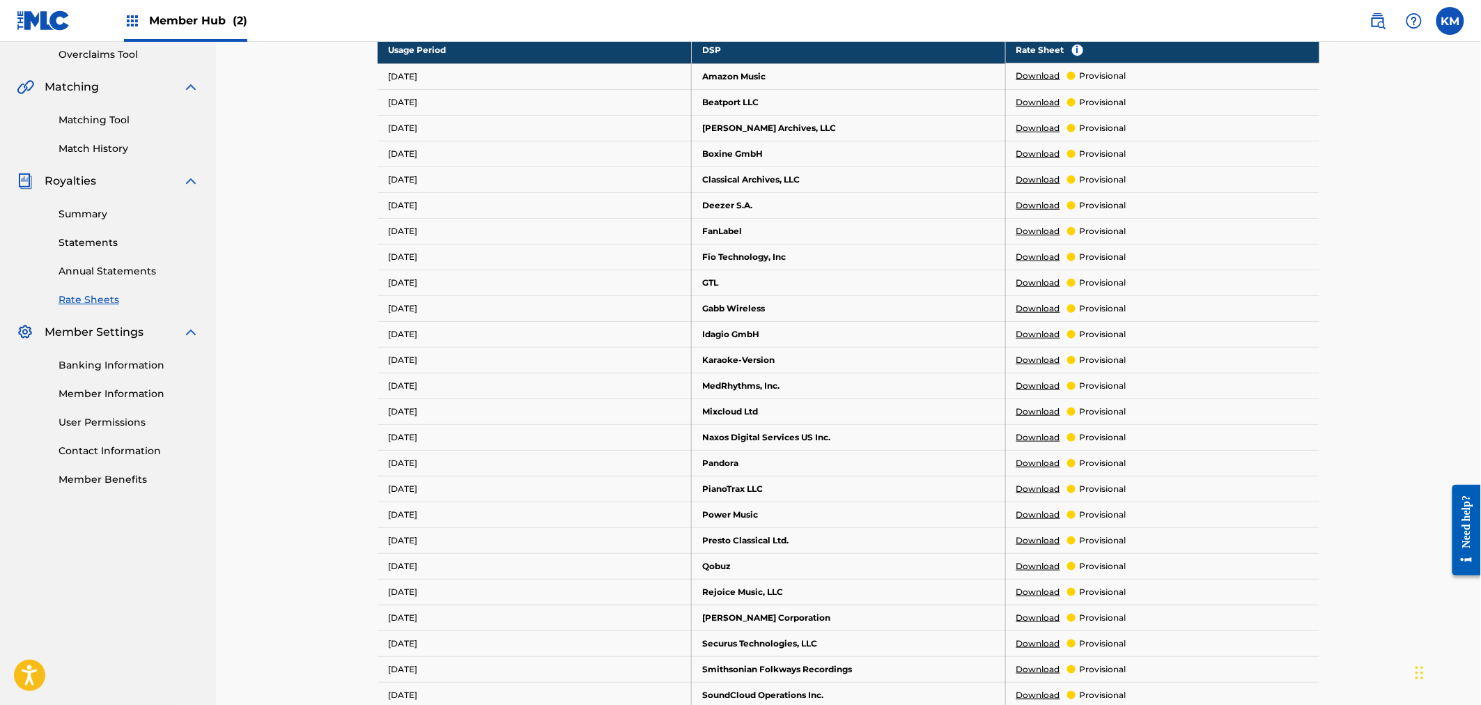
scroll to position [121, 0]
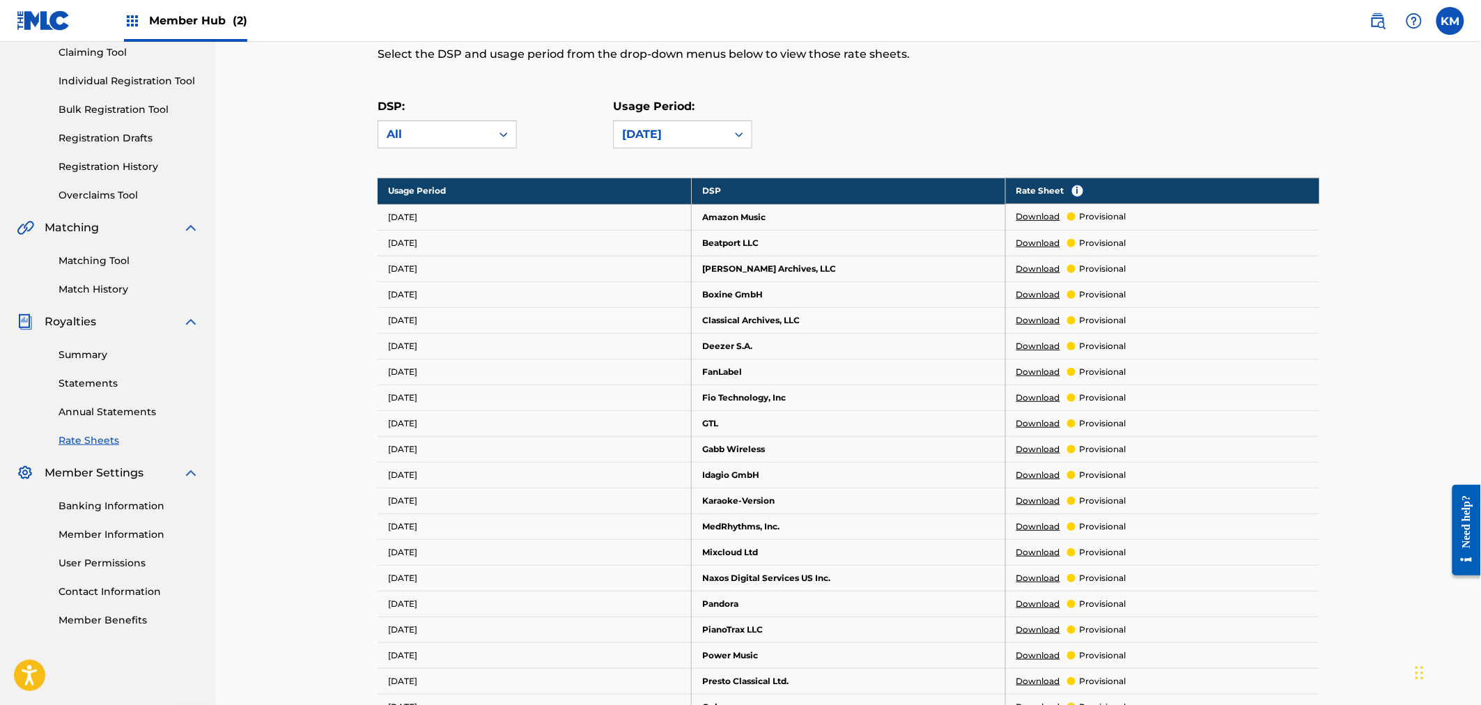
drag, startPoint x: 213, startPoint y: 376, endPoint x: 219, endPoint y: 300, distance: 76.9
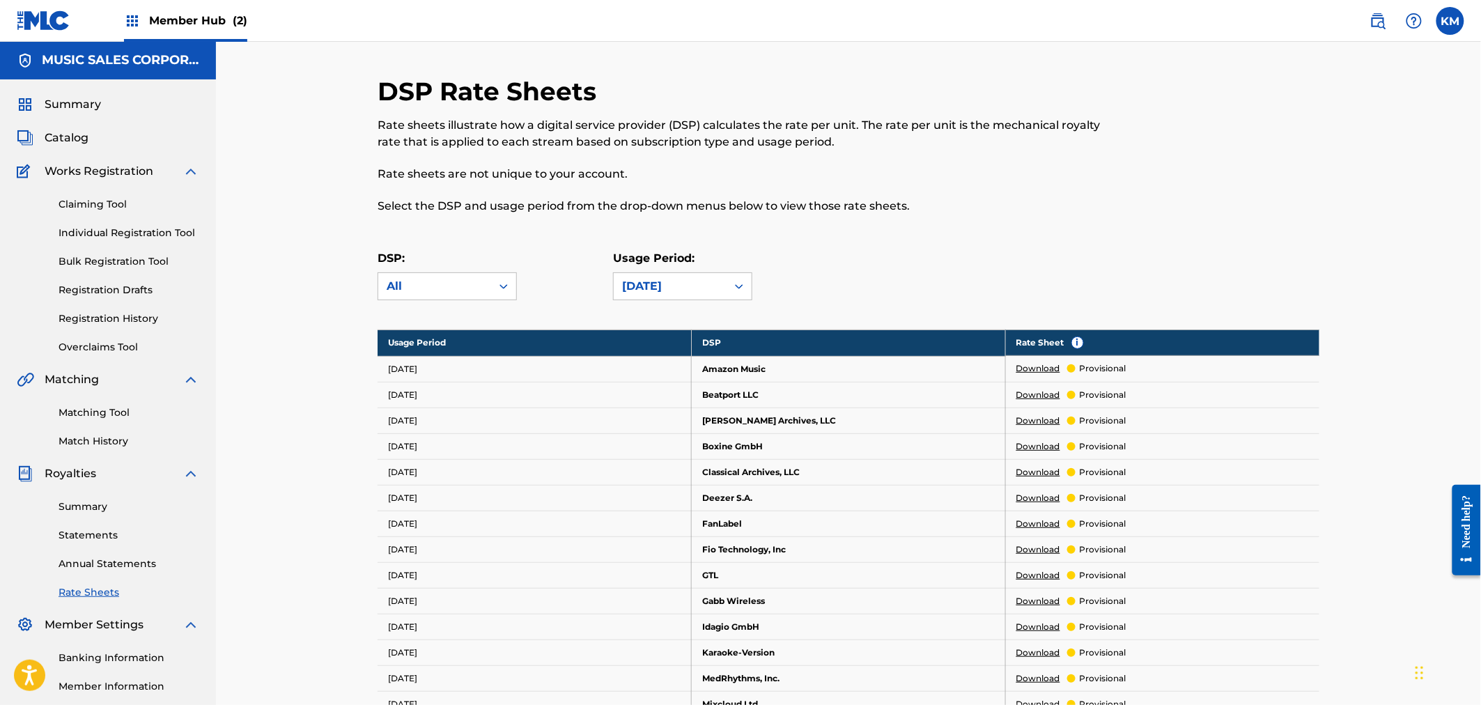
scroll to position [0, 0]
click at [65, 107] on span "Summary" at bounding box center [73, 105] width 56 height 17
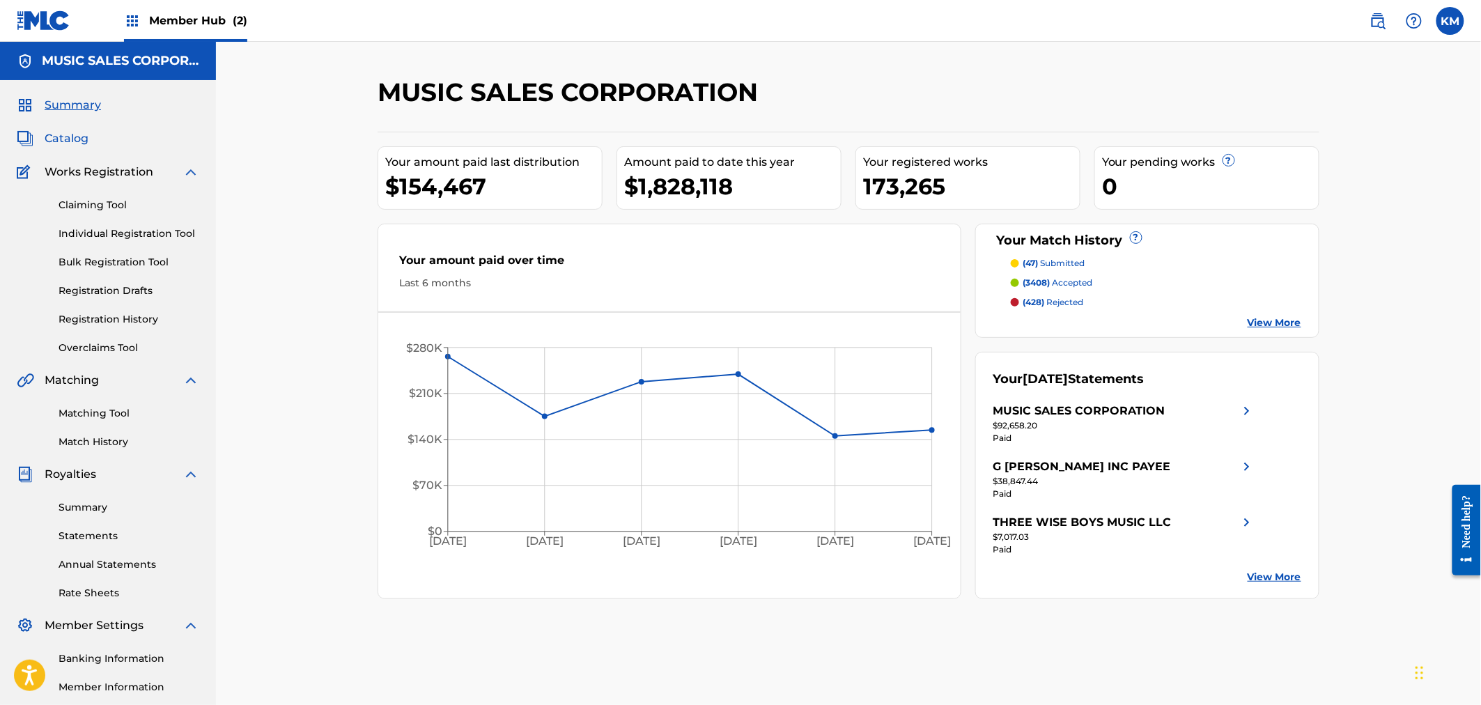
click at [71, 137] on span "Catalog" at bounding box center [67, 138] width 44 height 17
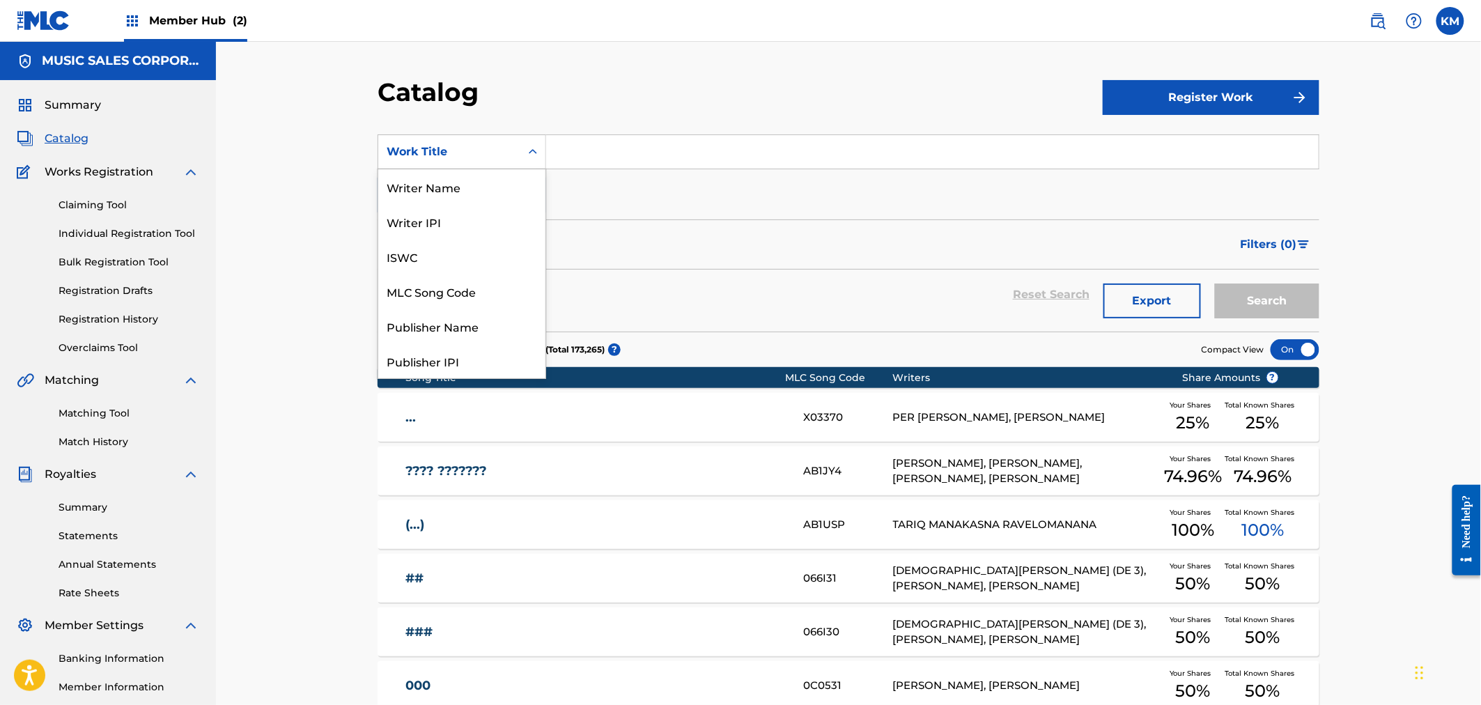
click at [474, 151] on div "Work Title" at bounding box center [449, 151] width 125 height 17
click at [472, 281] on div "MLC Song Code" at bounding box center [461, 291] width 167 height 35
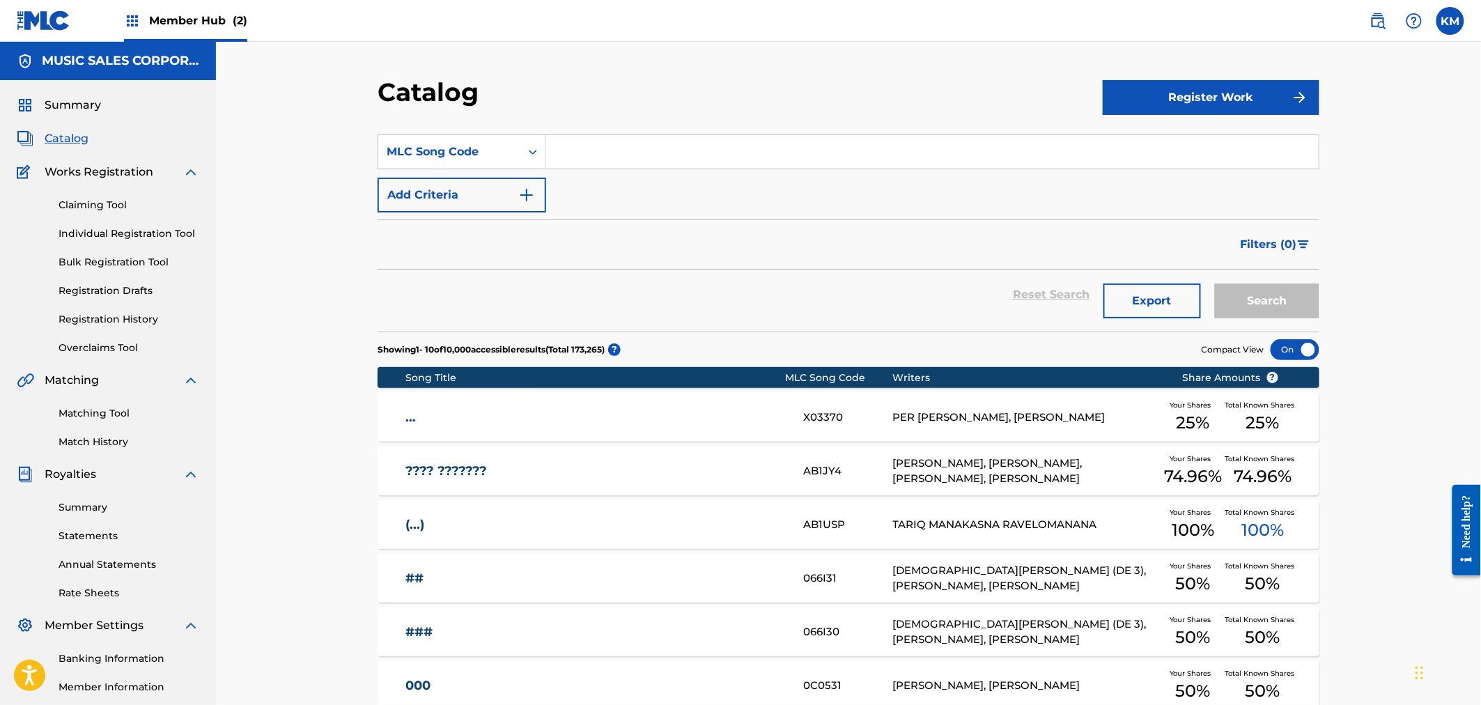
click at [572, 157] on input "Search Form" at bounding box center [932, 151] width 772 height 33
paste input "ZA9B5L"
type input "ZA9B5L"
click at [1245, 302] on button "Search" at bounding box center [1267, 300] width 104 height 35
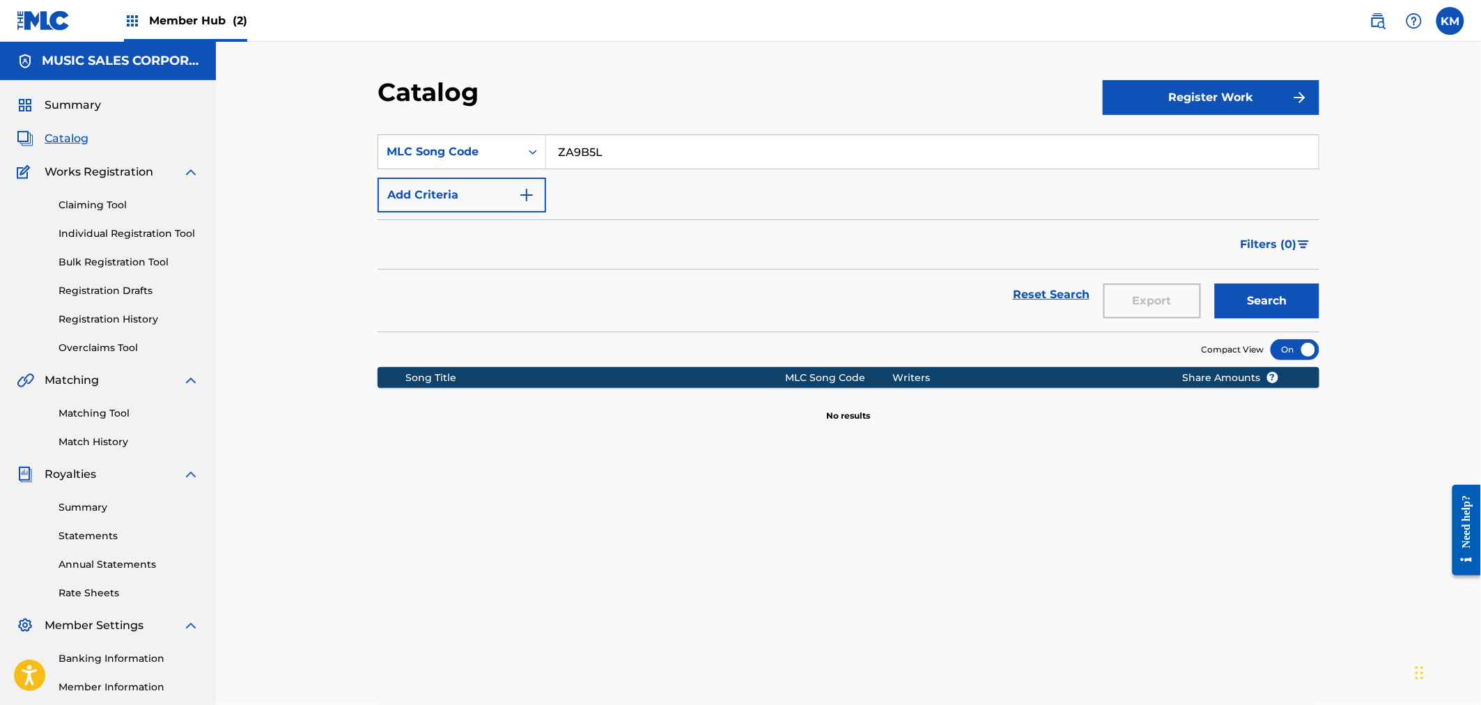
click at [632, 155] on input "ZA9B5L" at bounding box center [932, 151] width 772 height 33
click at [70, 134] on span "Catalog" at bounding box center [67, 138] width 44 height 17
click at [600, 146] on input "ZA9B5L" at bounding box center [932, 151] width 772 height 33
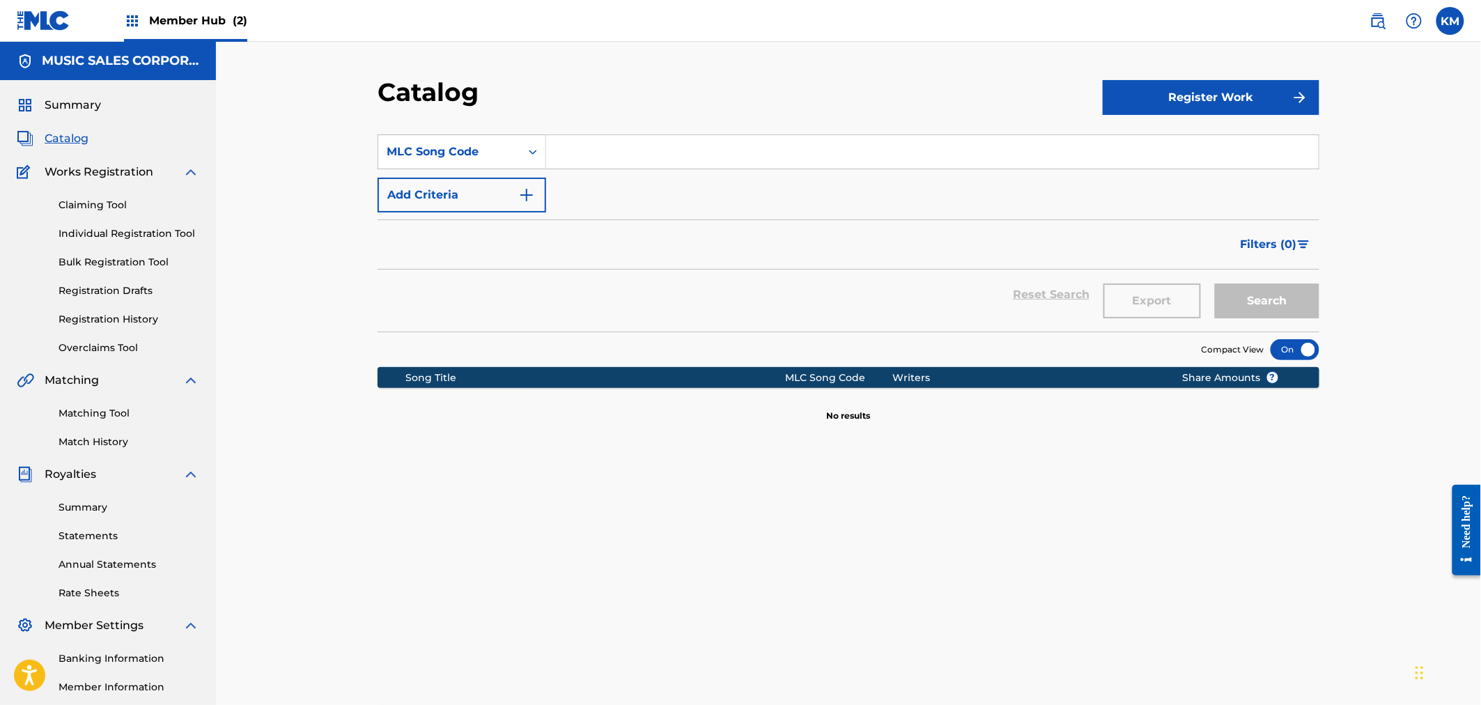
click at [631, 93] on div "Catalog" at bounding box center [740, 97] width 725 height 41
click at [77, 139] on span "Catalog" at bounding box center [67, 138] width 44 height 17
click at [407, 86] on h2 "Catalog" at bounding box center [432, 92] width 108 height 31
click at [218, 24] on span "Member Hub (2)" at bounding box center [198, 21] width 98 height 16
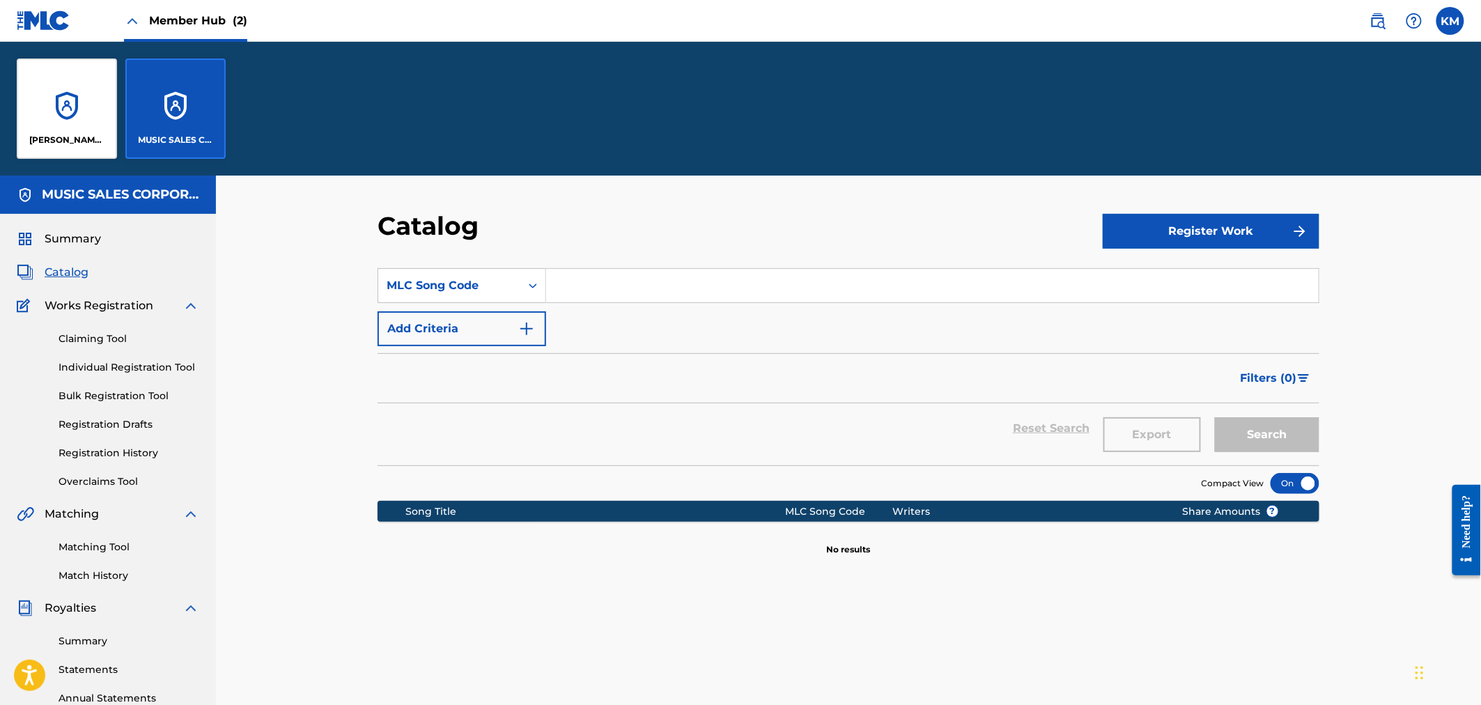
click at [171, 102] on div "MUSIC SALES CORPORATION" at bounding box center [175, 109] width 100 height 100
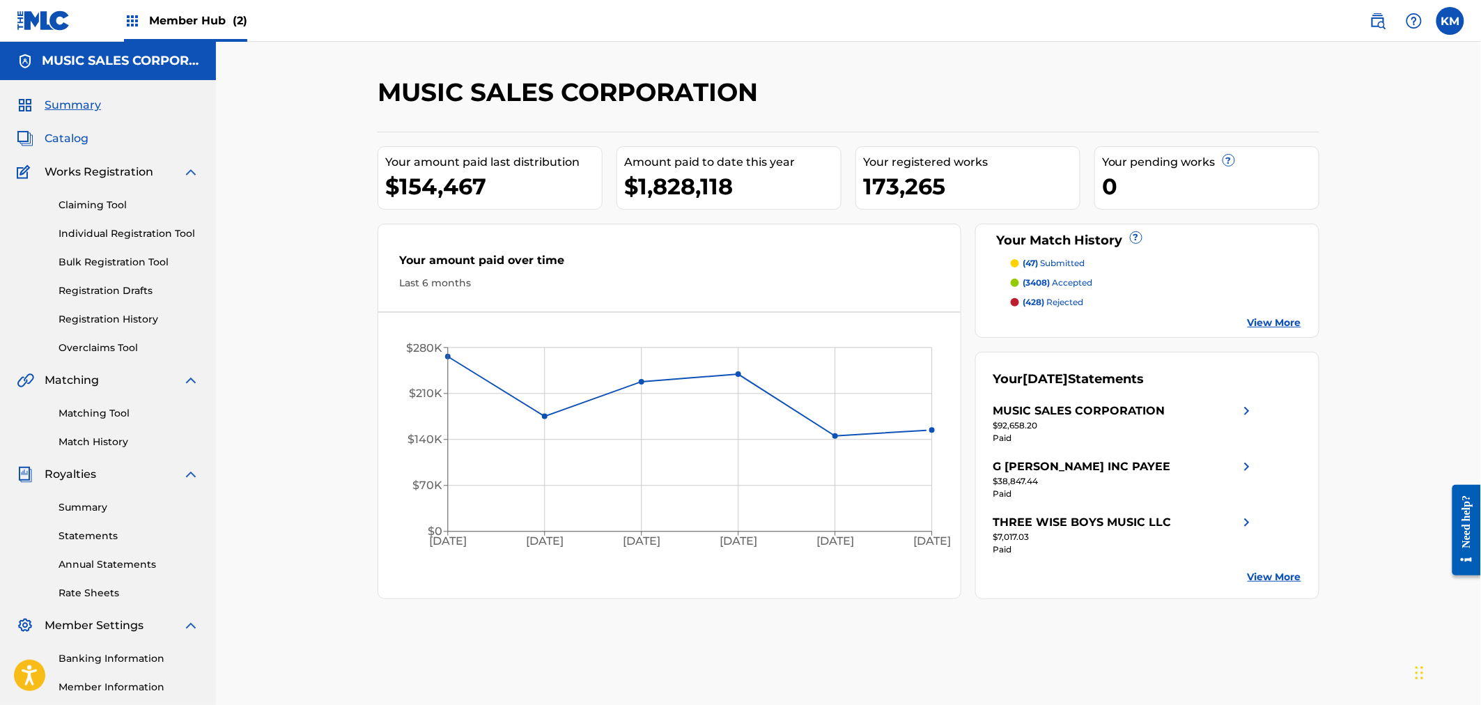
click at [60, 138] on span "Catalog" at bounding box center [67, 138] width 44 height 17
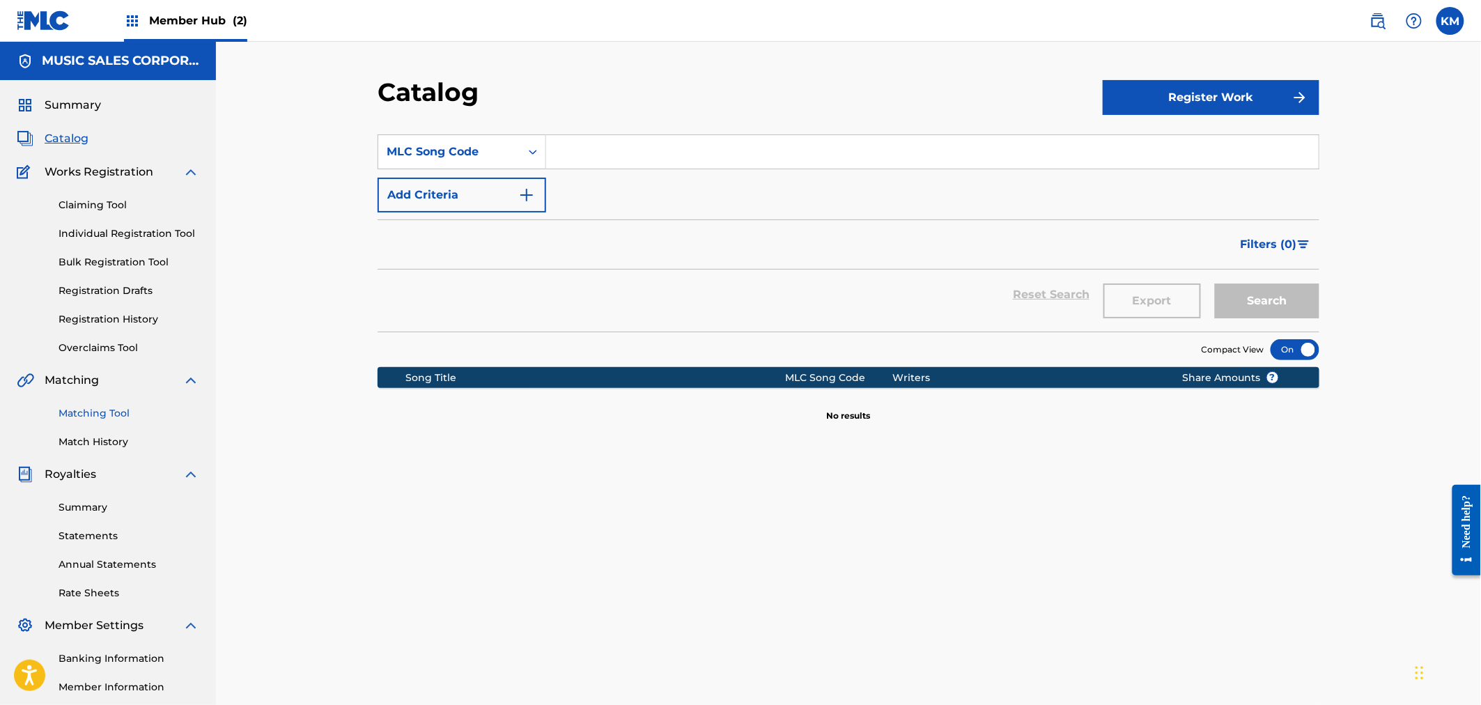
click at [93, 414] on link "Matching Tool" at bounding box center [129, 413] width 141 height 15
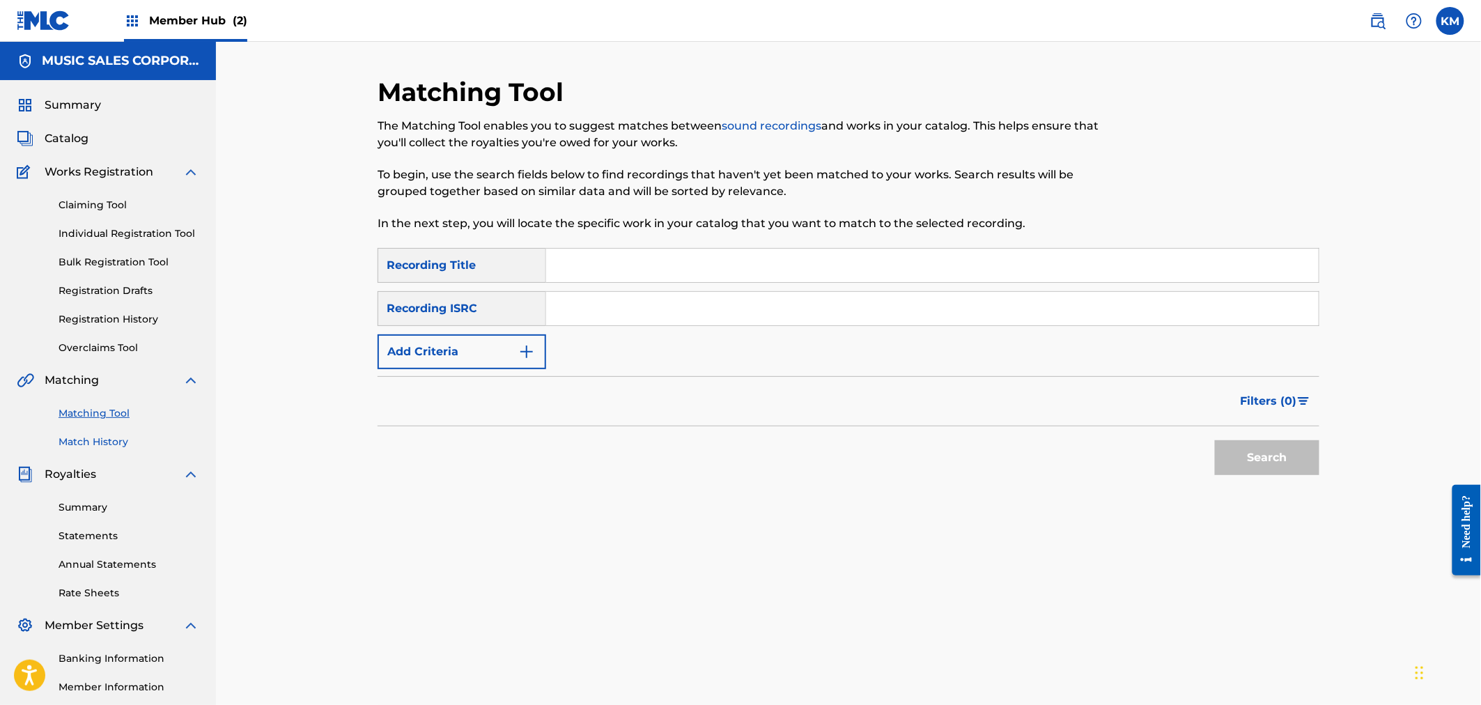
click at [100, 435] on link "Match History" at bounding box center [129, 442] width 141 height 15
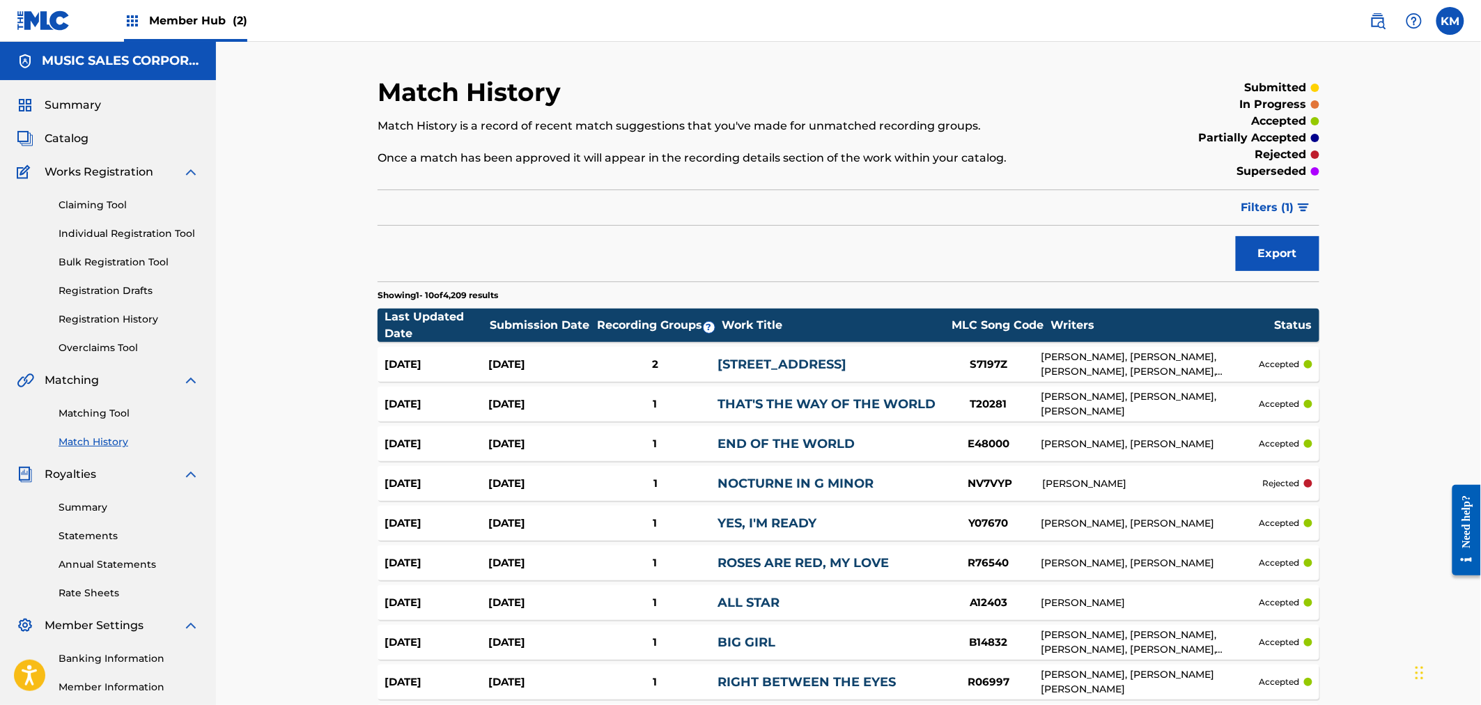
click at [203, 17] on span "Member Hub (2)" at bounding box center [198, 21] width 98 height 16
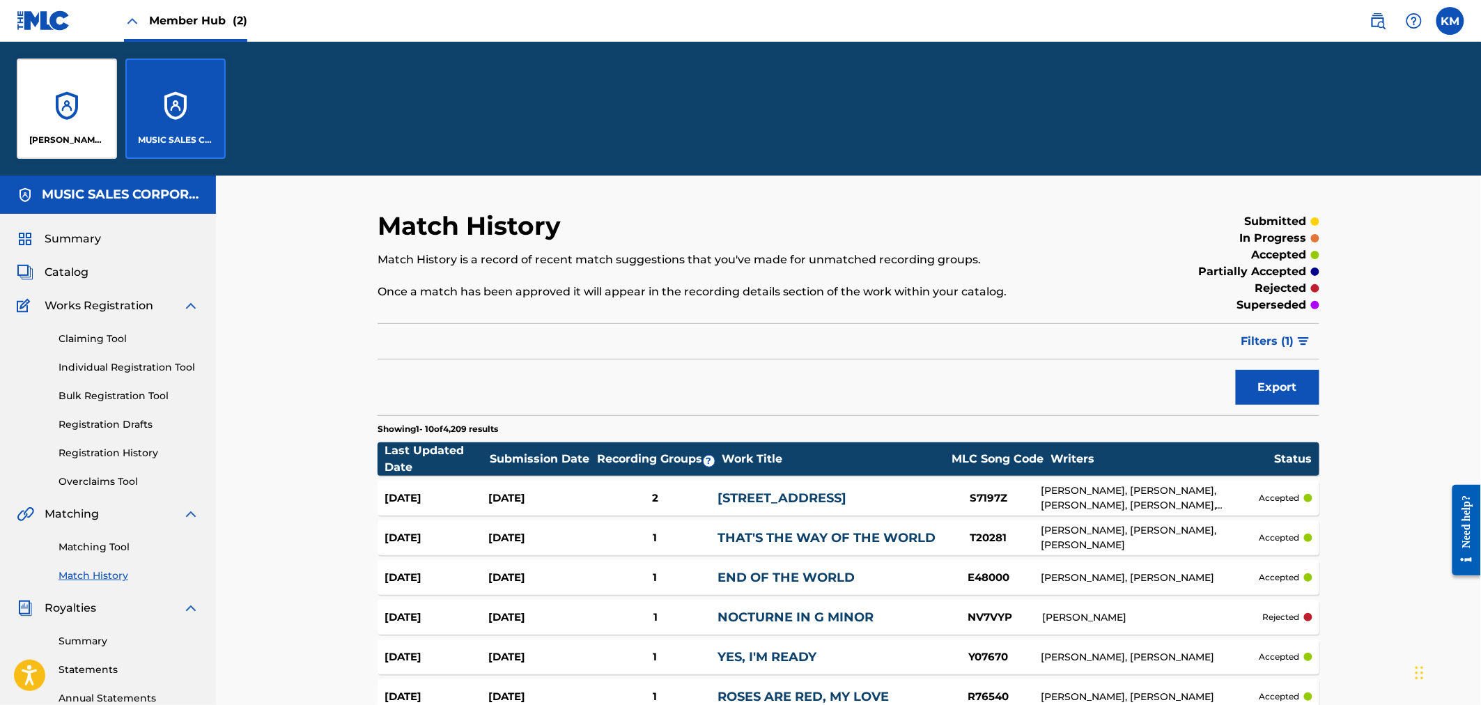
click at [203, 17] on span "Member Hub (2)" at bounding box center [198, 21] width 98 height 16
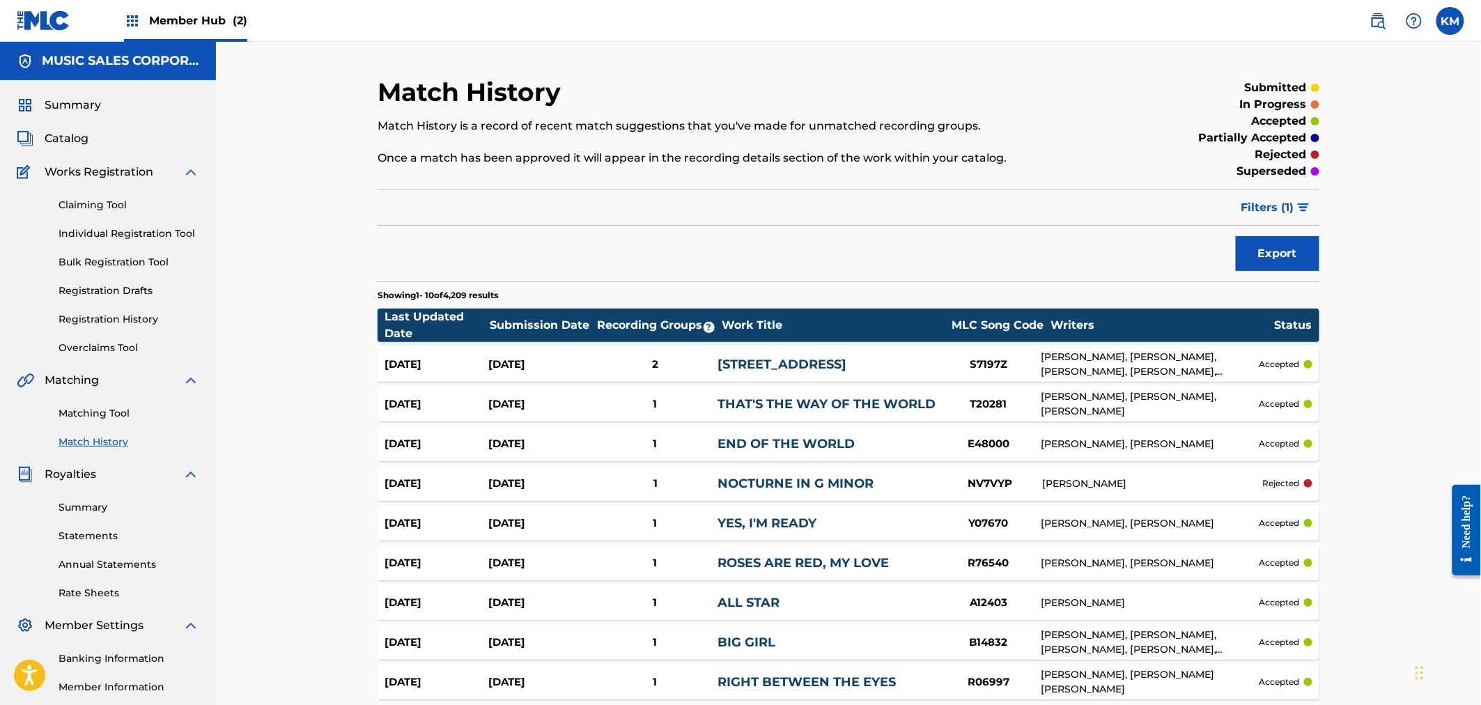
click at [269, 130] on div "Match History Match History is a record of recent match suggestions that you've…" at bounding box center [848, 426] width 1265 height 769
click at [61, 143] on span "Catalog" at bounding box center [67, 138] width 44 height 17
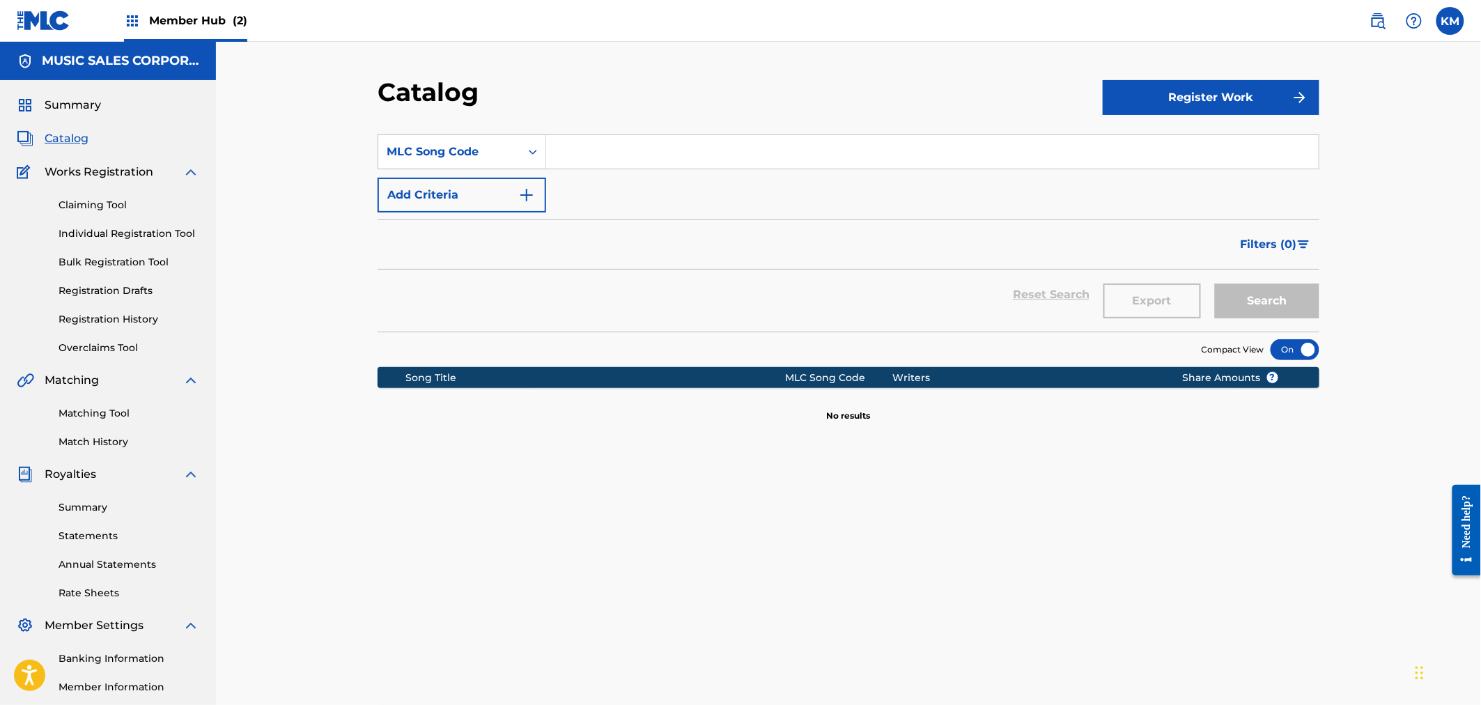
click at [713, 280] on div "Reset Search Export Search" at bounding box center [849, 295] width 942 height 50
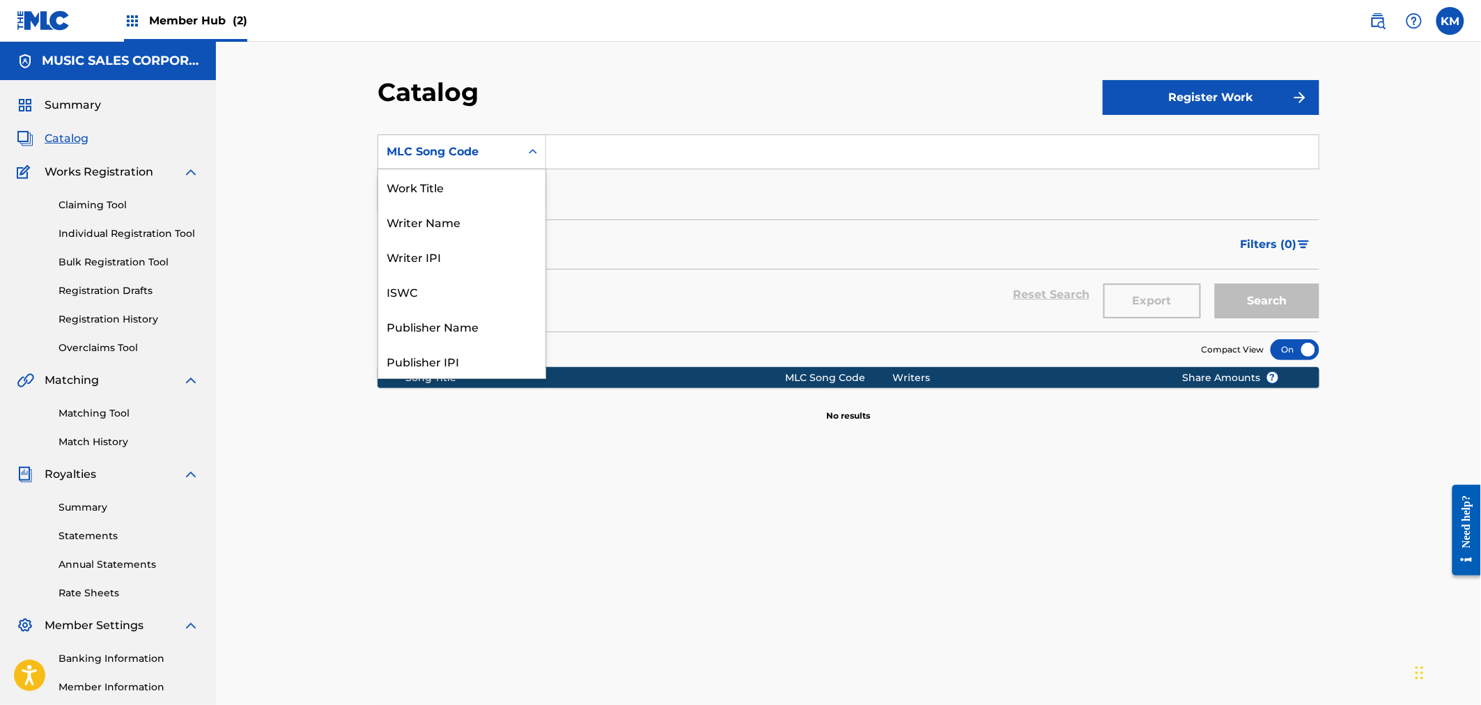
click at [469, 163] on div "MLC Song Code" at bounding box center [449, 152] width 142 height 26
click at [469, 198] on div "Work Title" at bounding box center [461, 186] width 167 height 35
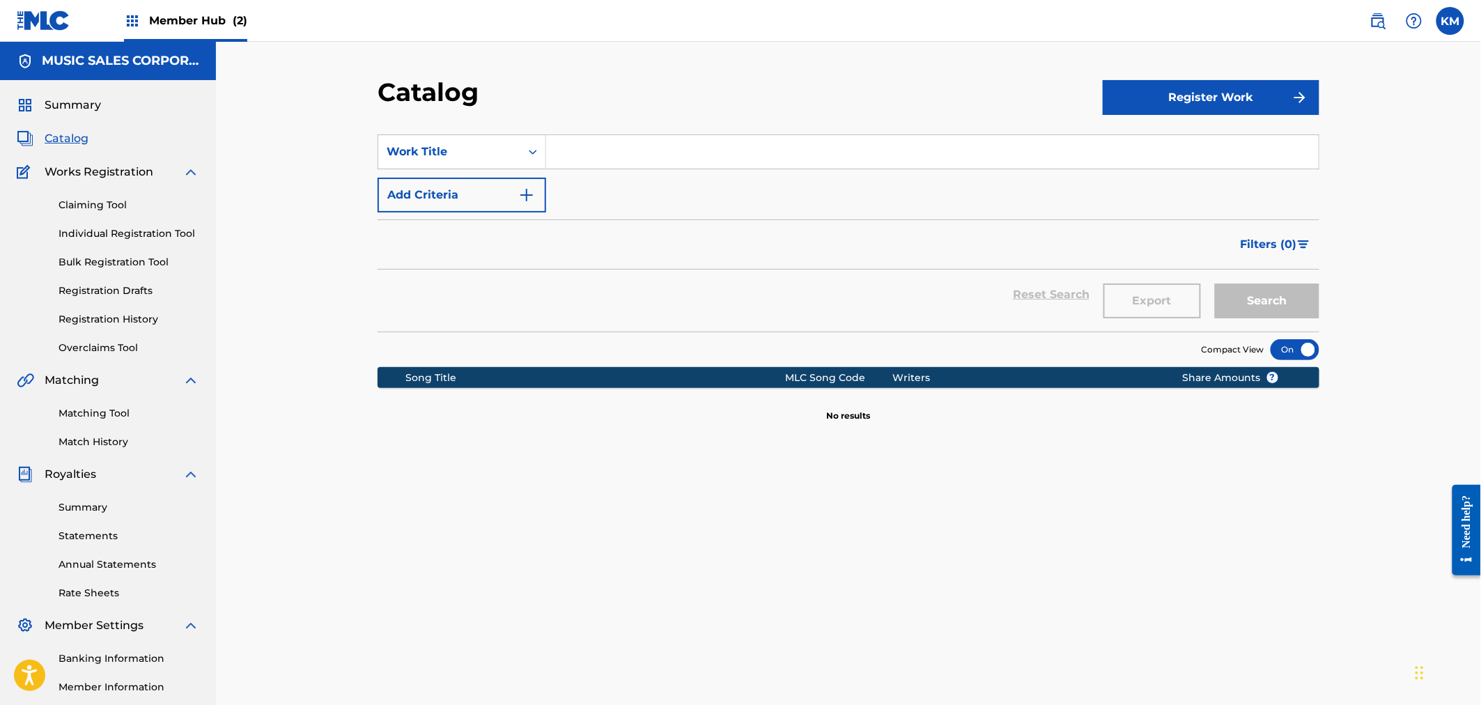
click at [615, 217] on form "SearchWithCriteria54b8667f-9043-4d5e-b345-903cd39cf9ff Work Title Add Criteria …" at bounding box center [849, 232] width 942 height 197
click at [72, 203] on link "Claiming Tool" at bounding box center [129, 205] width 141 height 15
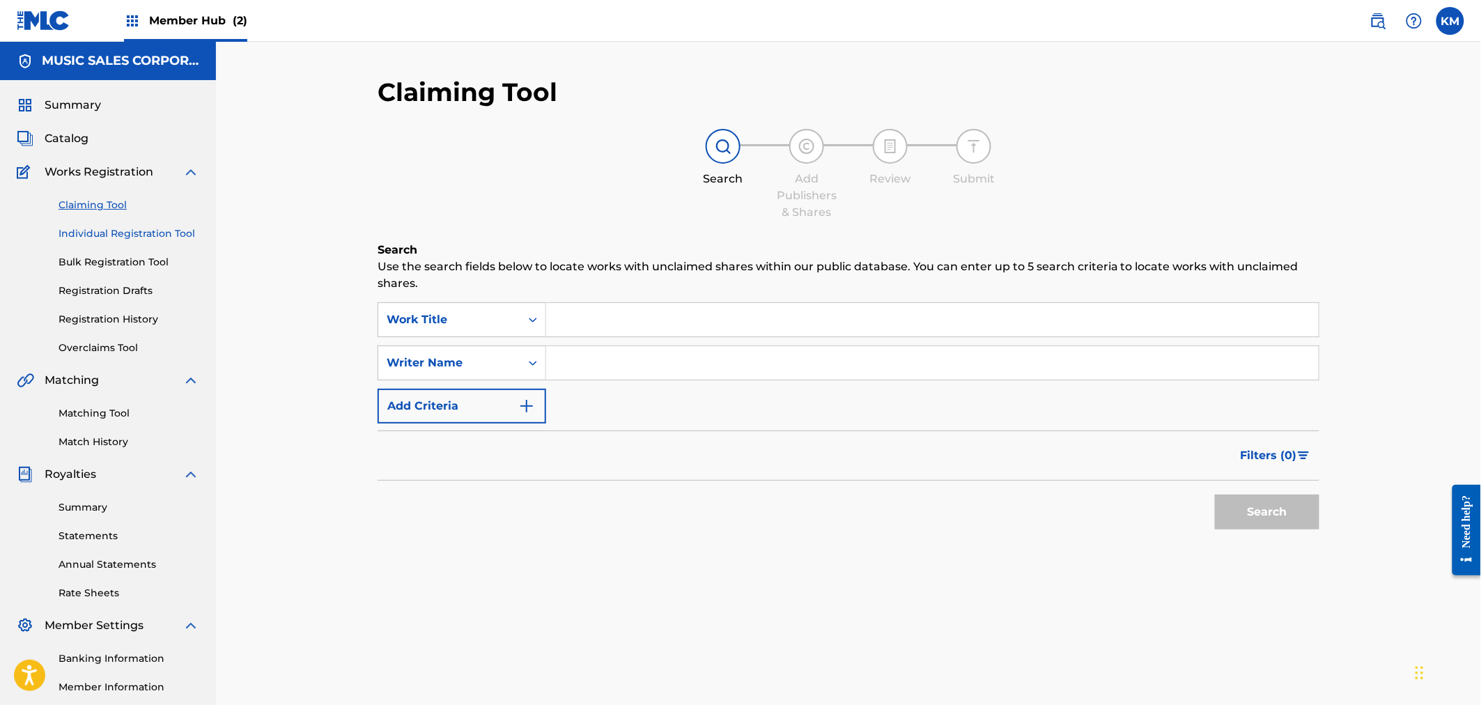
click at [81, 226] on link "Individual Registration Tool" at bounding box center [129, 233] width 141 height 15
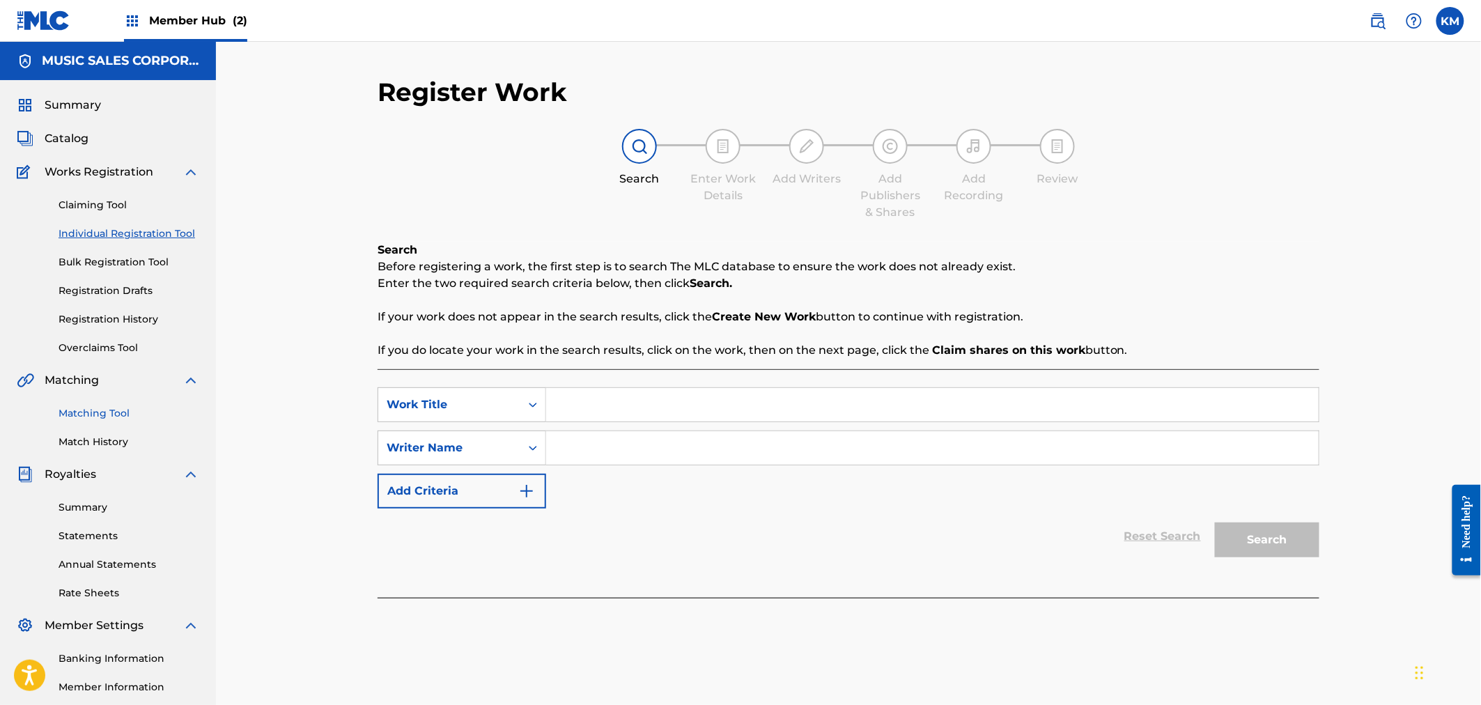
click at [104, 411] on link "Matching Tool" at bounding box center [129, 413] width 141 height 15
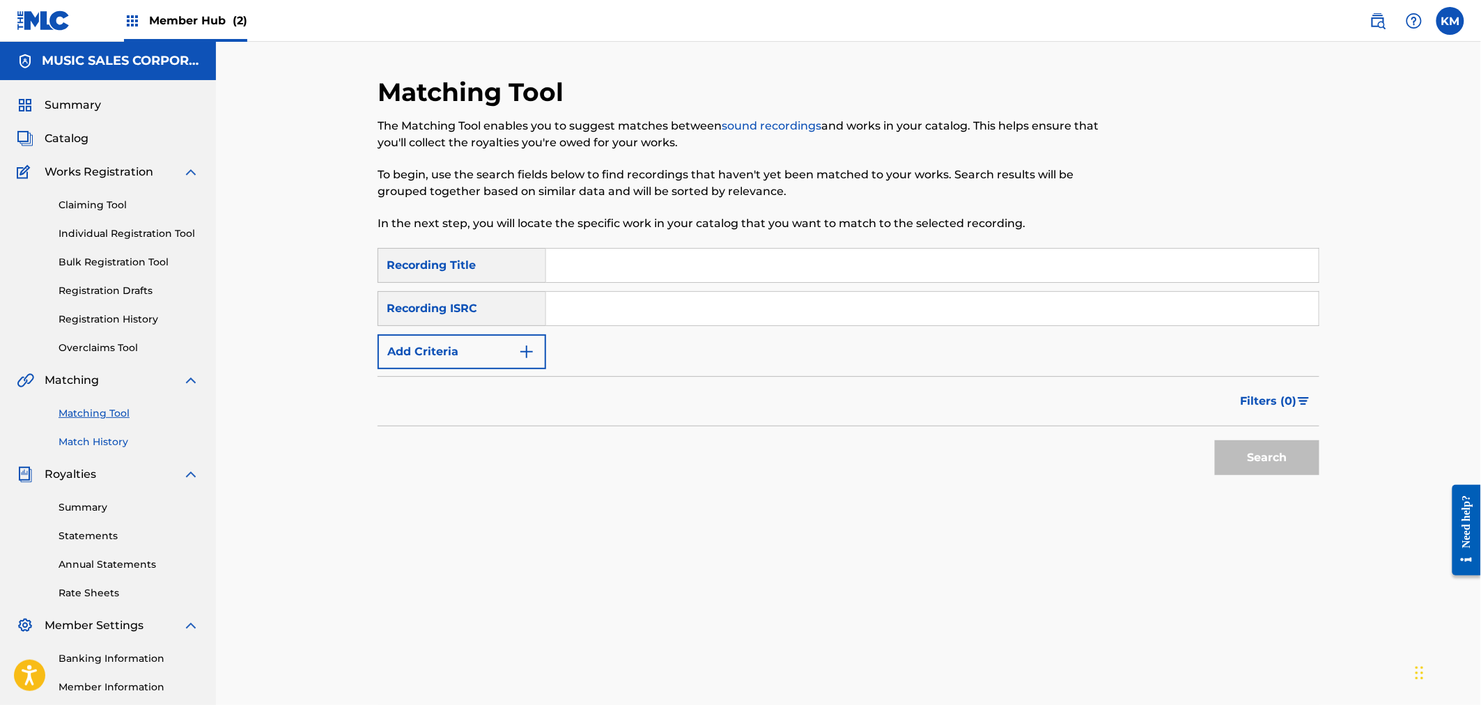
click at [82, 437] on link "Match History" at bounding box center [129, 442] width 141 height 15
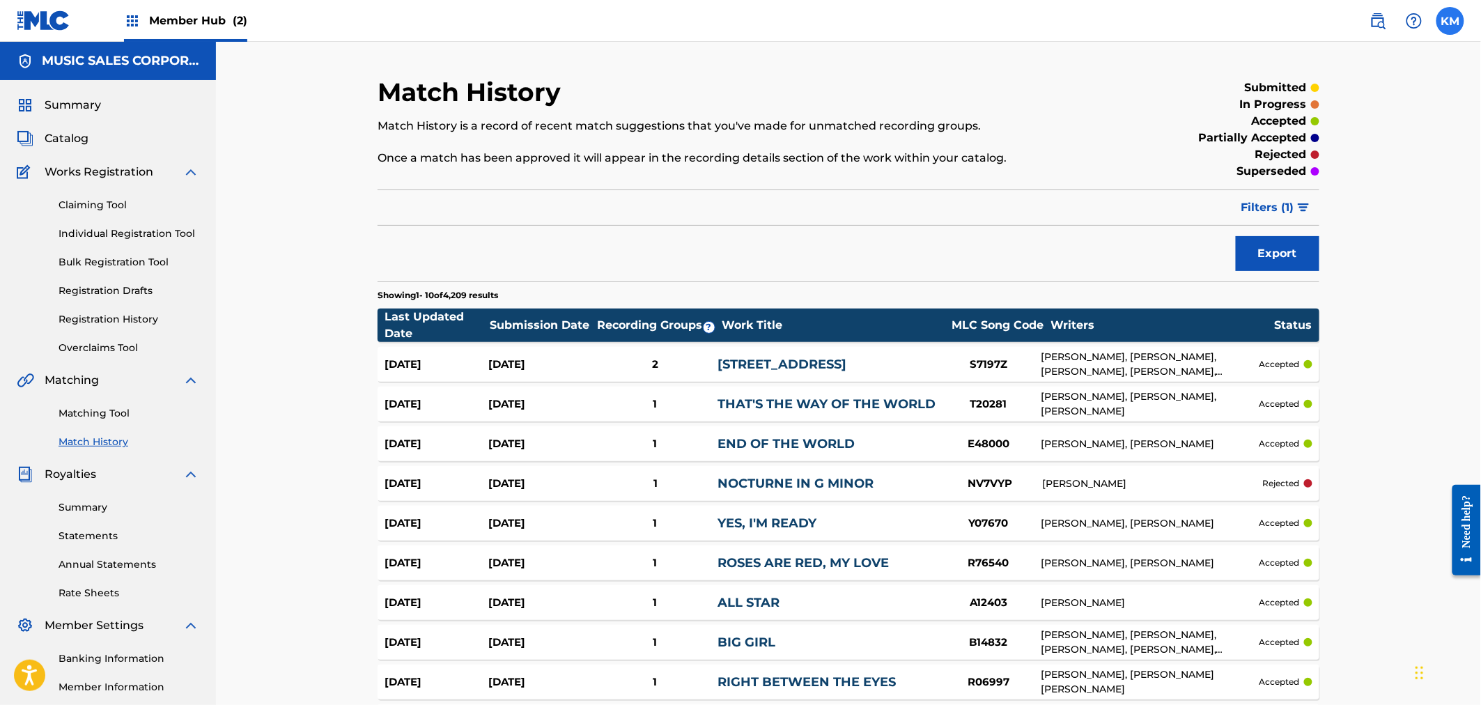
click at [1282, 21] on label at bounding box center [1450, 21] width 28 height 28
click at [1282, 21] on input "KM [PERSON_NAME] [PERSON_NAME][EMAIL_ADDRESS][PERSON_NAME][DOMAIN_NAME] Notific…" at bounding box center [1450, 21] width 0 height 0
click at [1282, 21] on div "KM KM [PERSON_NAME] [PERSON_NAME][EMAIL_ADDRESS][PERSON_NAME][DOMAIN_NAME] Noti…" at bounding box center [1450, 21] width 28 height 28
click at [54, 134] on span "Catalog" at bounding box center [67, 138] width 44 height 17
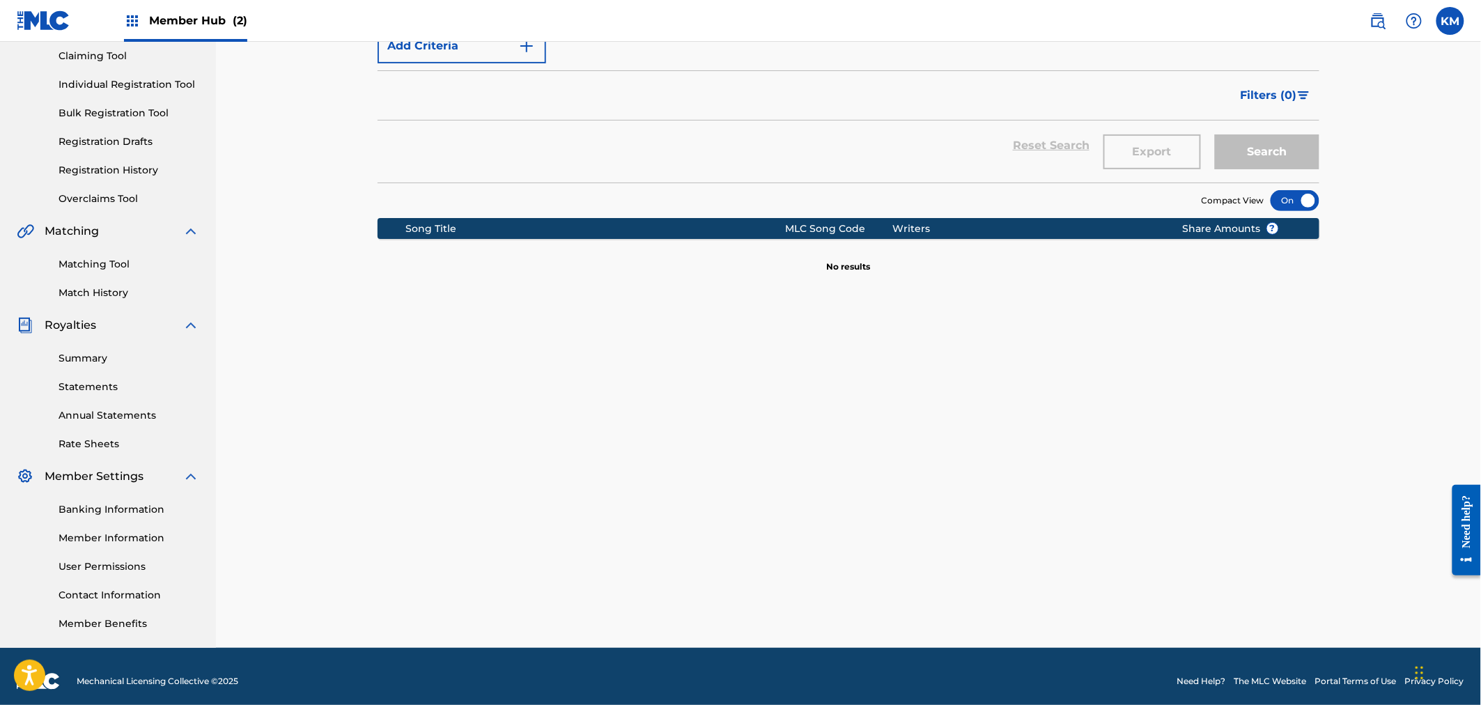
scroll to position [158, 0]
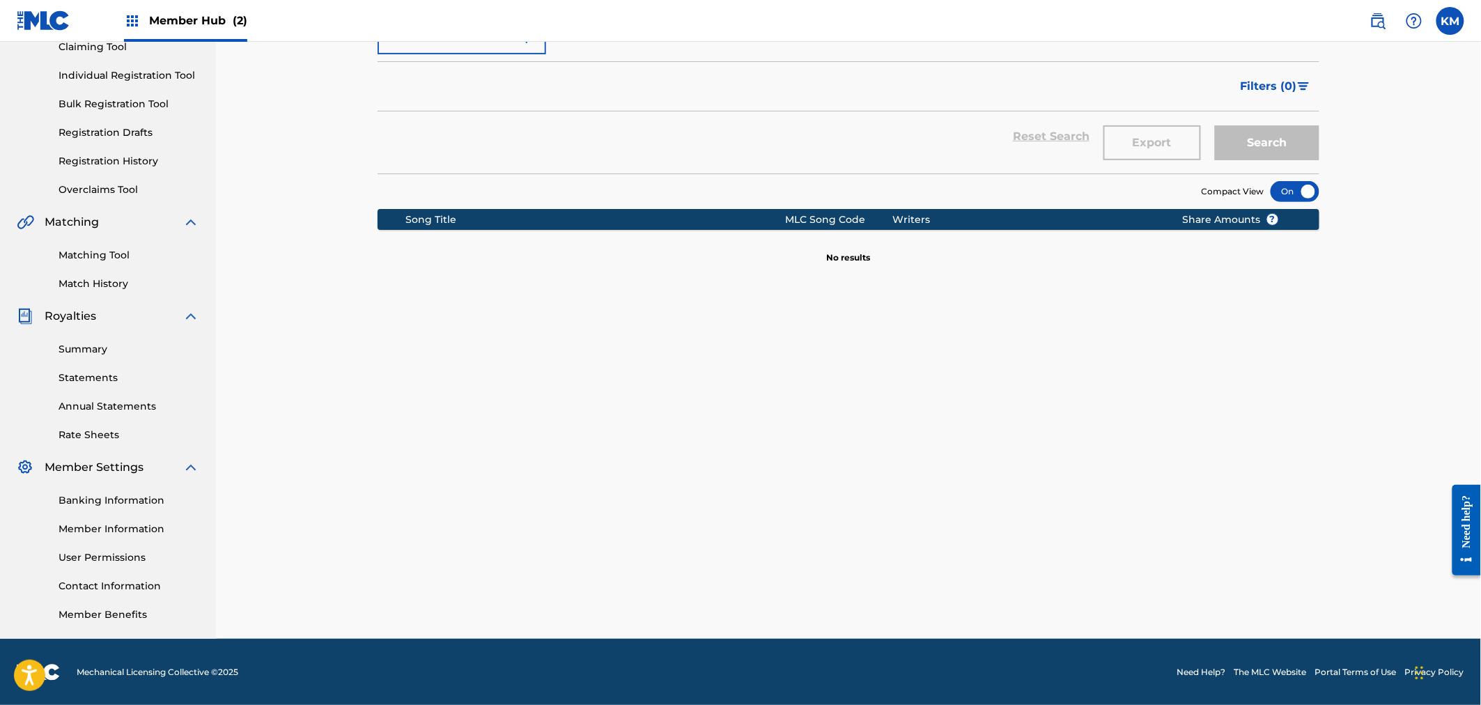
click at [226, 374] on div "Catalog Register Work SearchWithCriteria54b8667f-9043-4d5e-b345-903cd39cf9ff Wo…" at bounding box center [848, 261] width 1265 height 755
click at [95, 343] on link "Summary" at bounding box center [129, 349] width 141 height 15
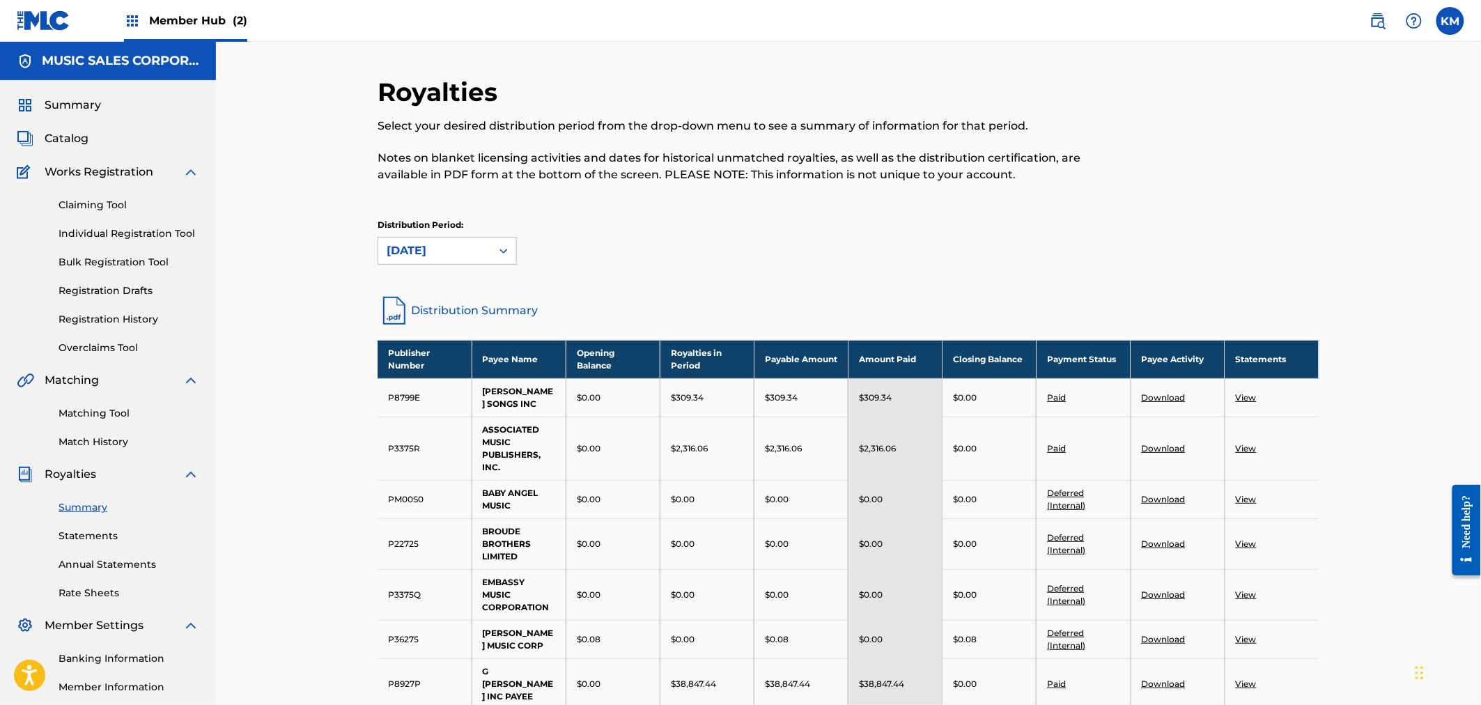
click at [451, 304] on link "Distribution Summary" at bounding box center [849, 310] width 942 height 33
click at [484, 315] on link "Distribution Summary" at bounding box center [849, 310] width 942 height 33
